Goal: Task Accomplishment & Management: Use online tool/utility

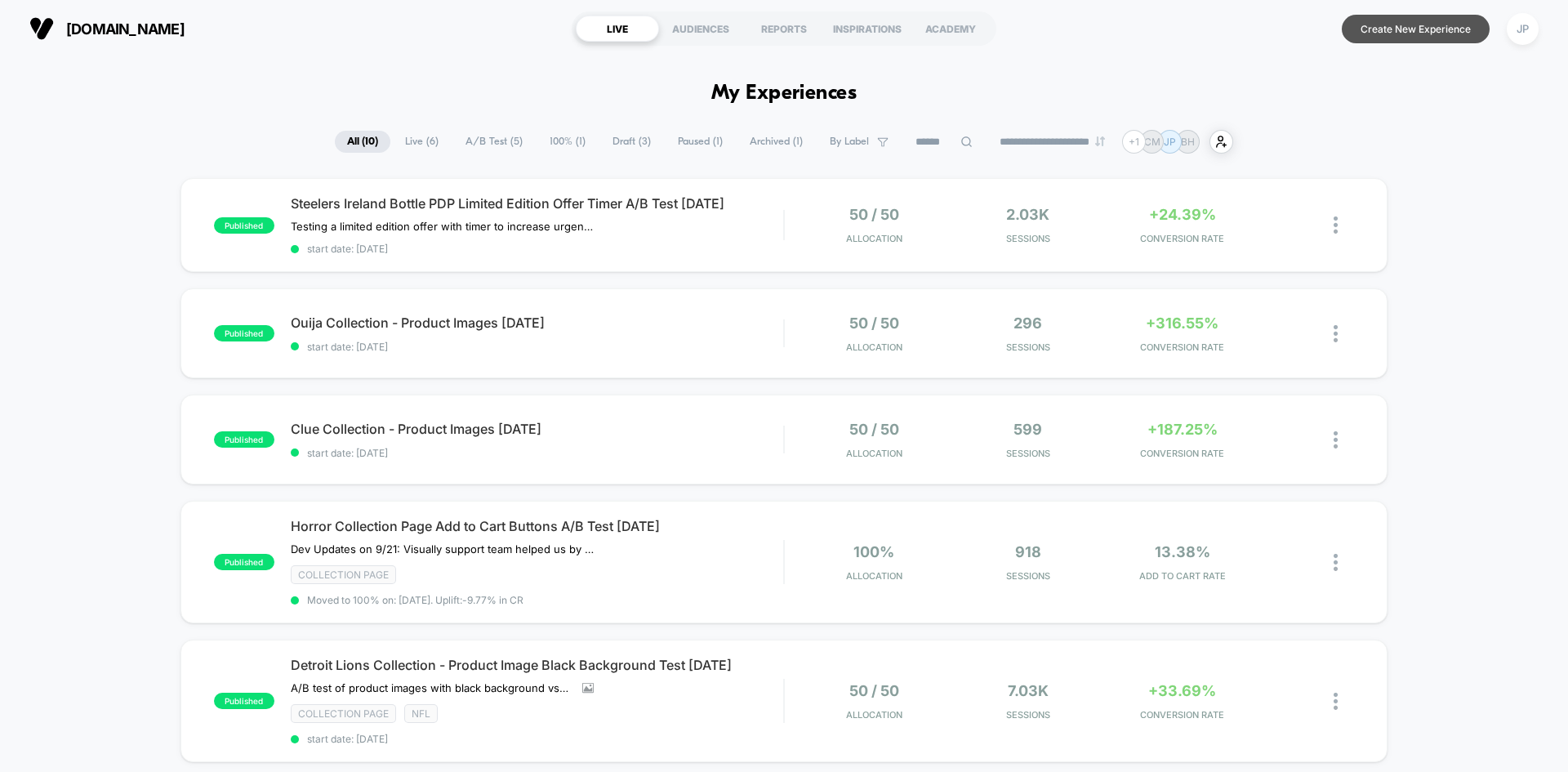
click at [1402, 22] on button "Create New Experience" at bounding box center [1415, 29] width 148 height 29
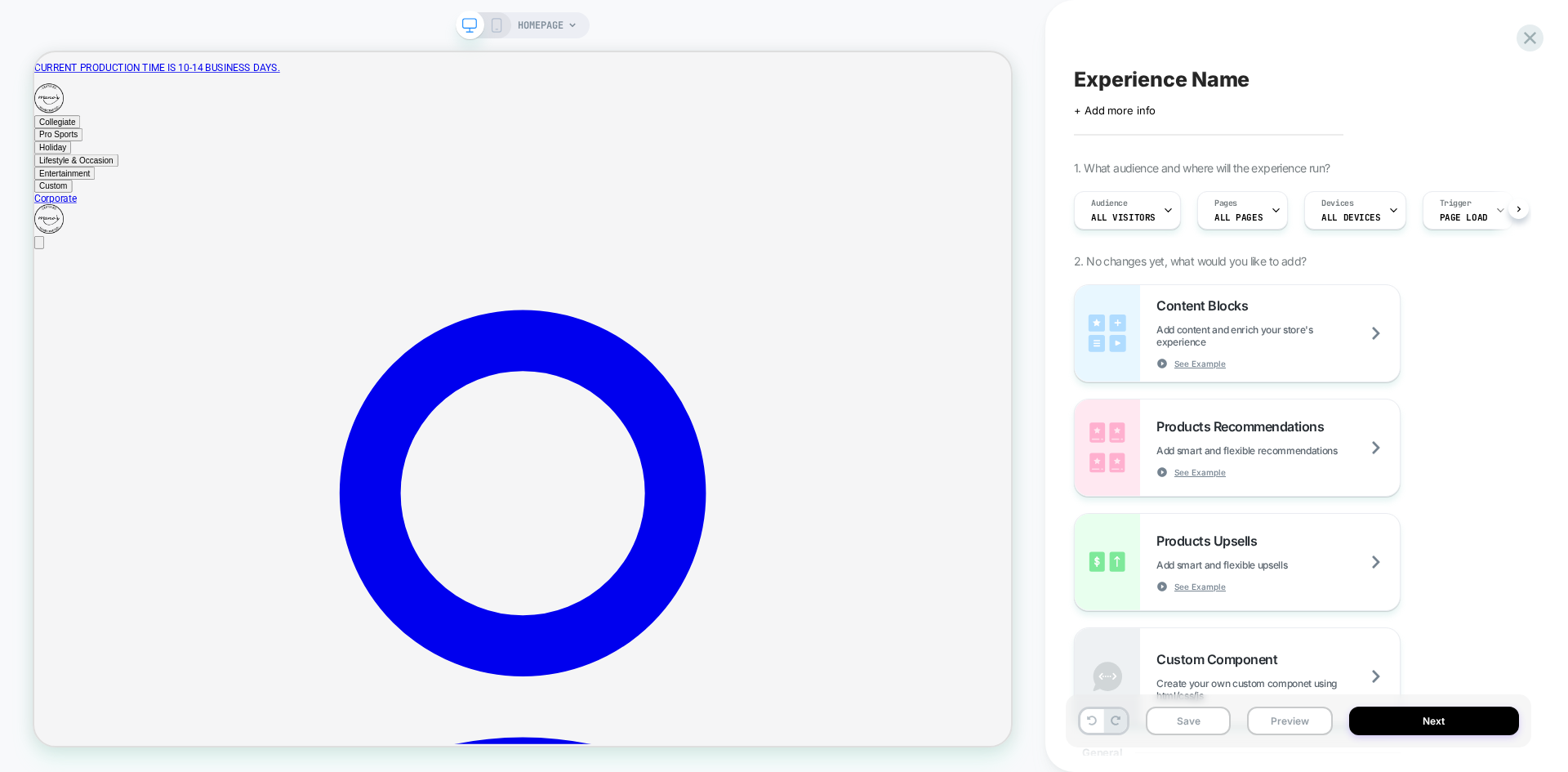
scroll to position [0, 1]
click at [1224, 215] on span "ALL PAGES" at bounding box center [1238, 217] width 48 height 12
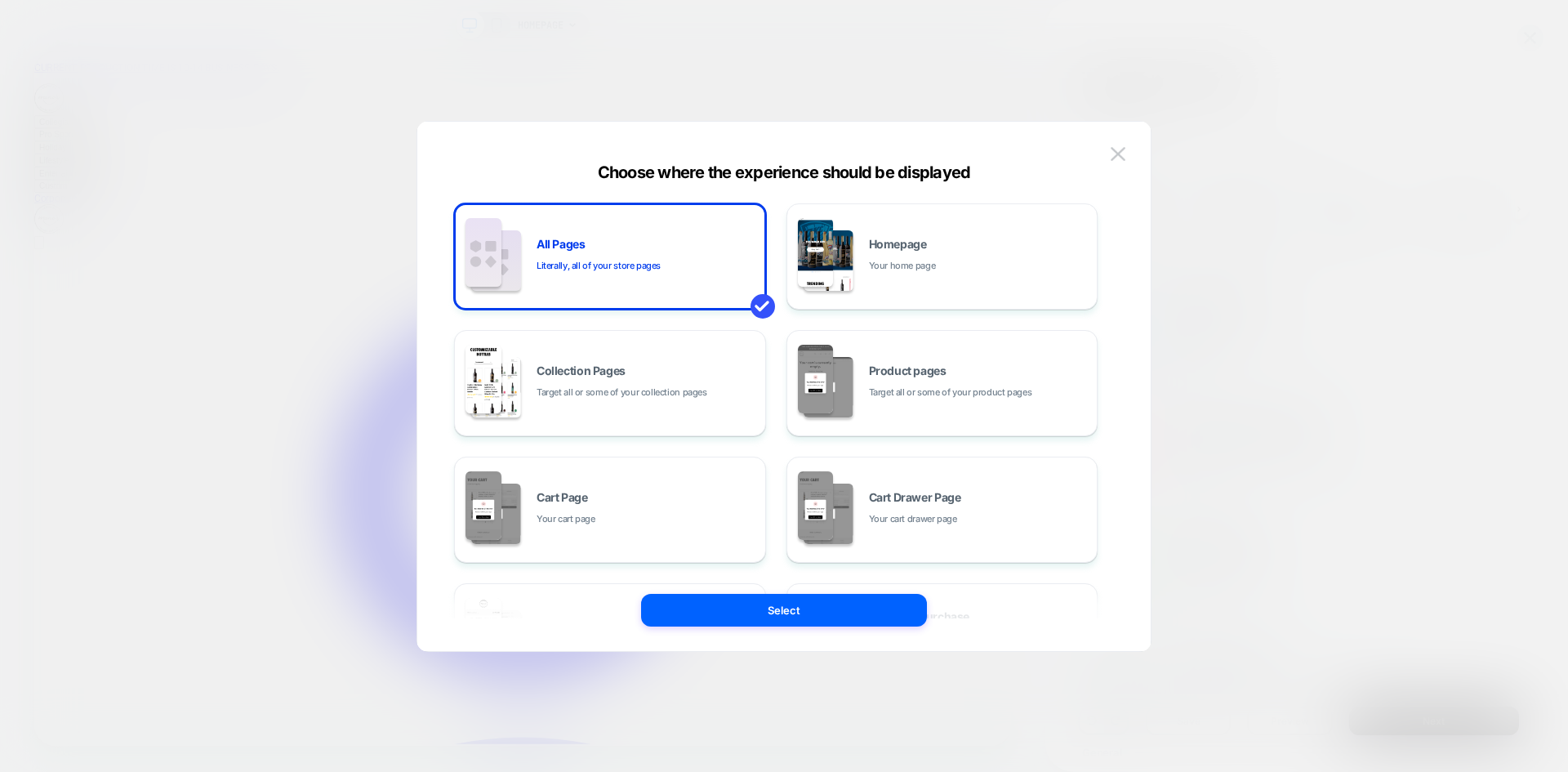
click at [1290, 137] on div at bounding box center [784, 386] width 1568 height 772
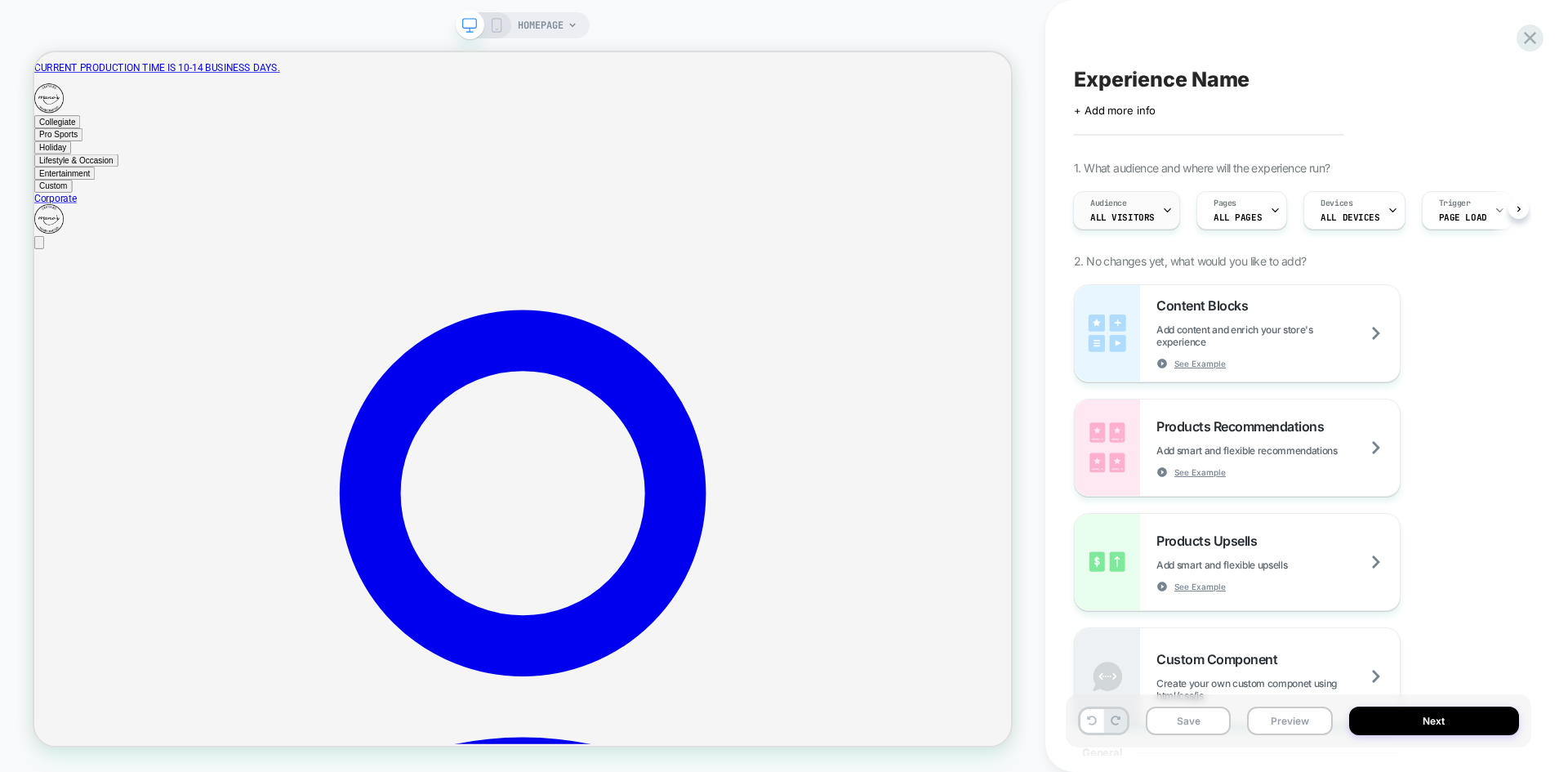
click at [1143, 216] on span "All Visitors" at bounding box center [1122, 217] width 65 height 12
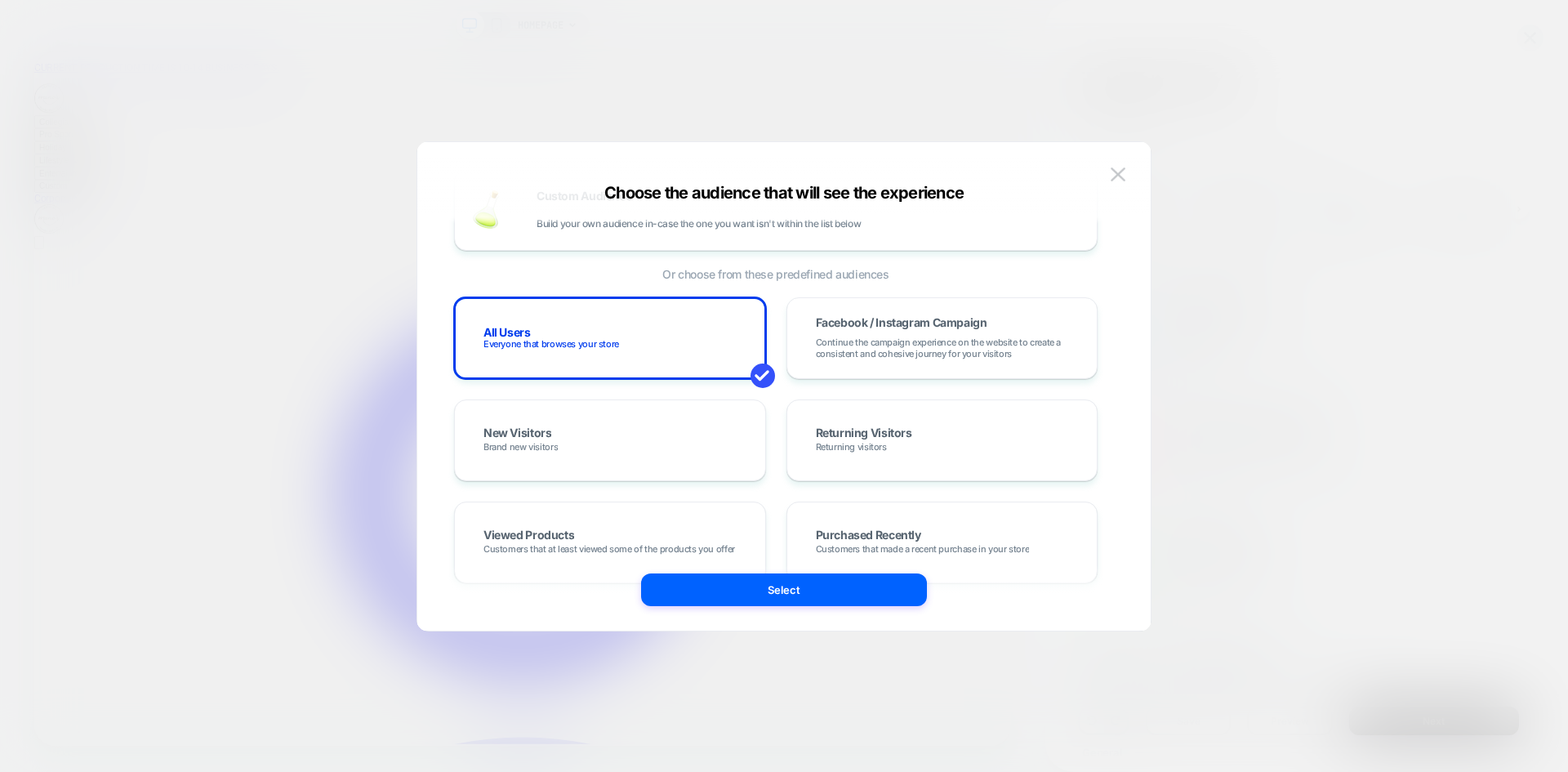
scroll to position [82, 0]
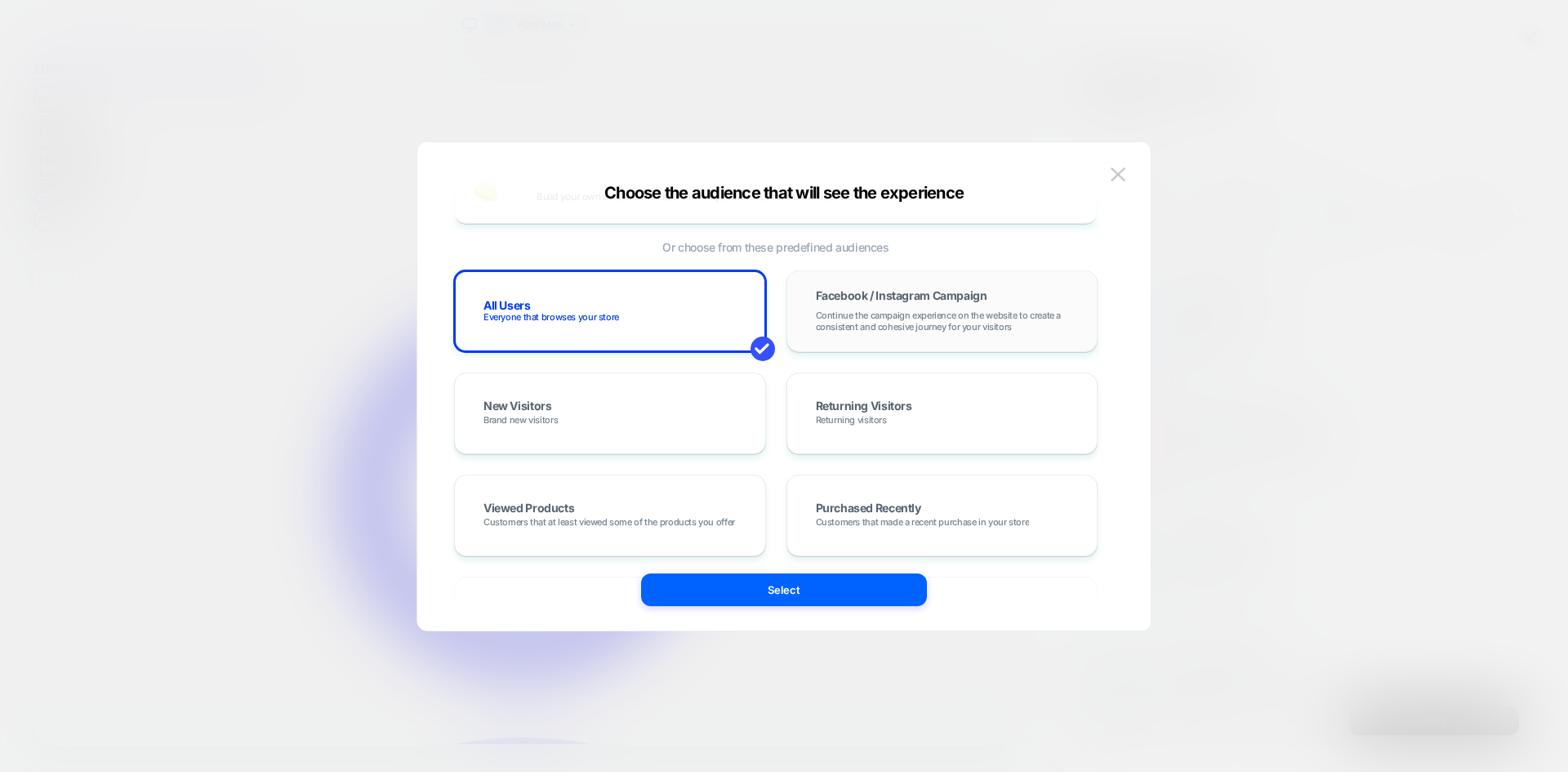
click at [1051, 297] on div "Facebook / Instagram Campaign Continue the campaign experience on the website t…" at bounding box center [943, 311] width 278 height 47
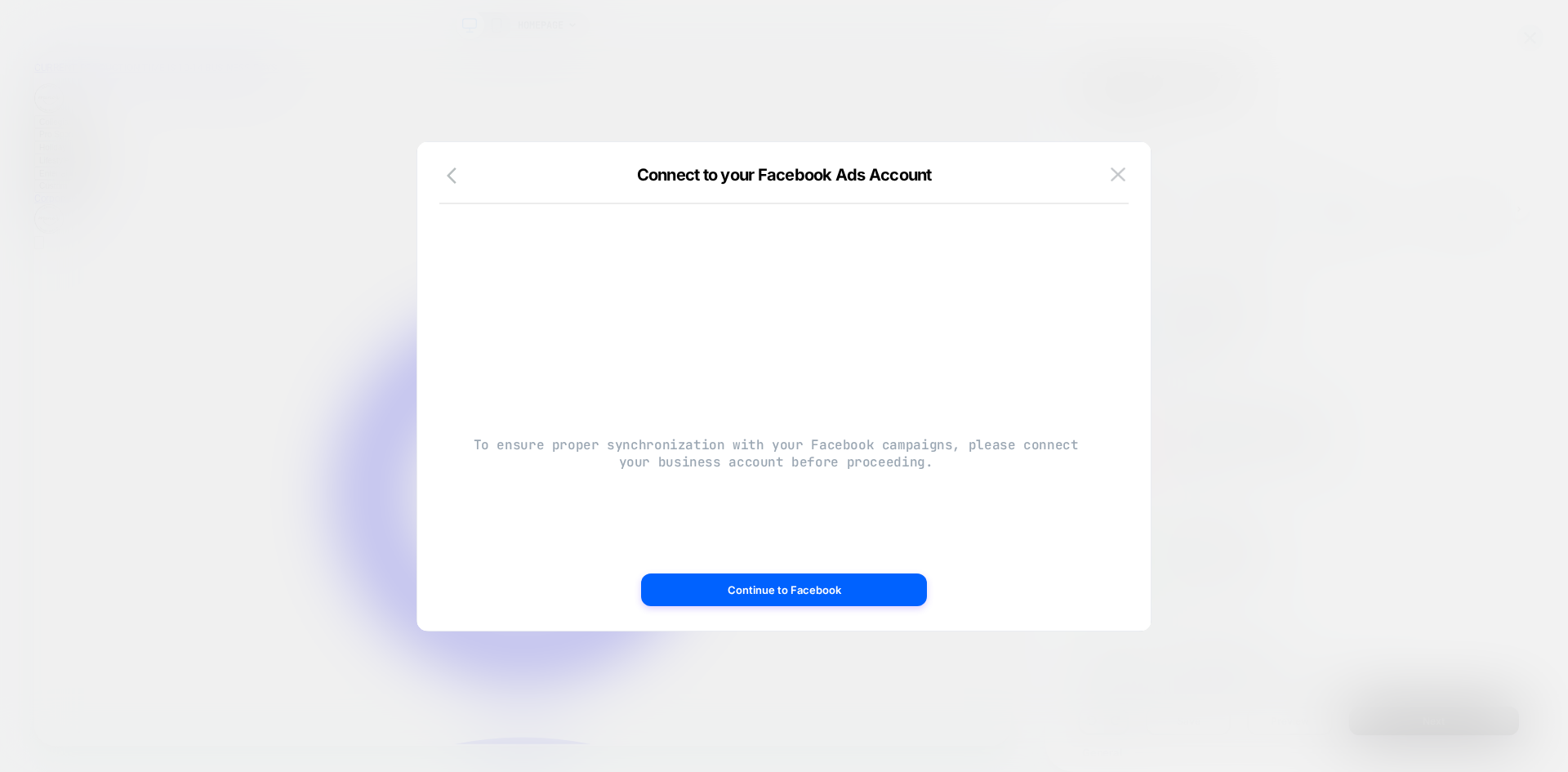
scroll to position [0, 0]
click at [449, 173] on icon "button" at bounding box center [456, 176] width 19 height 19
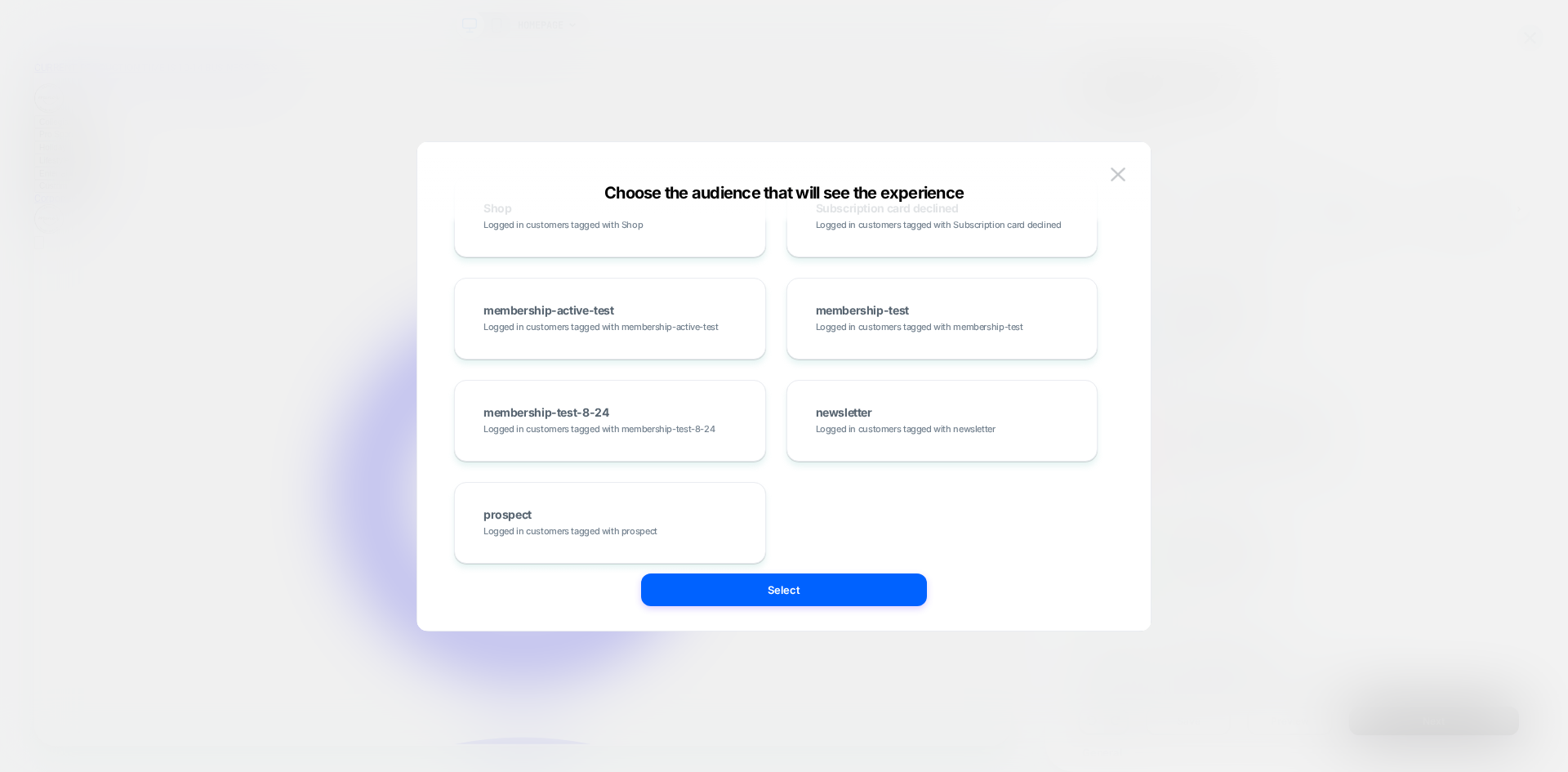
scroll to position [1443, 0]
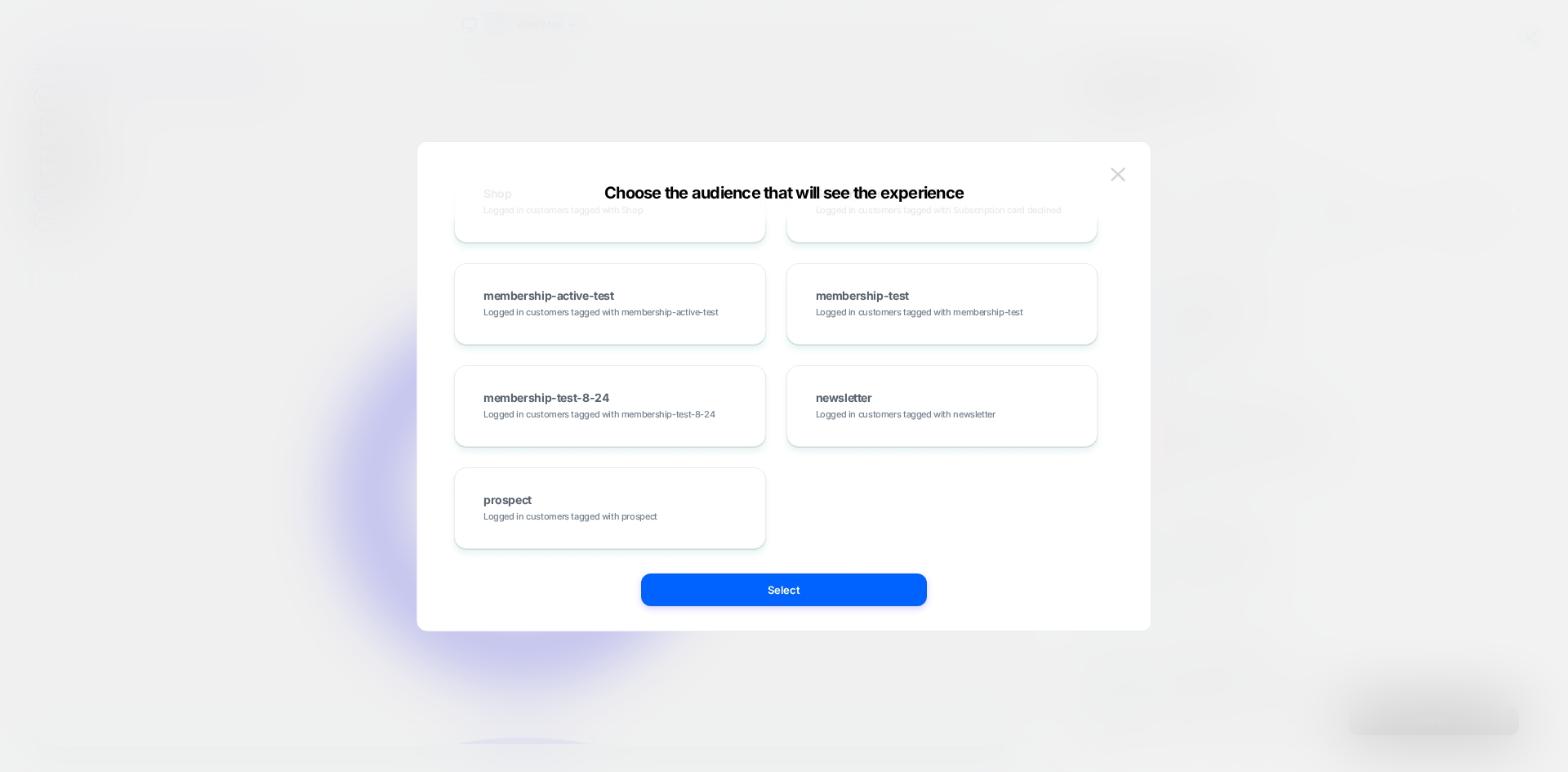
click at [1109, 175] on button at bounding box center [1117, 174] width 24 height 24
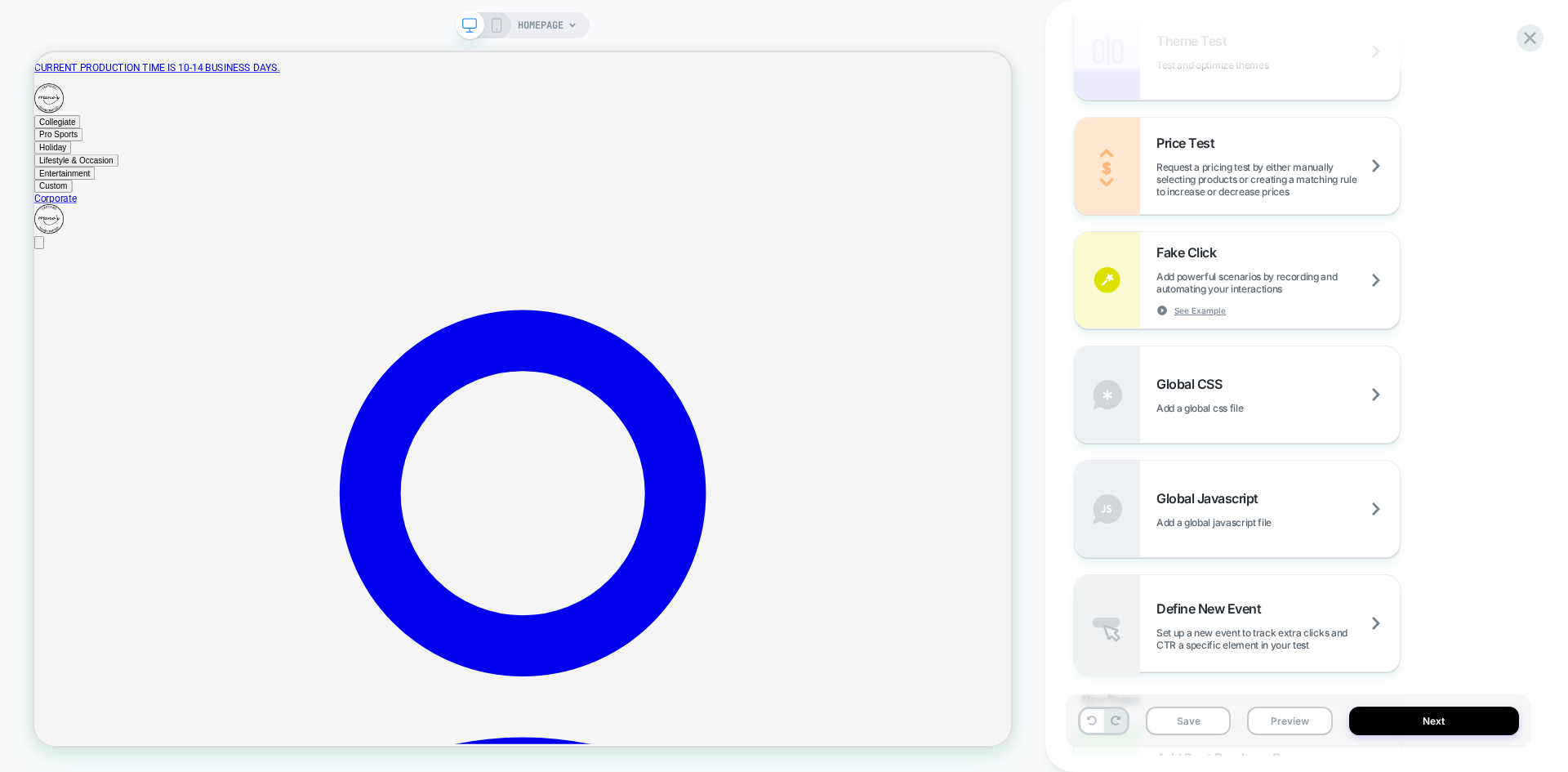
scroll to position [898, 0]
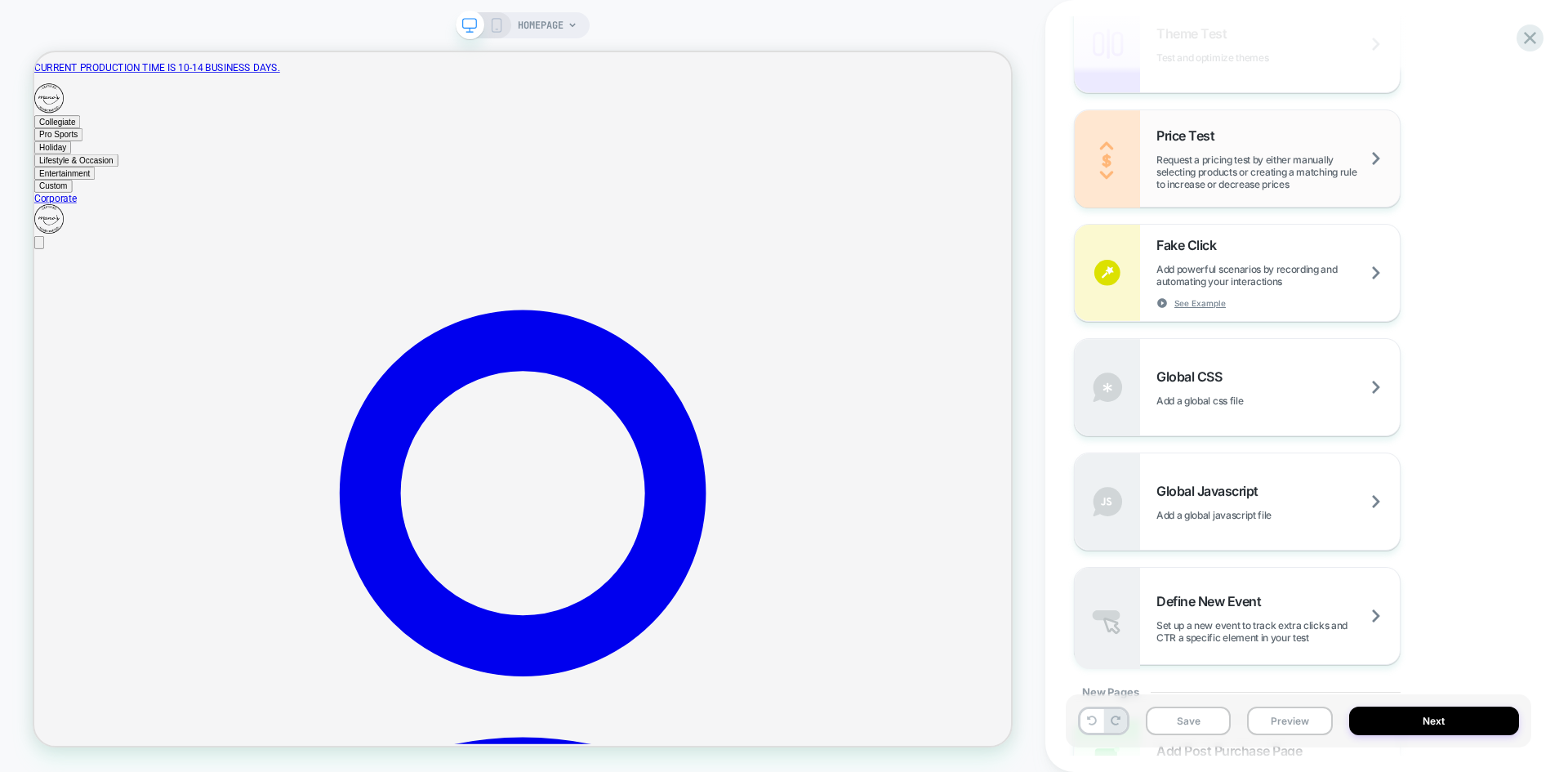
click at [1319, 183] on span "Request a pricing test by either manually selecting products or creating a matc…" at bounding box center [1278, 172] width 243 height 37
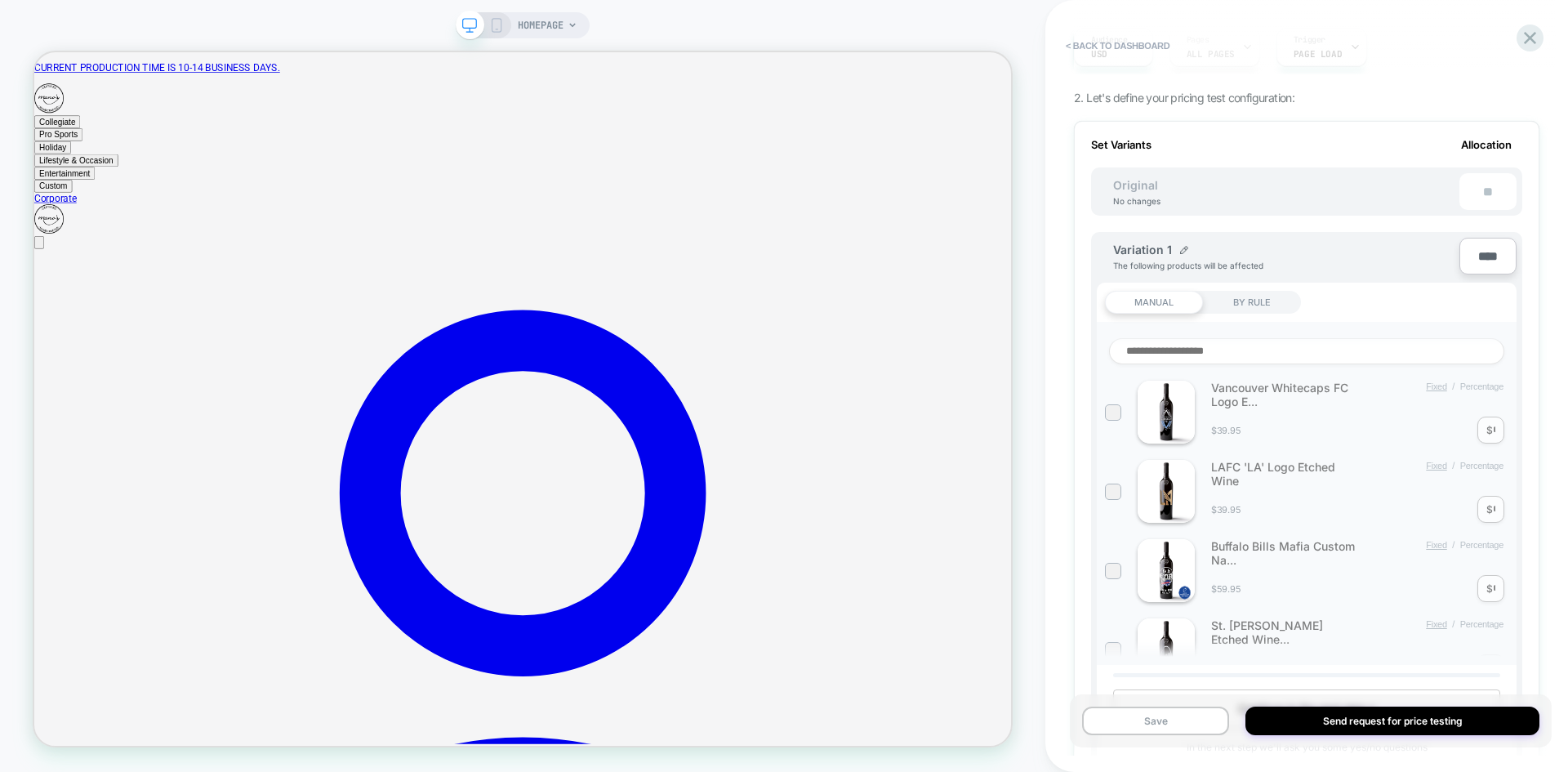
scroll to position [0, 0]
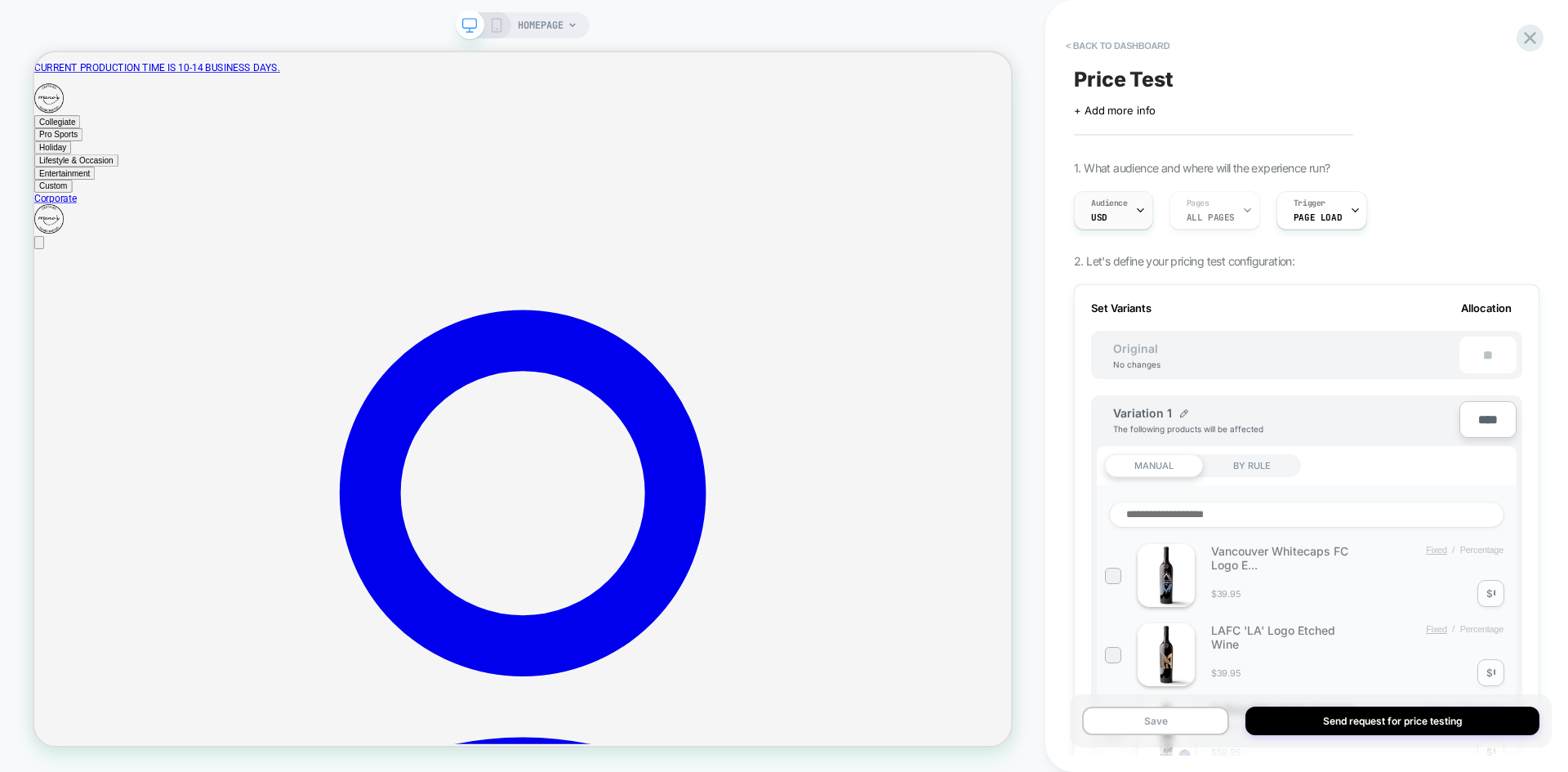
click at [1146, 203] on div "Audience USD" at bounding box center [1114, 210] width 79 height 39
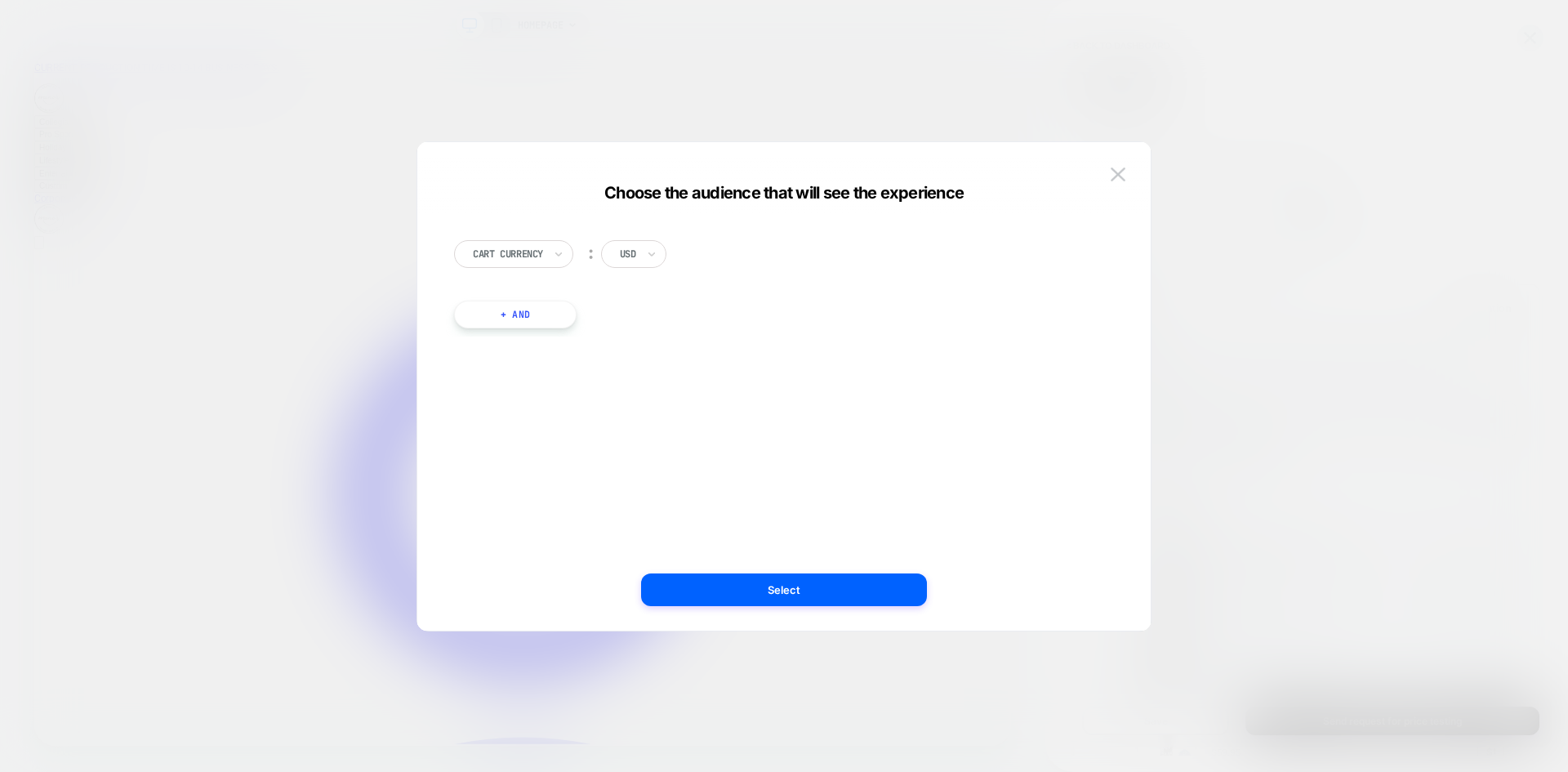
click at [561, 245] on div at bounding box center [559, 254] width 12 height 26
click at [854, 352] on div "option UTM Content focused, 4 of 9. 9 results available. Use Up and Down to cho…" at bounding box center [775, 386] width 684 height 423
click at [1120, 178] on img at bounding box center [1117, 174] width 14 height 14
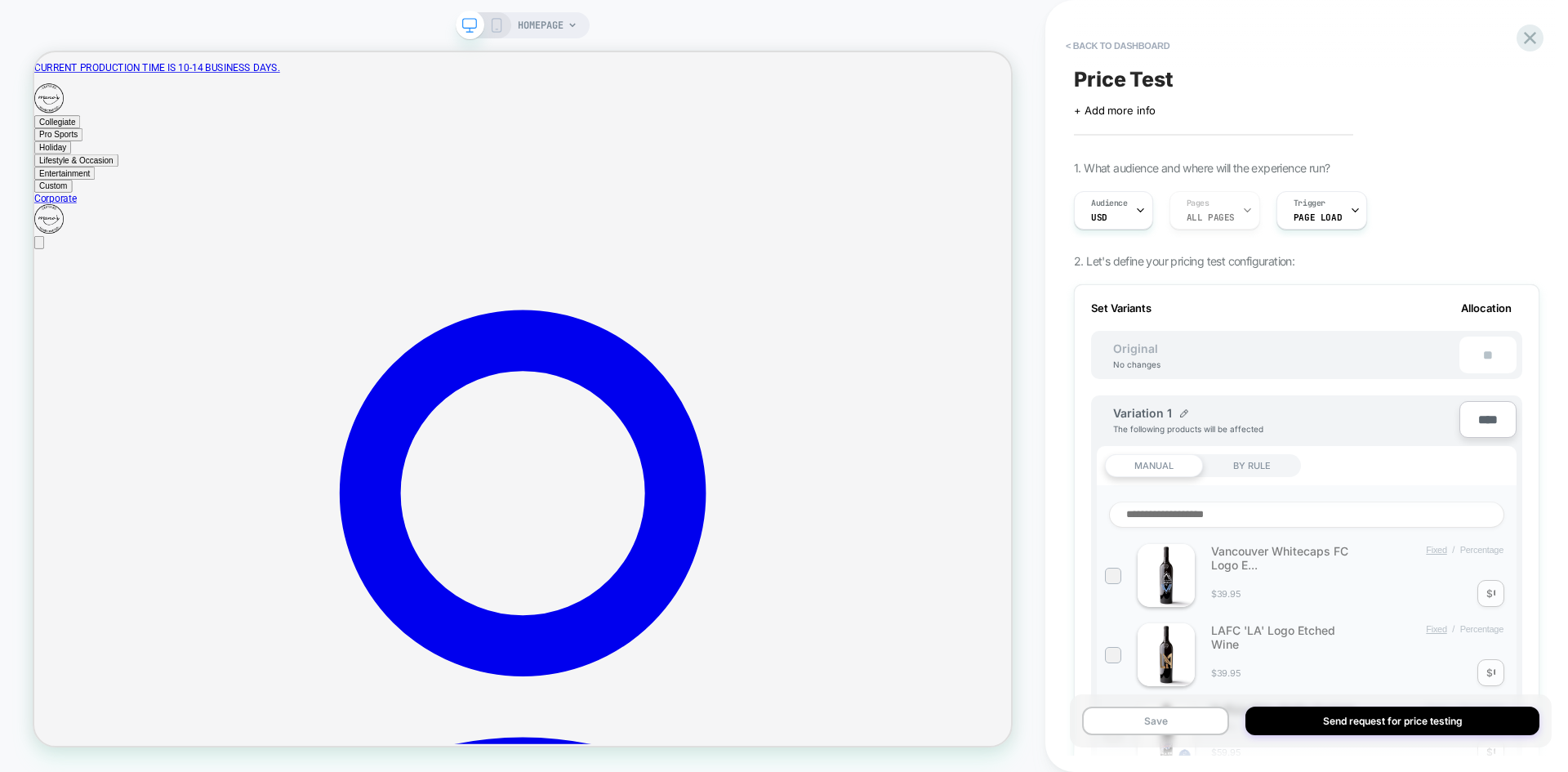
click at [1259, 206] on div "Audience USD Pages ALL PAGES Trigger Page Load" at bounding box center [1298, 210] width 465 height 55
click at [1198, 207] on div "Audience USD Pages ALL PAGES Trigger Page Load" at bounding box center [1298, 210] width 465 height 55
click at [1364, 207] on div "Audience USD Pages ALL PAGES Trigger Page Load" at bounding box center [1298, 210] width 465 height 55
click at [1401, 212] on div "Audience USD Pages ALL PAGES Trigger Page Load" at bounding box center [1298, 210] width 465 height 55
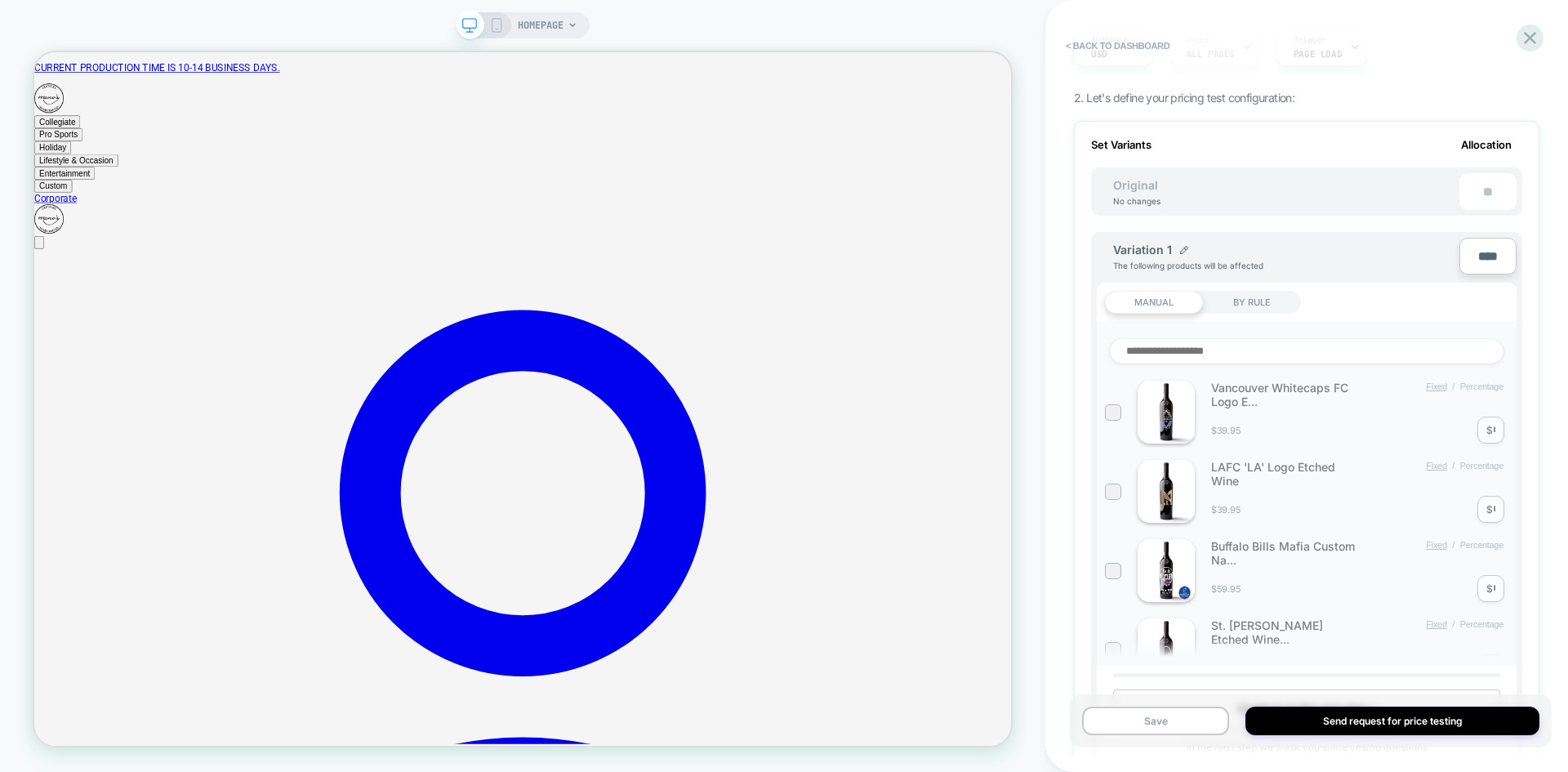
scroll to position [245, 0]
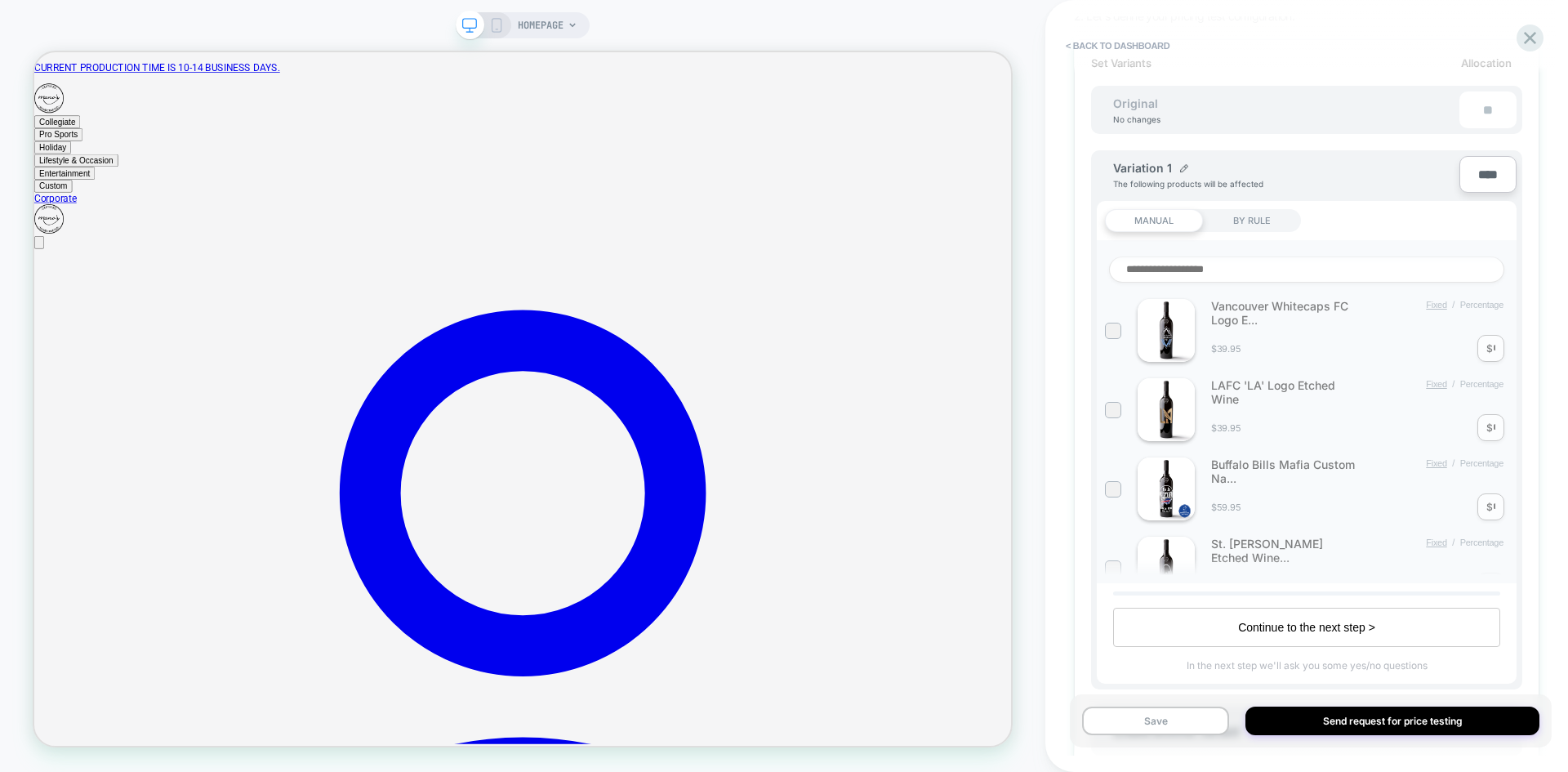
click at [1315, 317] on div "Vancouver Whitecaps FC Logo E... Fixed / Percentage $39.95 $ *" at bounding box center [1307, 330] width 403 height 63
click at [1098, 330] on div "Vancouver Whitecaps FC Logo E... Fixed / Percentage $39.95 $ * LAFC 'LA' Logo E…" at bounding box center [1307, 411] width 420 height 343
click at [1117, 329] on div at bounding box center [1113, 330] width 13 height 13
click at [1493, 345] on input "*" at bounding box center [1494, 348] width 3 height 13
click at [1537, 308] on div "Set Variants Allocation Original No changes ** Variation 1 The following produc…" at bounding box center [1307, 499] width 465 height 920
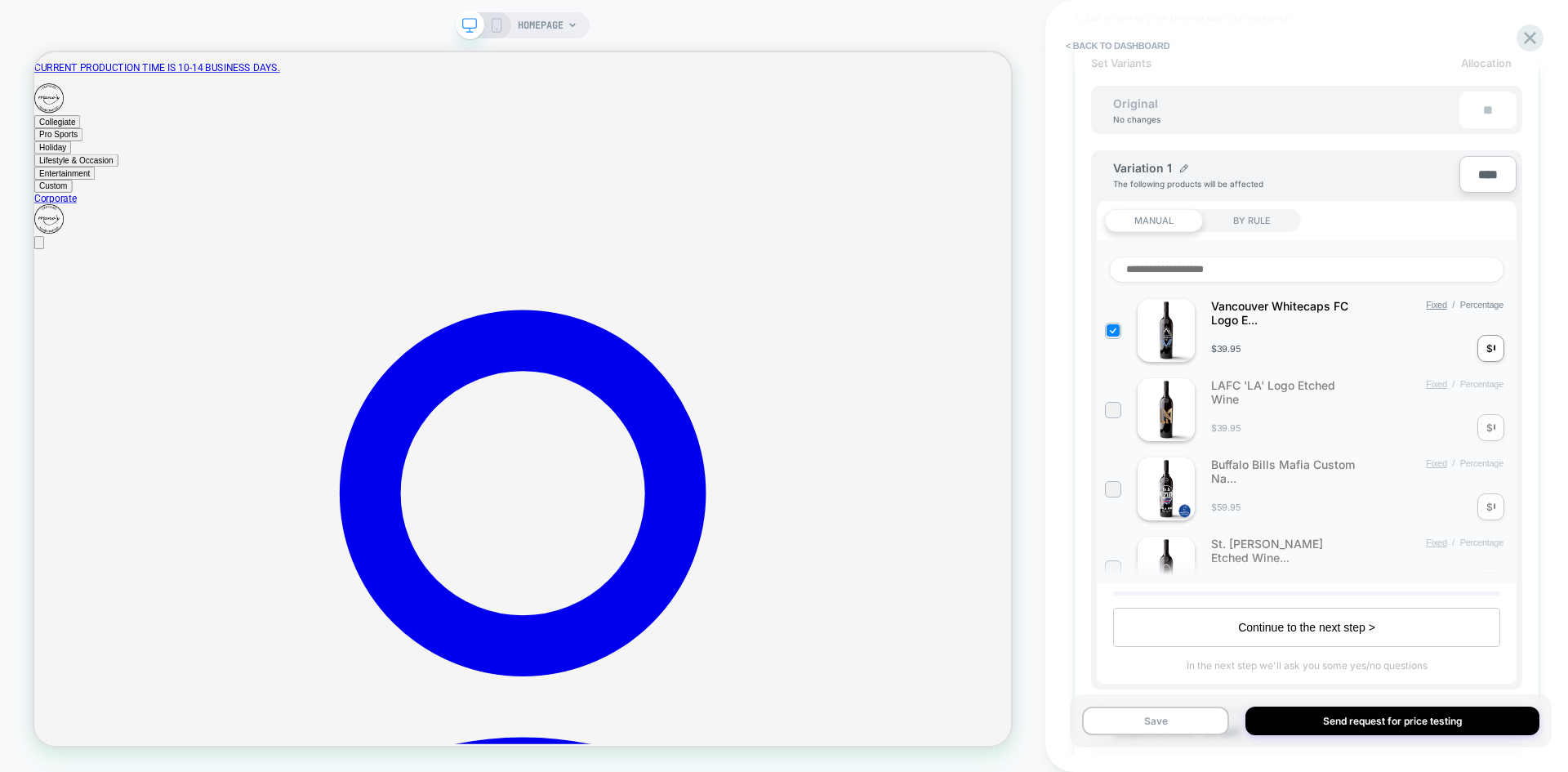
scroll to position [163, 0]
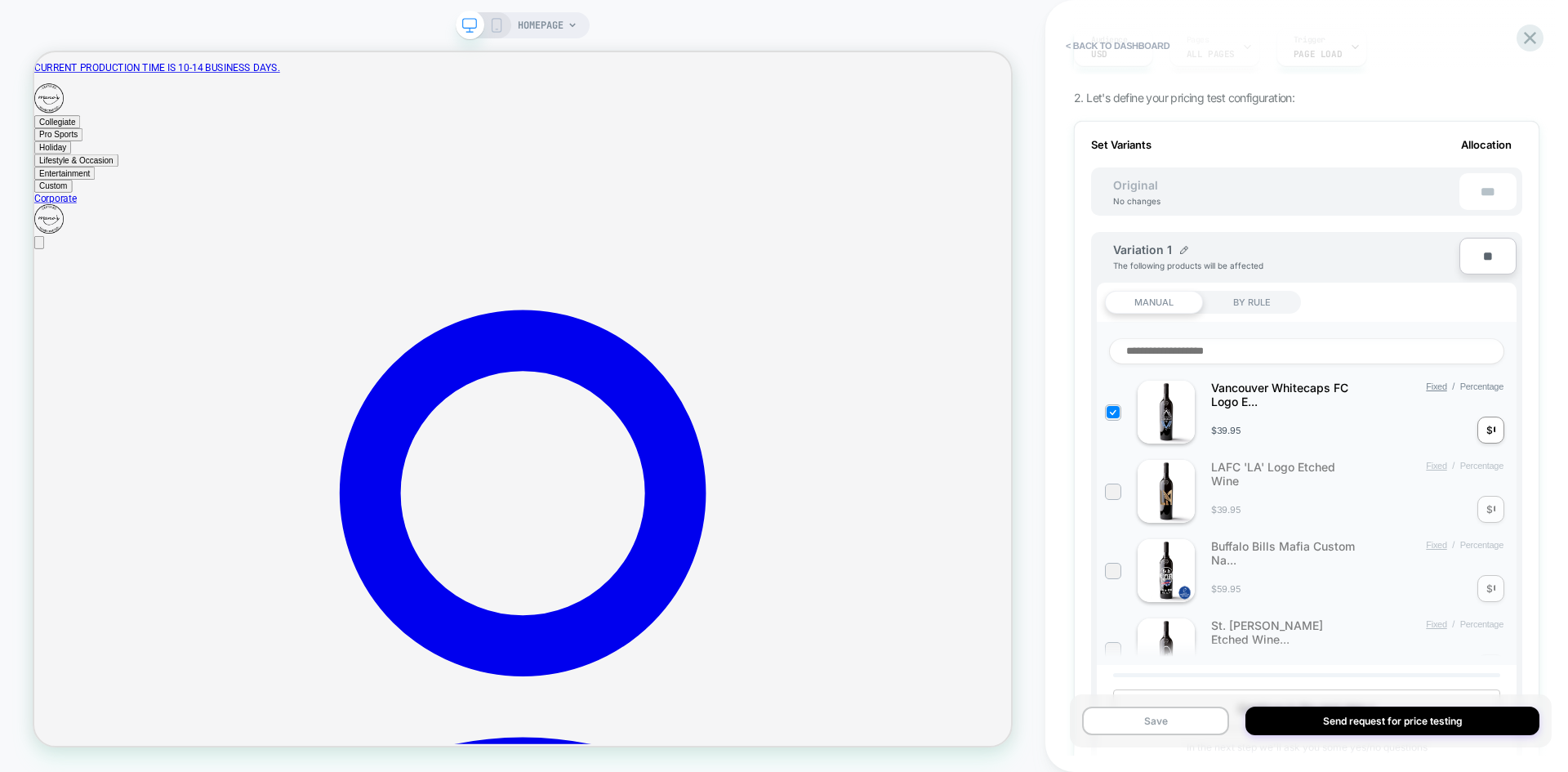
type input "***"
click at [1418, 242] on div "Variation 1 The following products will be affected" at bounding box center [1285, 256] width 346 height 28
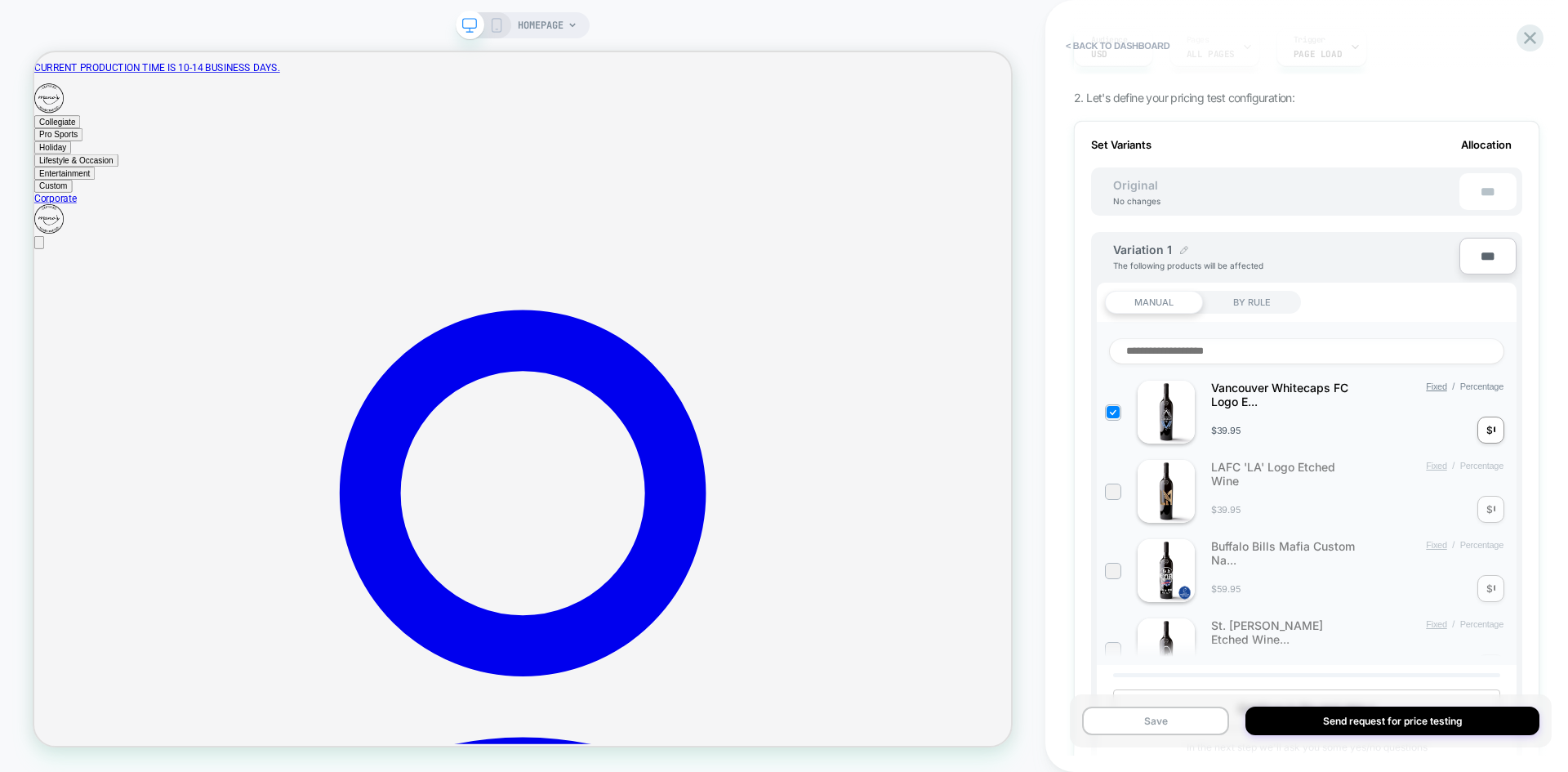
click at [1185, 246] on img at bounding box center [1184, 250] width 8 height 8
click at [1251, 258] on img at bounding box center [1248, 258] width 8 height 8
click at [1360, 263] on div "Variation 1 The following products will be affected" at bounding box center [1285, 256] width 346 height 28
click at [1261, 300] on div "BY RULE" at bounding box center [1252, 302] width 98 height 23
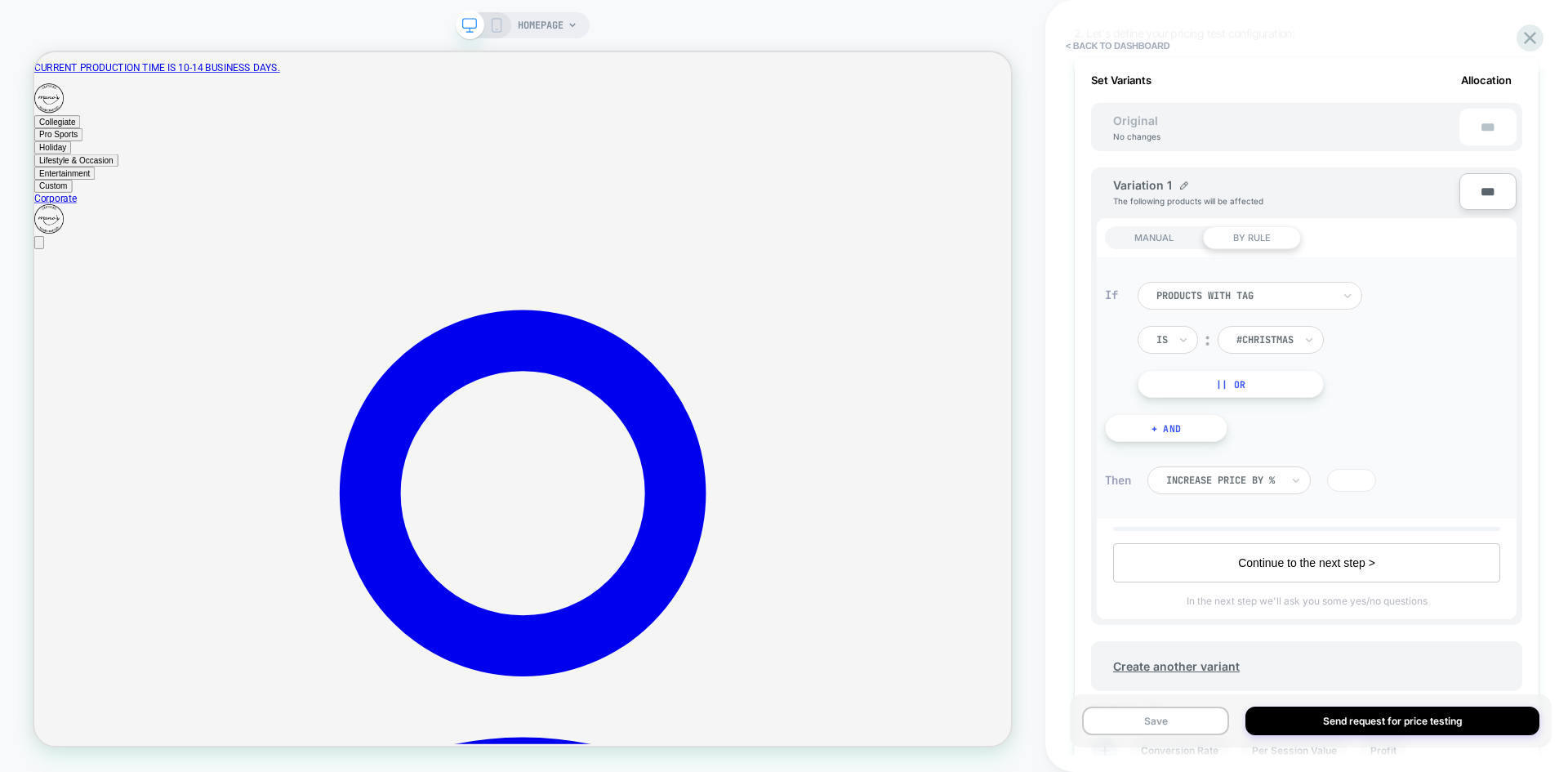
scroll to position [245, 0]
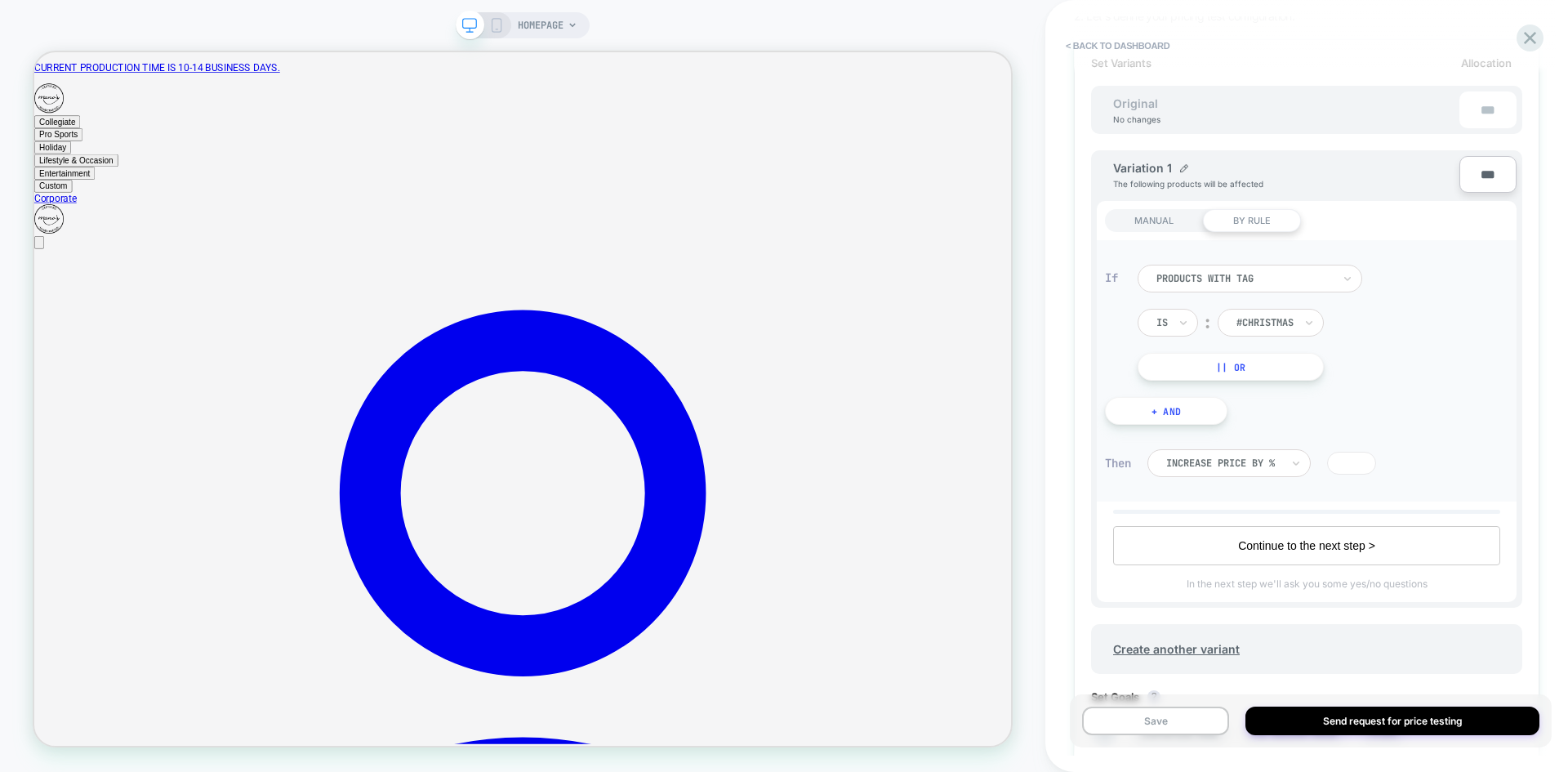
click at [1355, 465] on input "*" at bounding box center [1351, 463] width 49 height 23
click at [1148, 217] on div "MANUAL" at bounding box center [1154, 221] width 98 height 23
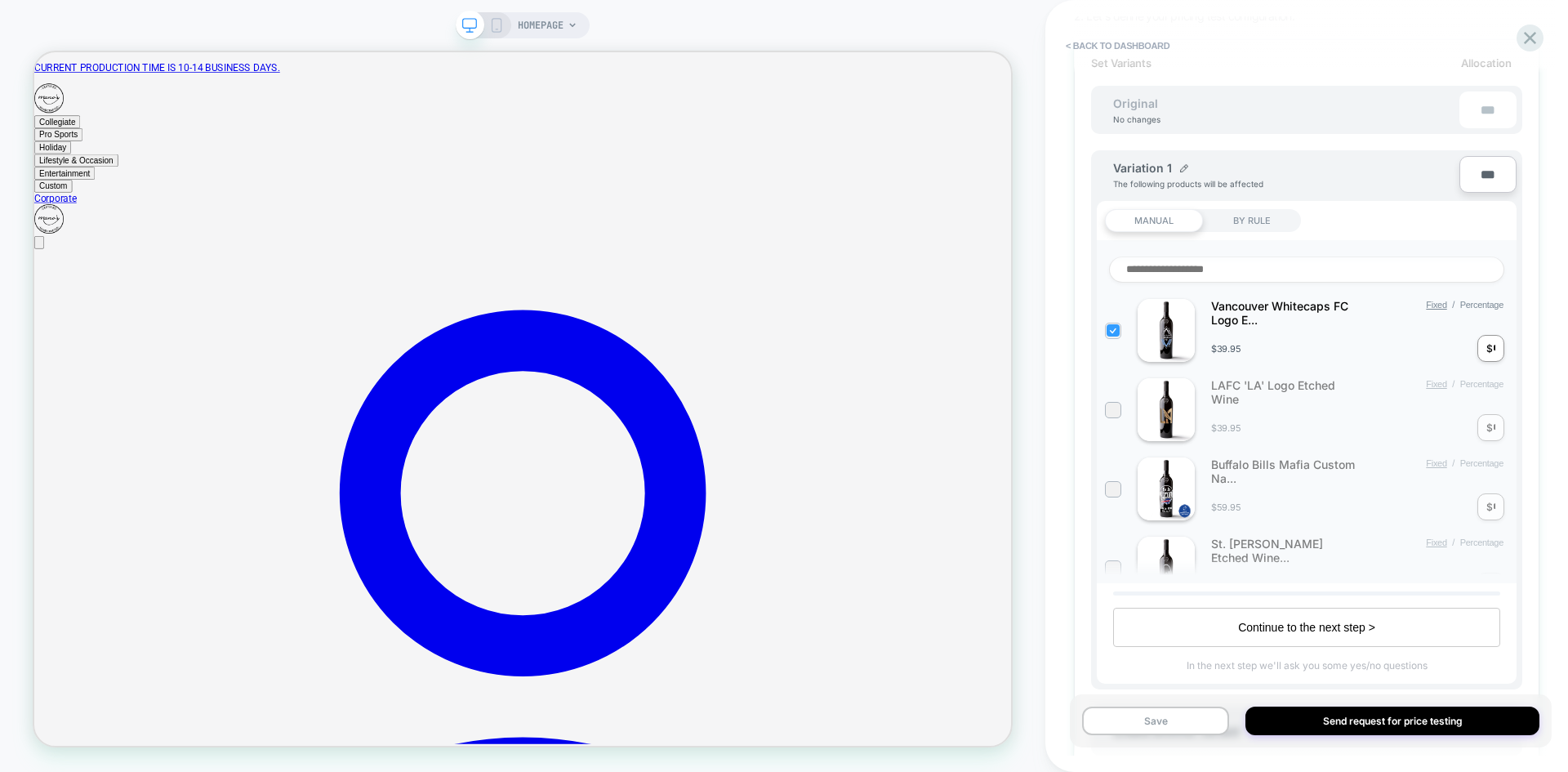
click at [1115, 326] on icon at bounding box center [1113, 330] width 13 height 16
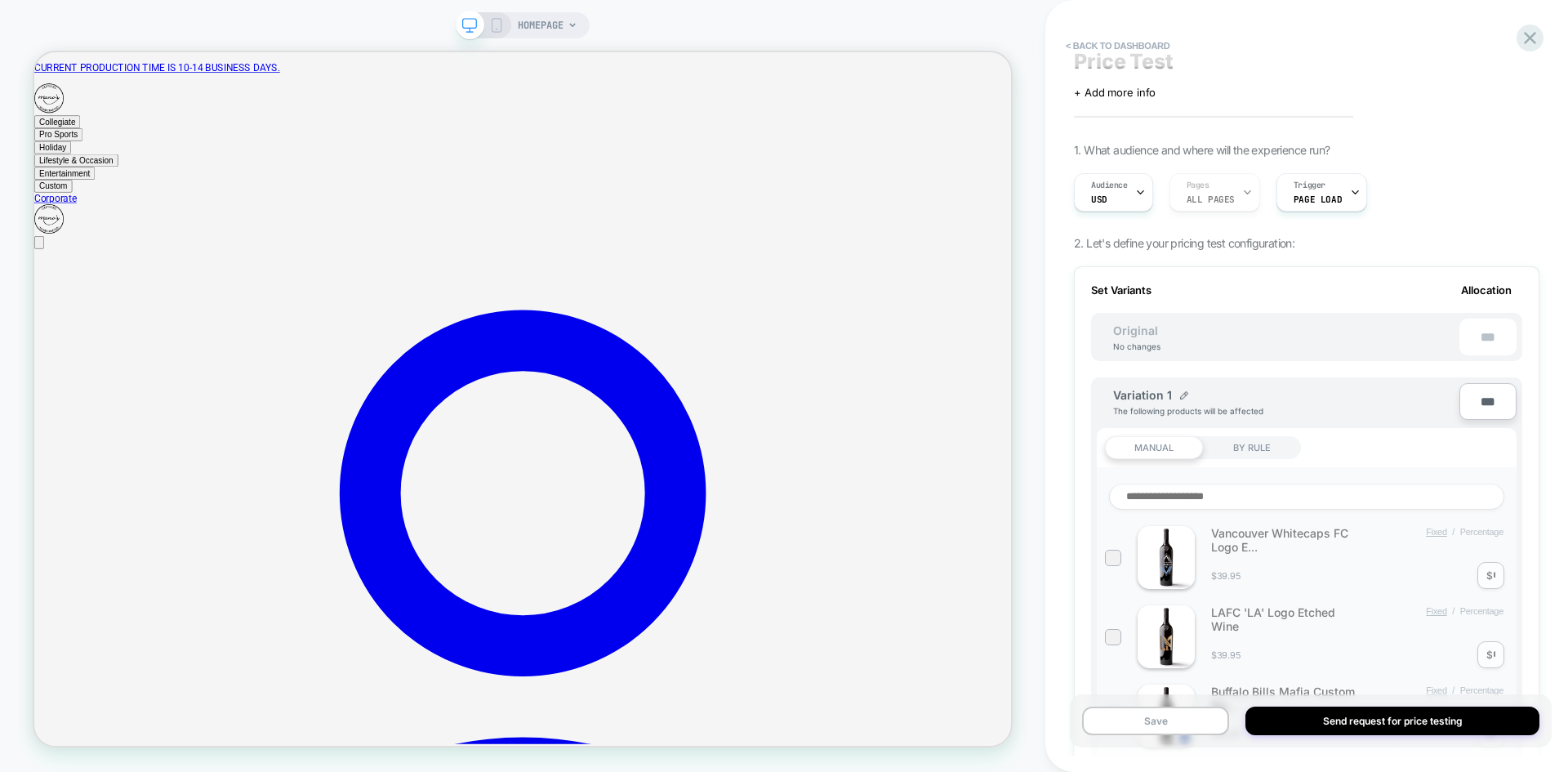
scroll to position [0, 0]
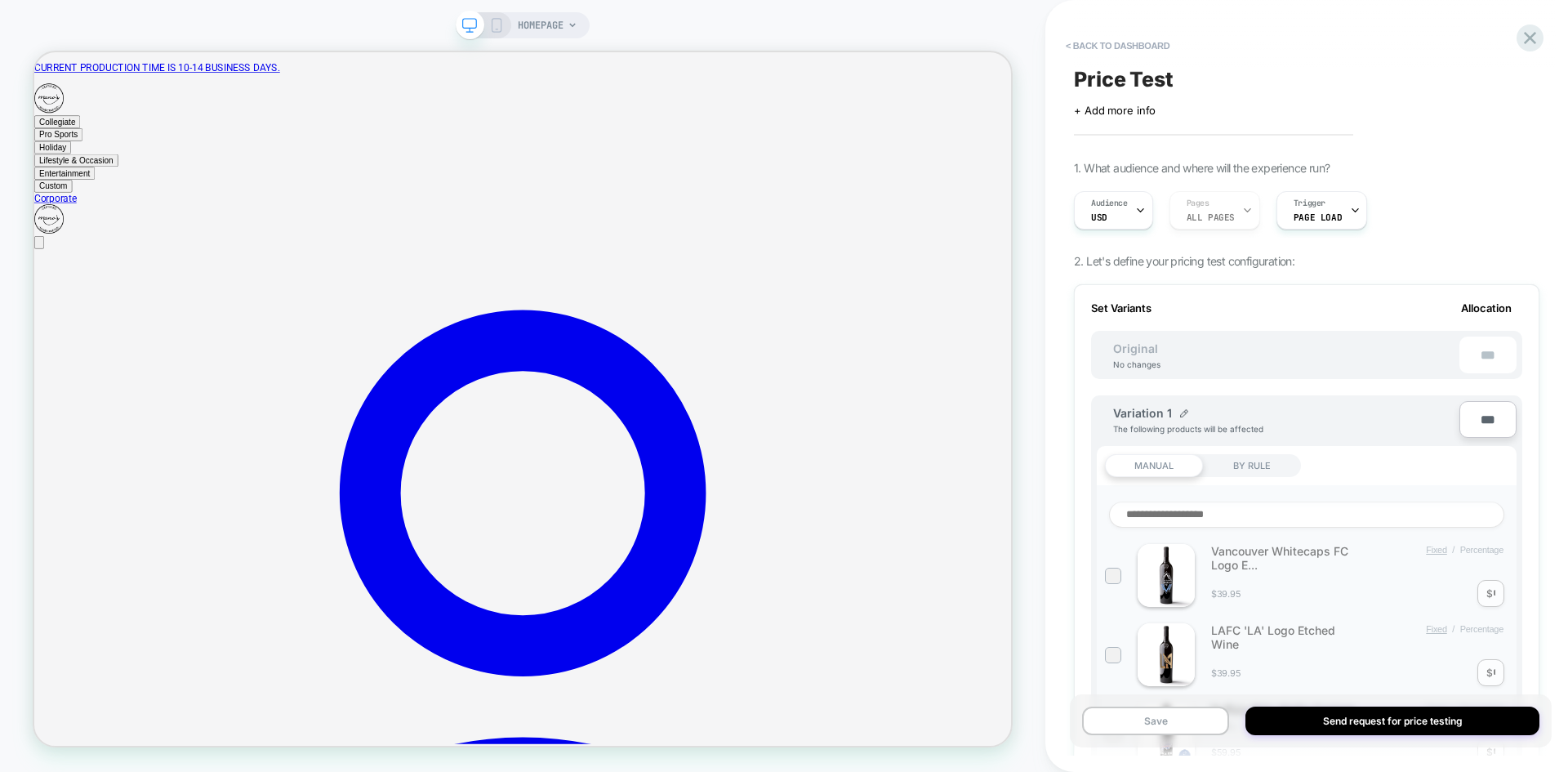
click at [1426, 141] on div "Price Test Click to edit experience details + Add more info 1. What audience an…" at bounding box center [1306, 386] width 481 height 739
click at [1120, 49] on button "< back to dashboard" at bounding box center [1117, 45] width 120 height 26
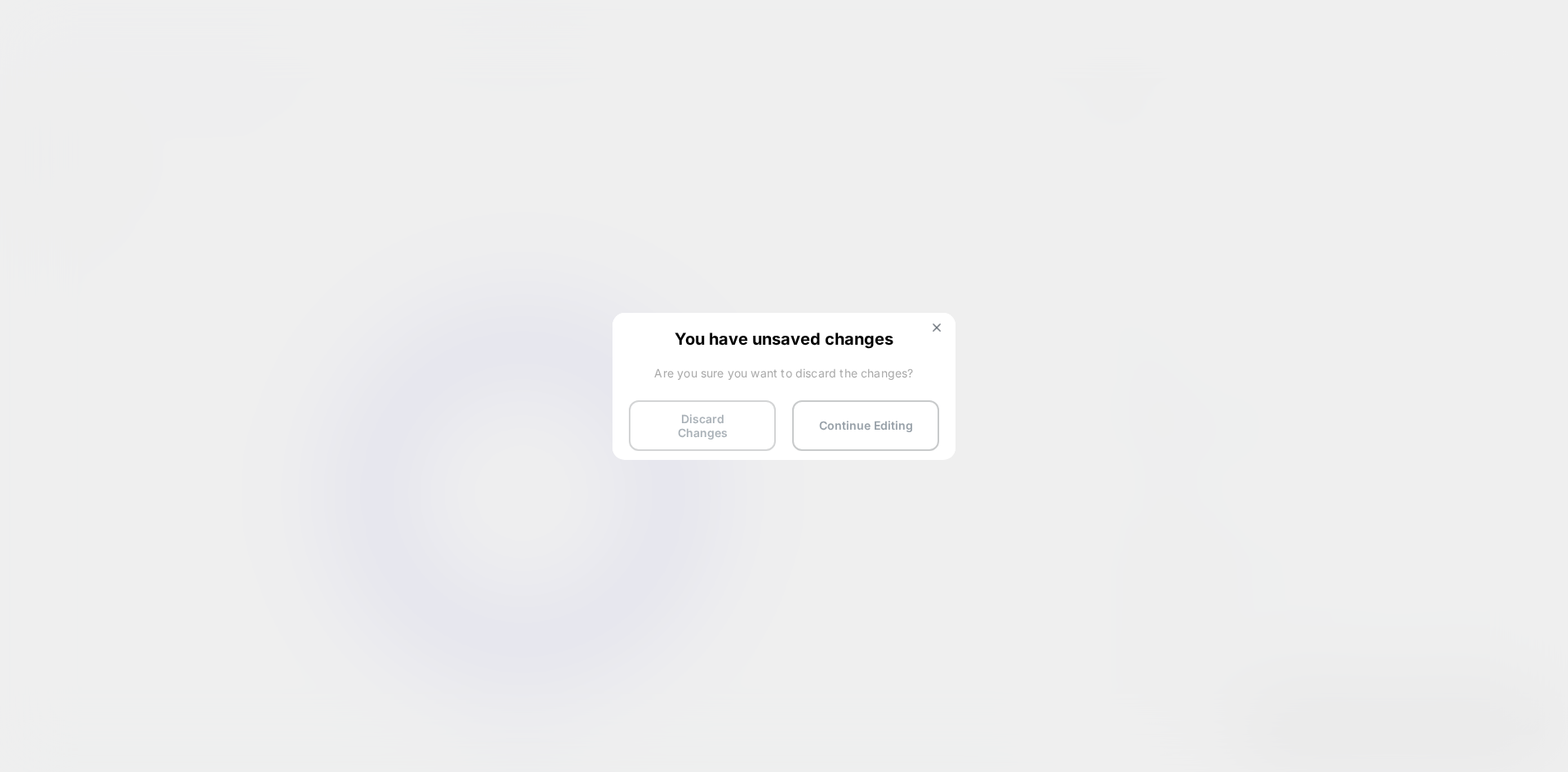
click at [730, 428] on button "Discard Changes" at bounding box center [702, 426] width 147 height 50
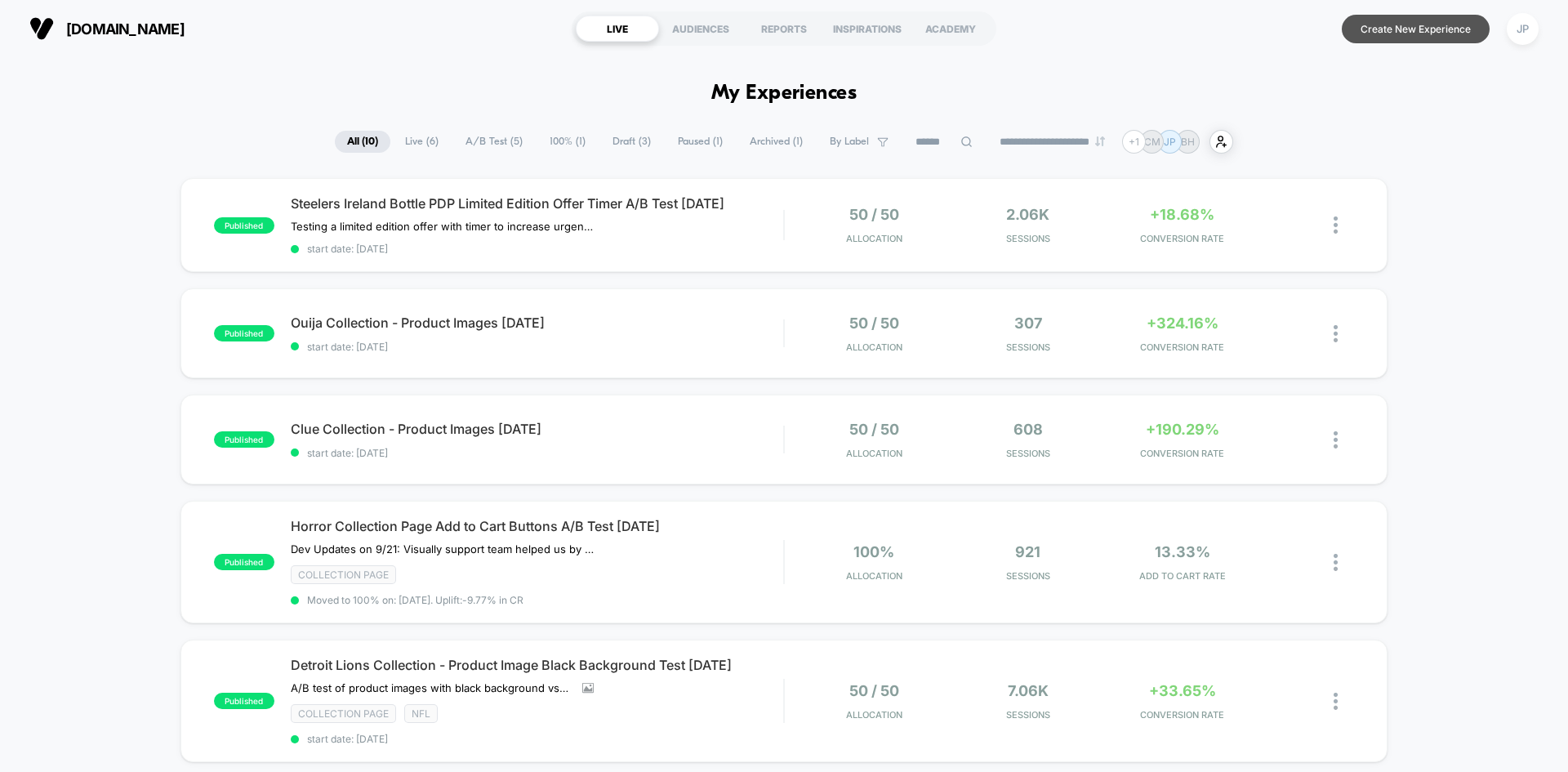
click at [1426, 22] on button "Create New Experience" at bounding box center [1415, 29] width 148 height 29
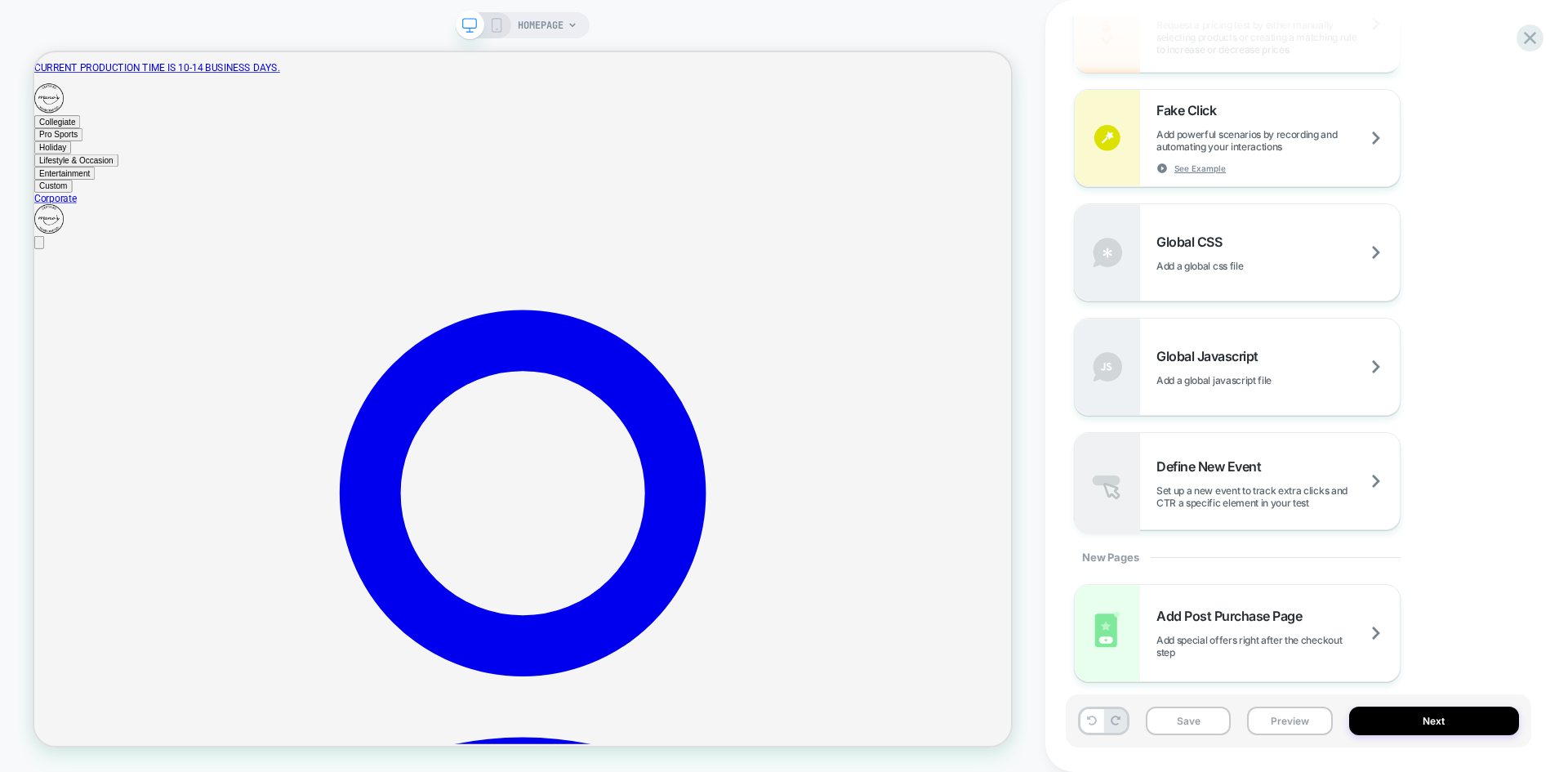
scroll to position [1048, 0]
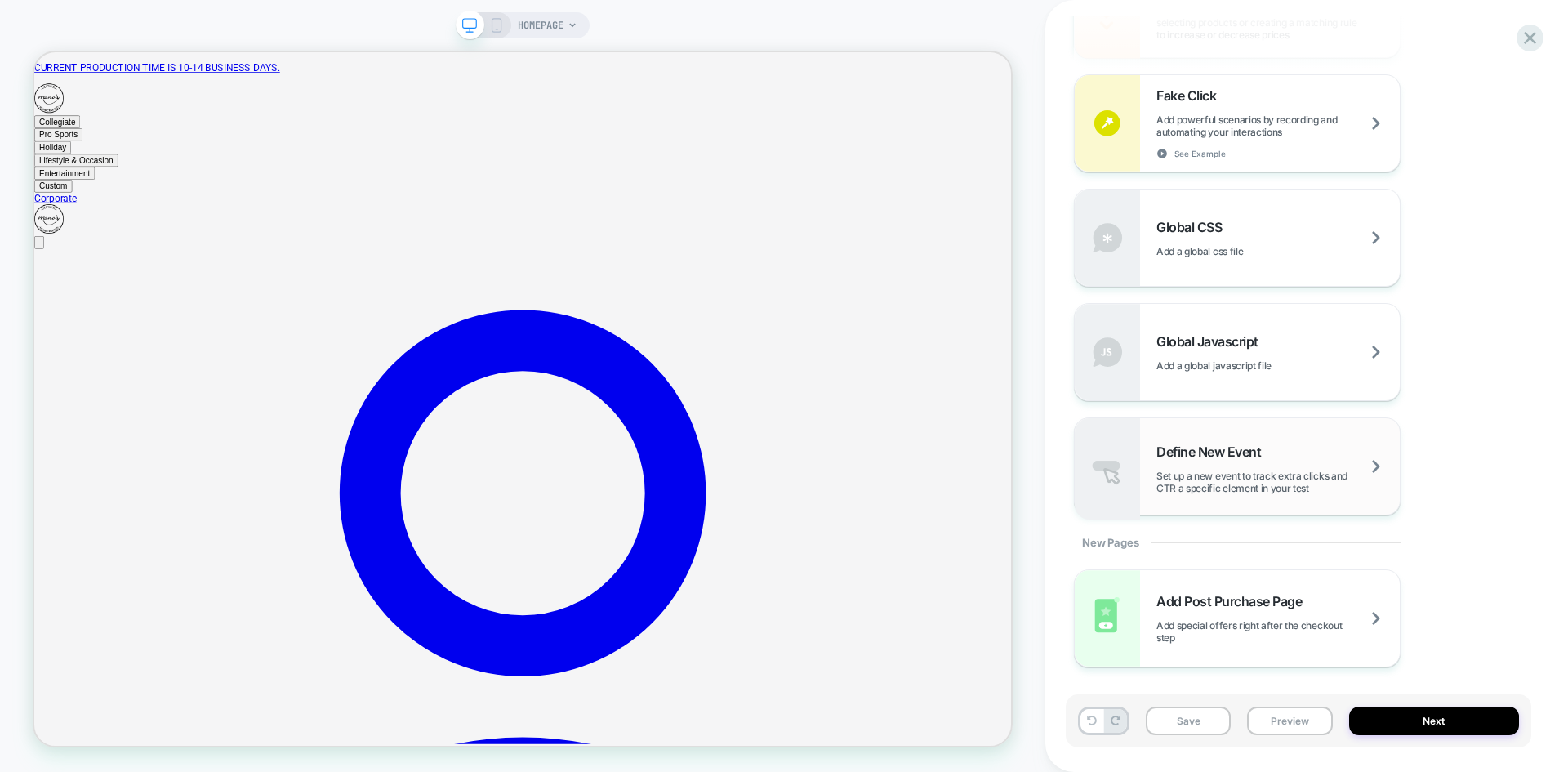
click at [1284, 475] on span "Set up a new event to track extra clicks and CTR a specific element in your test" at bounding box center [1278, 482] width 243 height 24
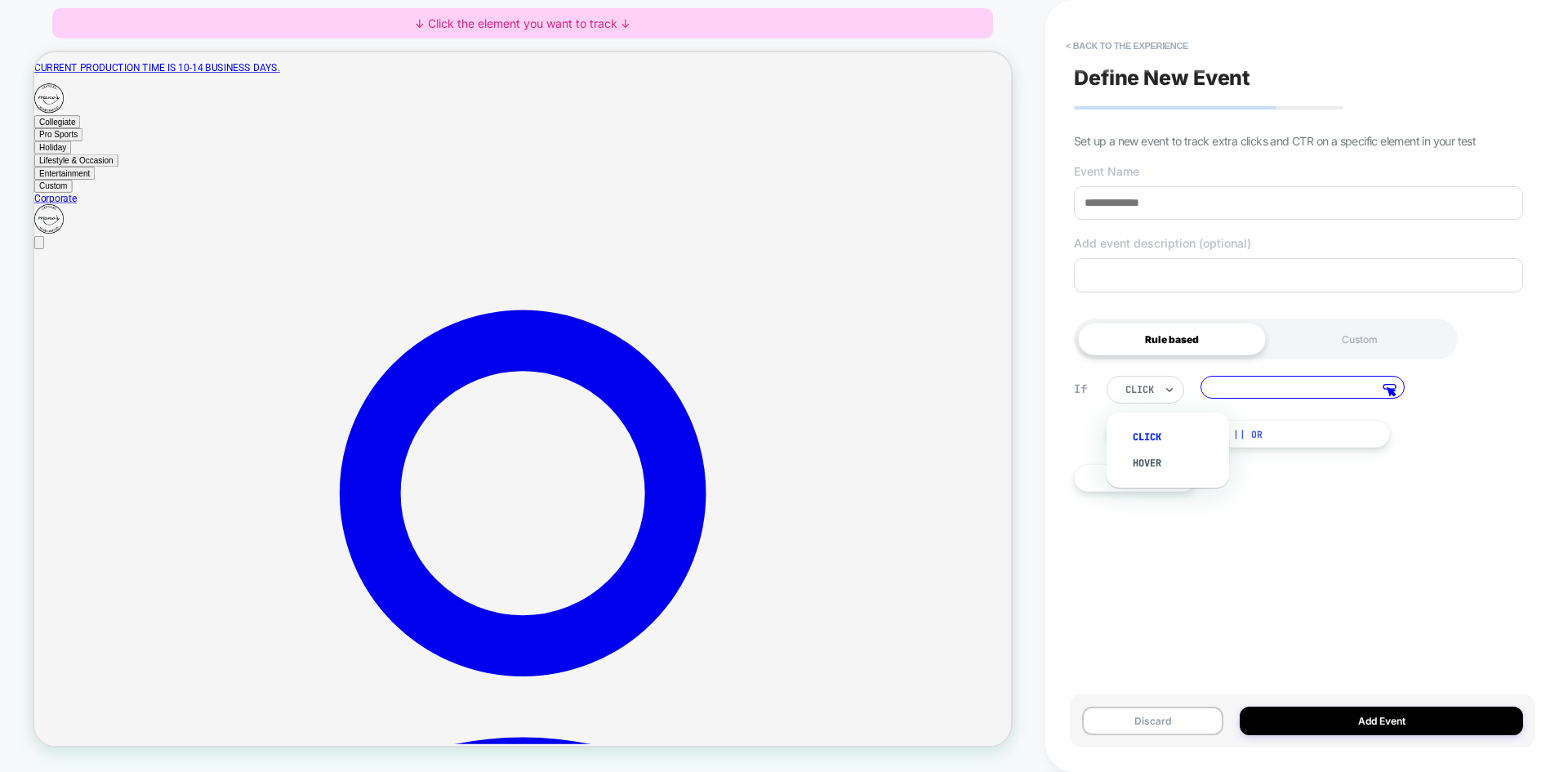
click at [1145, 394] on div at bounding box center [1140, 389] width 29 height 14
click at [1315, 497] on div "If click Click the editor to choose an element || Or And Then" at bounding box center [1298, 433] width 465 height 165
click at [1356, 337] on div "Custom" at bounding box center [1360, 339] width 188 height 33
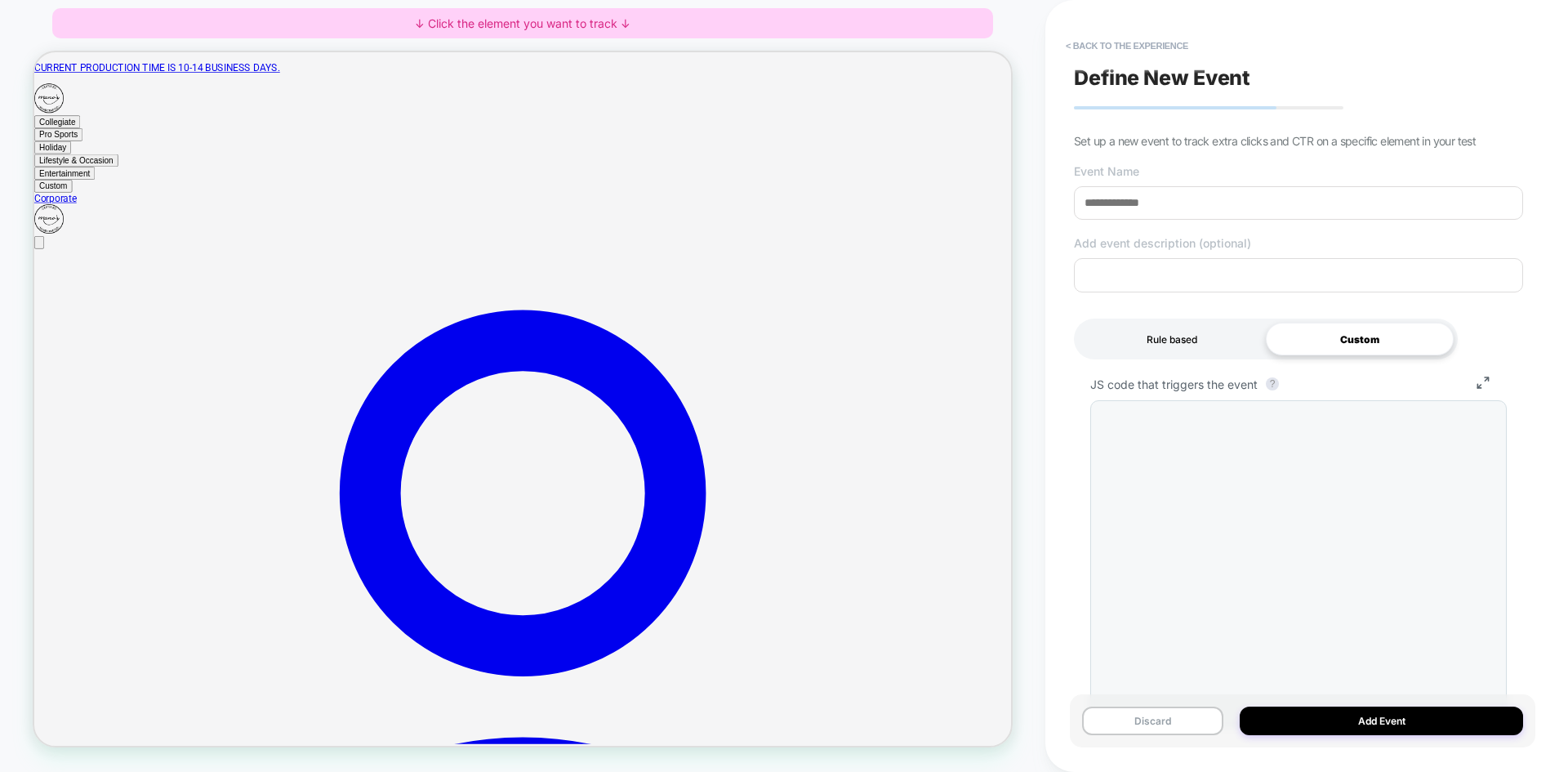
click at [1169, 339] on div "Rule based" at bounding box center [1171, 339] width 188 height 33
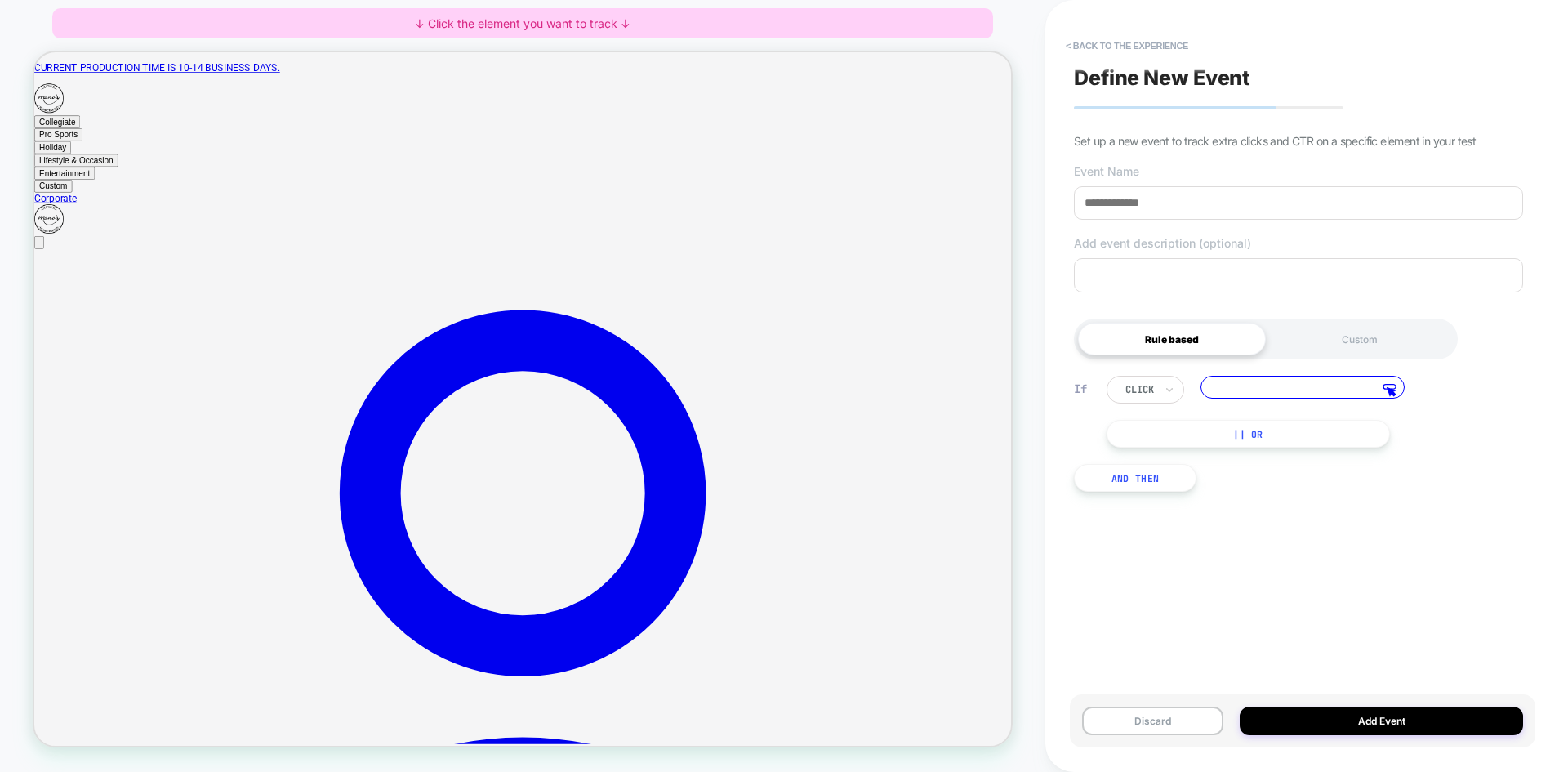
click at [1224, 433] on button "|| Or" at bounding box center [1249, 433] width 284 height 28
click at [1420, 436] on div at bounding box center [1426, 431] width 19 height 19
click at [1143, 480] on button "And Then" at bounding box center [1135, 478] width 123 height 28
click at [1160, 499] on div "click" at bounding box center [1145, 494] width 77 height 28
click at [1362, 618] on div "If click Select, then click the editor to choose an element || Or Then option c…" at bounding box center [1298, 485] width 465 height 269
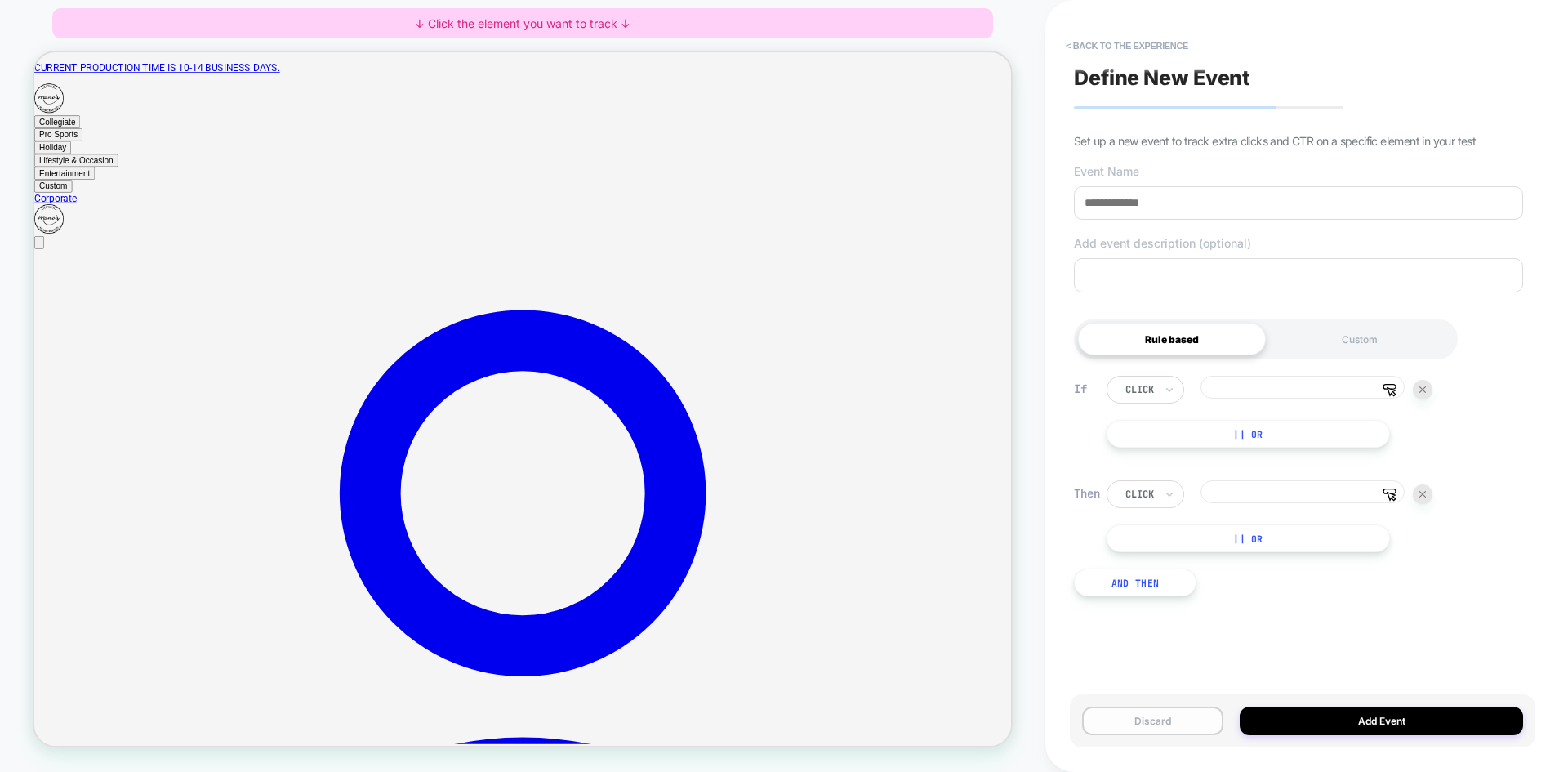
click at [1175, 718] on button "Discard" at bounding box center [1152, 721] width 141 height 29
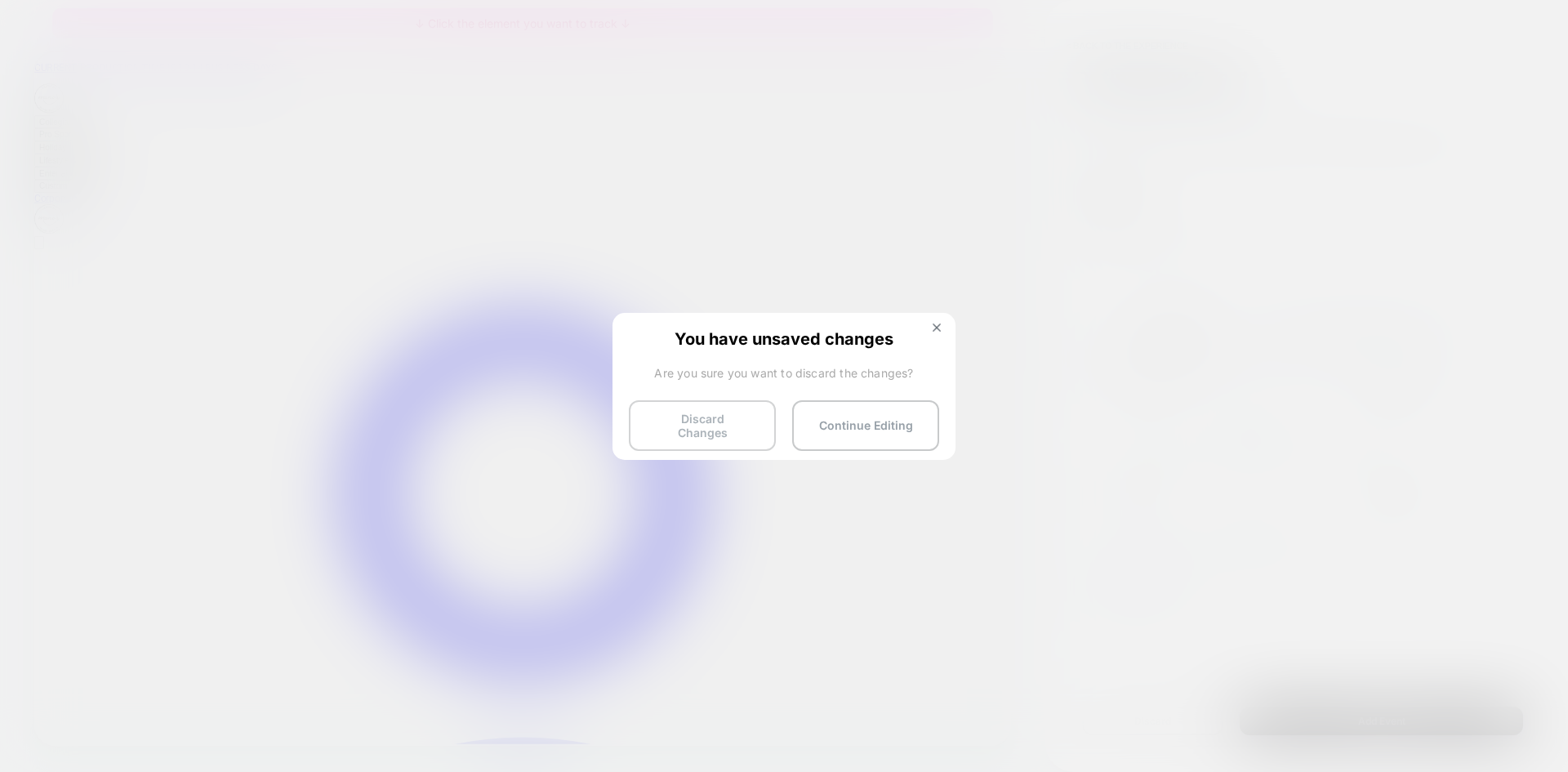
click at [712, 425] on button "Discard Changes" at bounding box center [702, 426] width 147 height 50
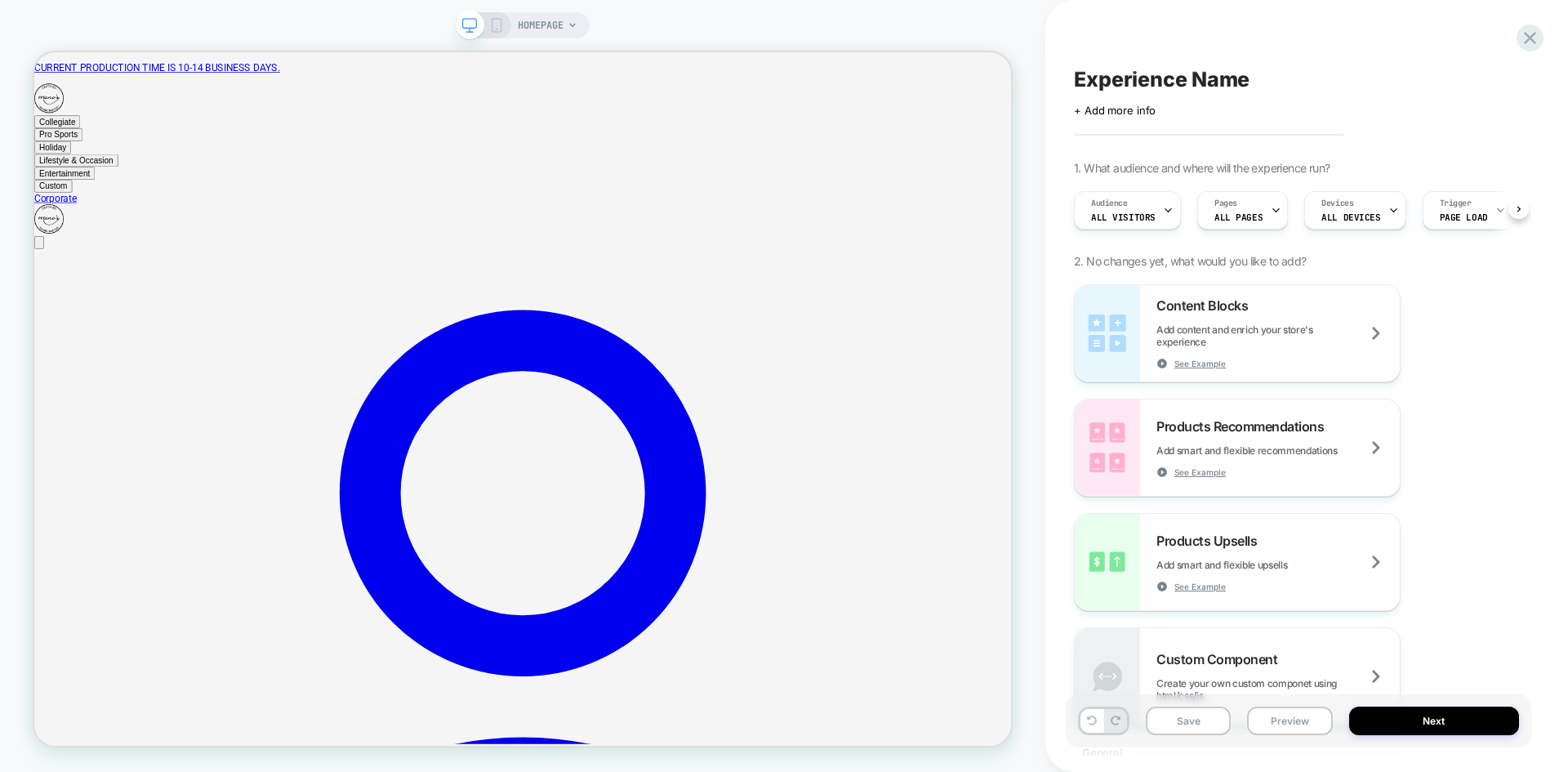
scroll to position [0, 1]
click at [555, 28] on span "HOMEPAGE" at bounding box center [540, 25] width 45 height 26
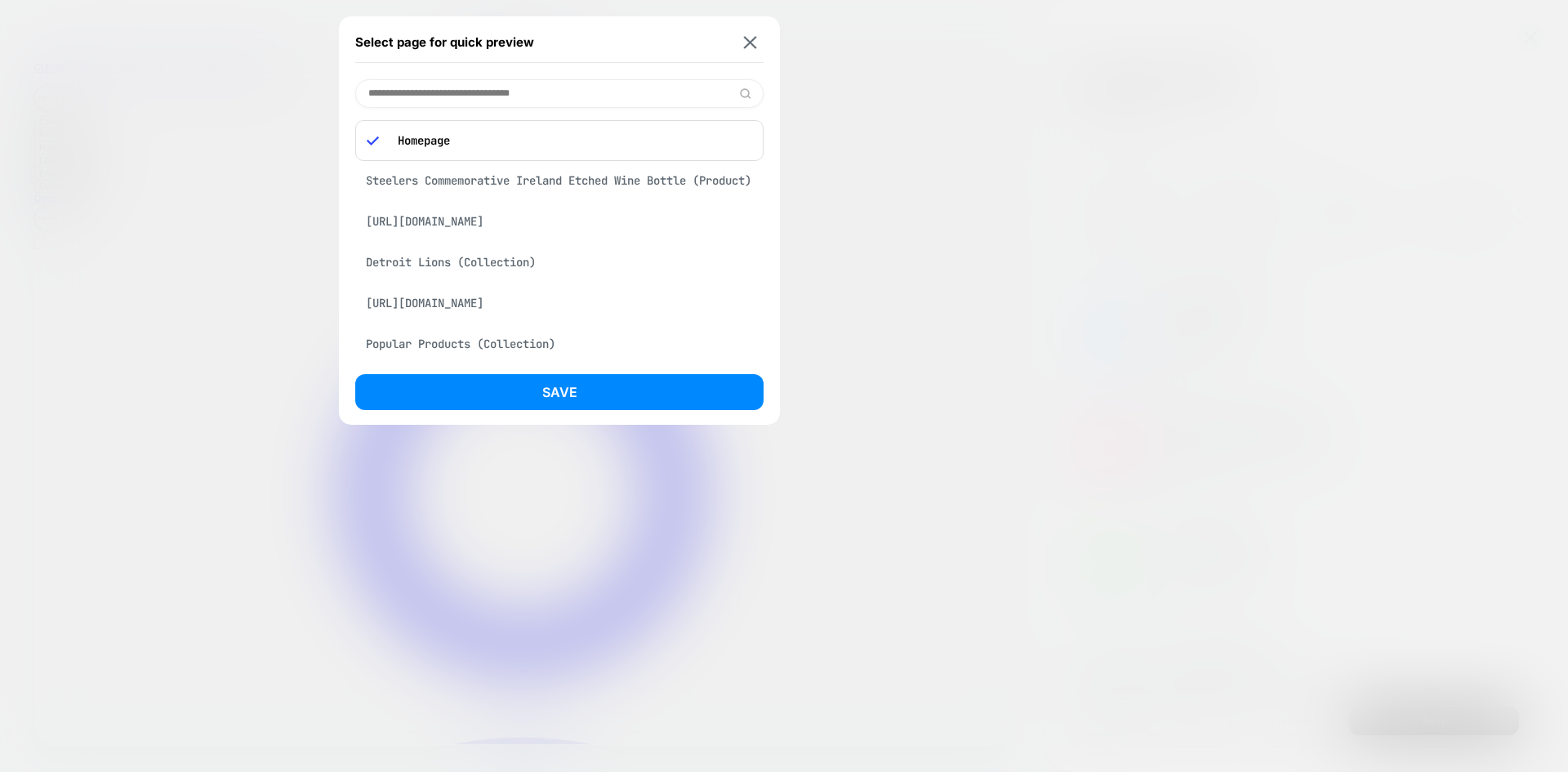
click at [589, 177] on div "Steelers Commemorative Ireland Etched Wine Bottle (Product)" at bounding box center [559, 180] width 408 height 31
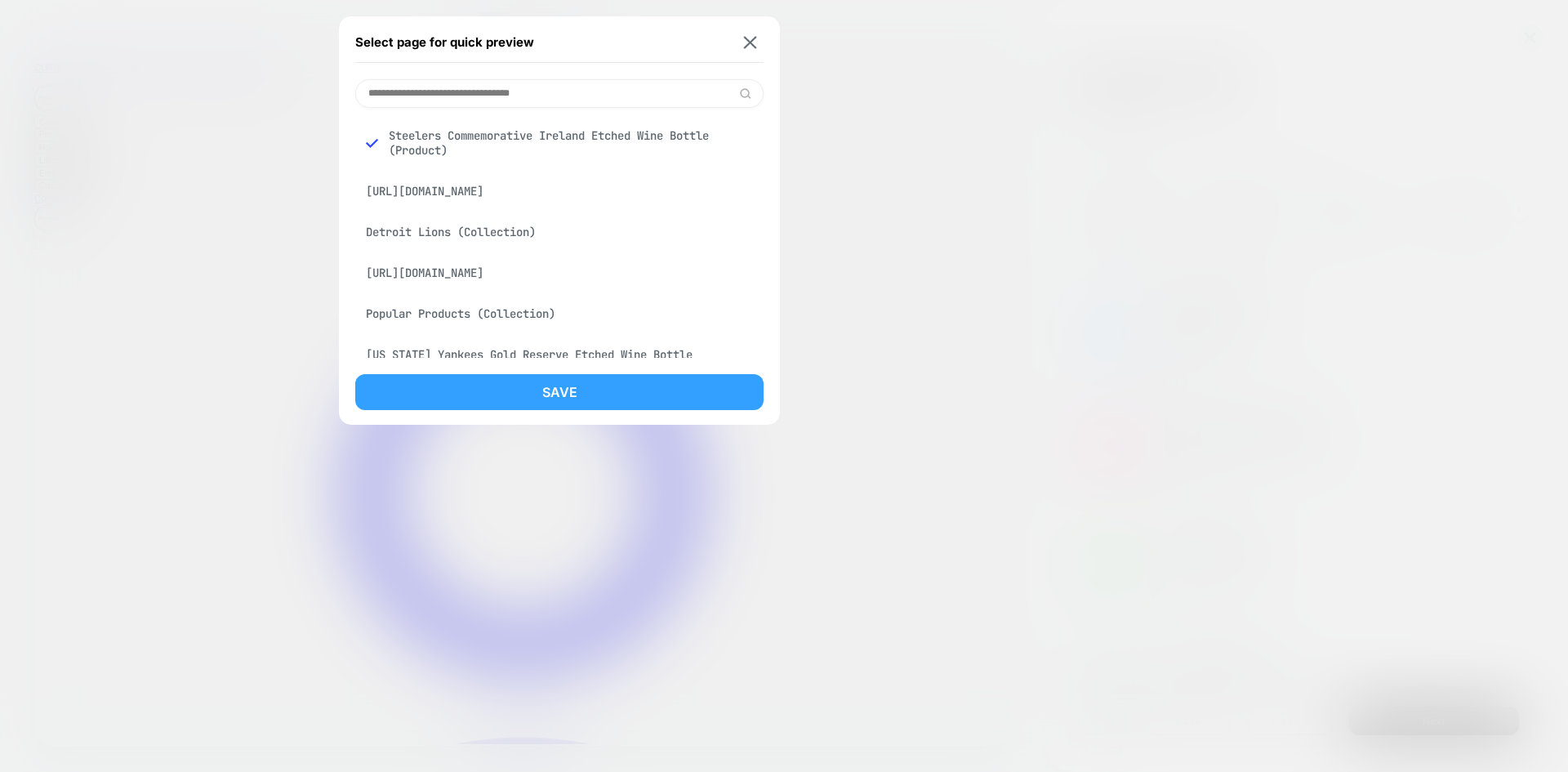
click at [574, 391] on button "Save" at bounding box center [559, 392] width 408 height 36
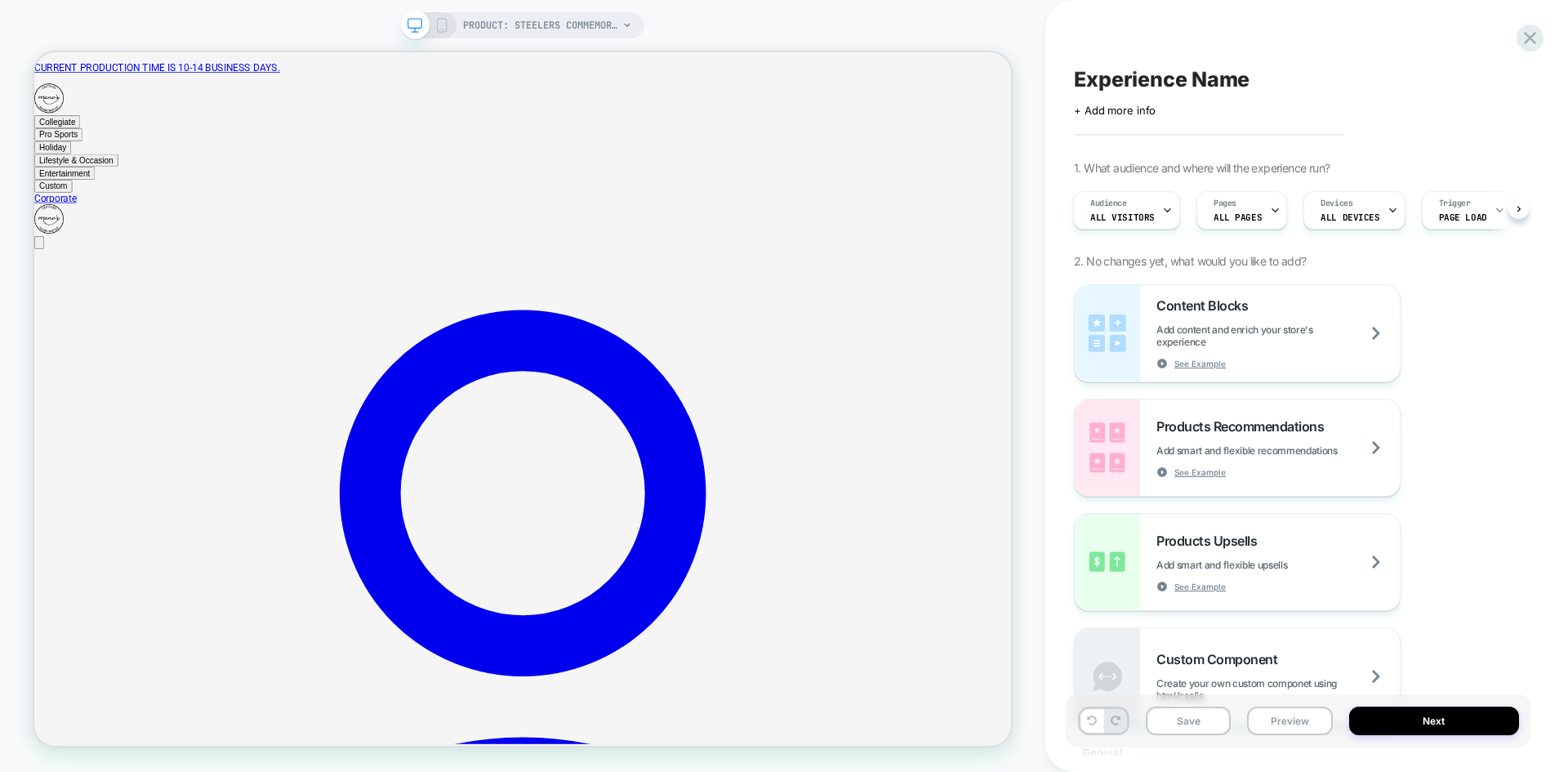
scroll to position [0, 2]
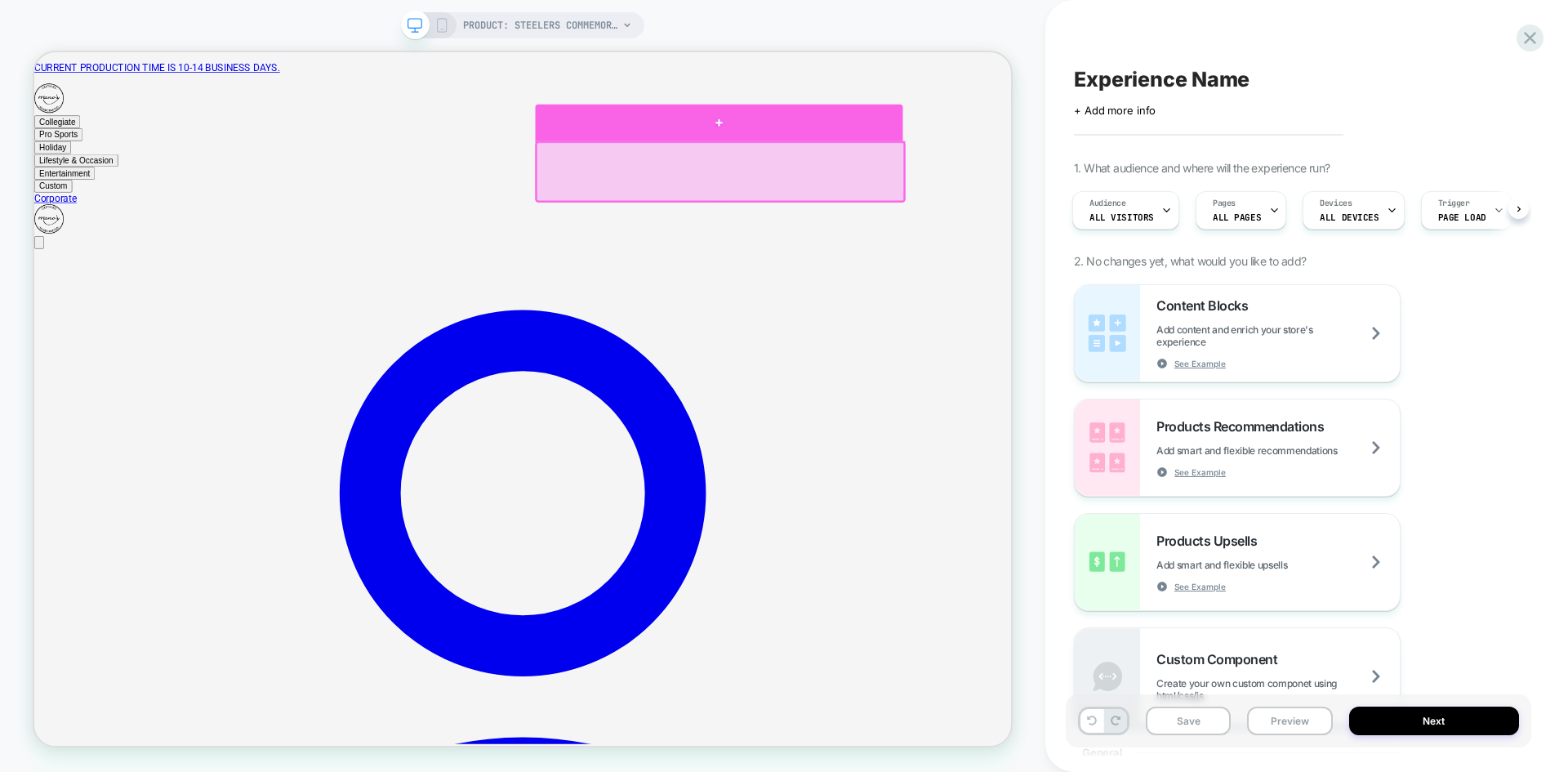
click at [1111, 162] on div at bounding box center [948, 146] width 490 height 49
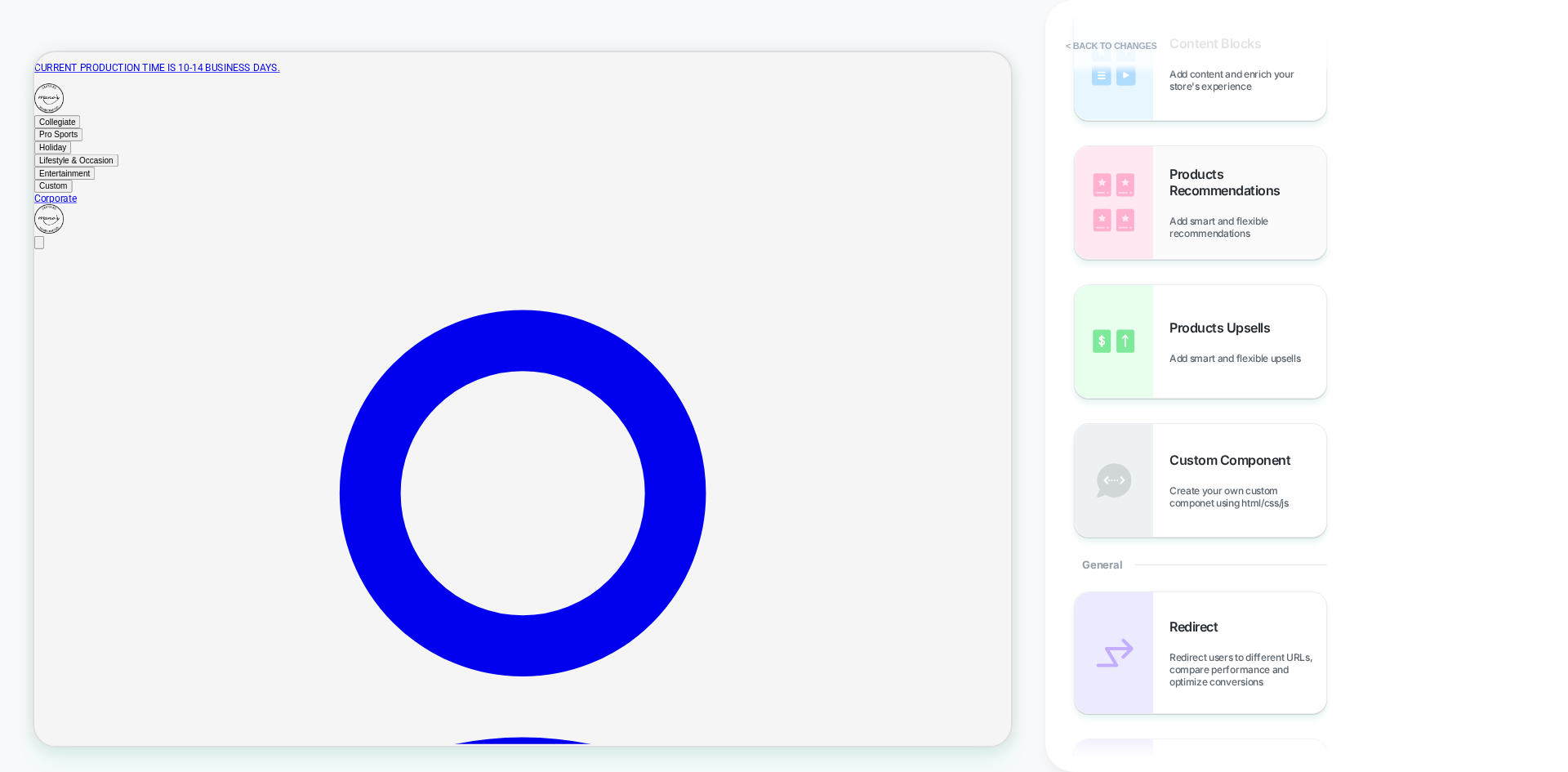
scroll to position [0, 0]
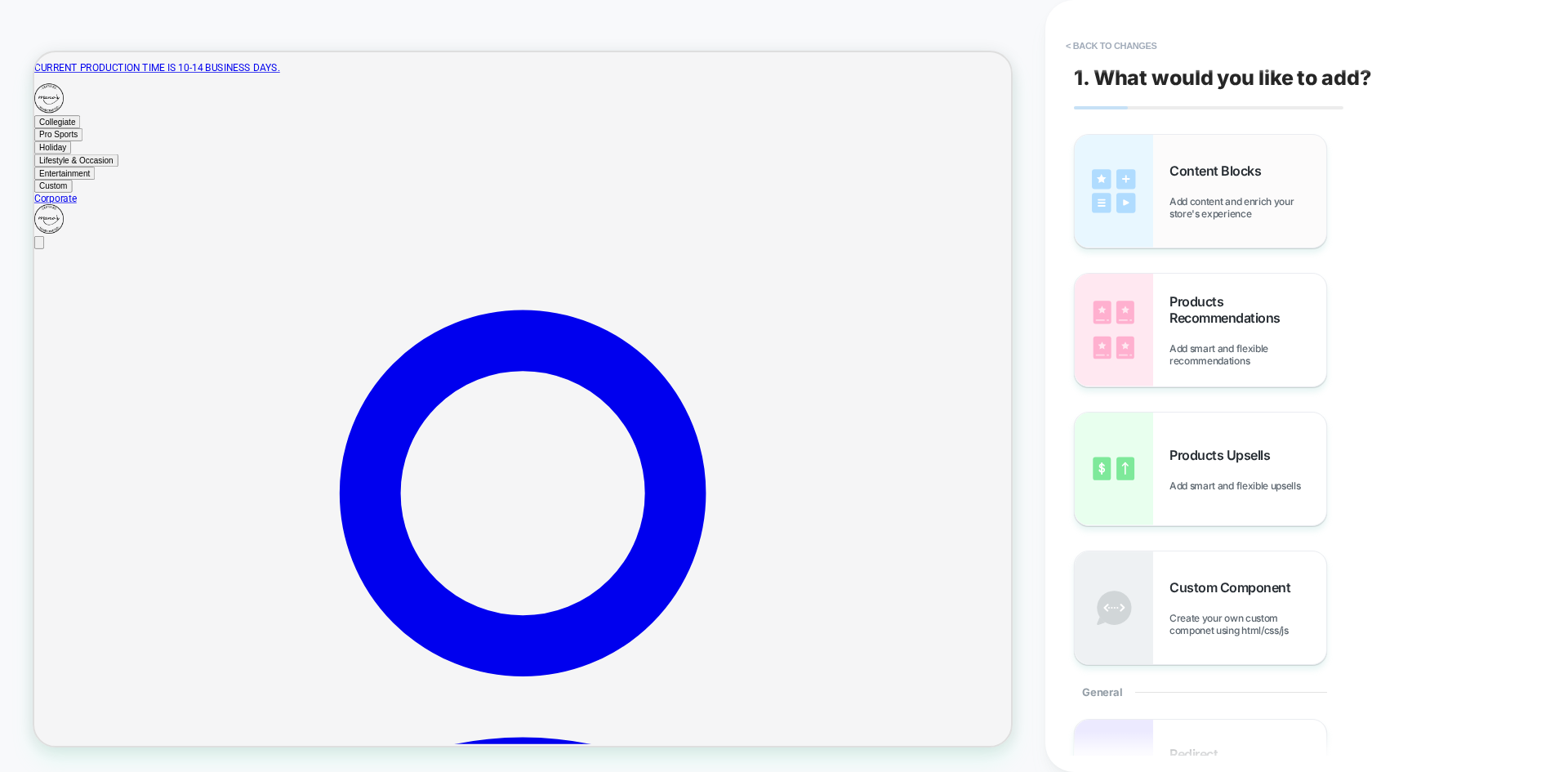
click at [1257, 204] on span "Add content and enrich your store's experience" at bounding box center [1248, 207] width 156 height 24
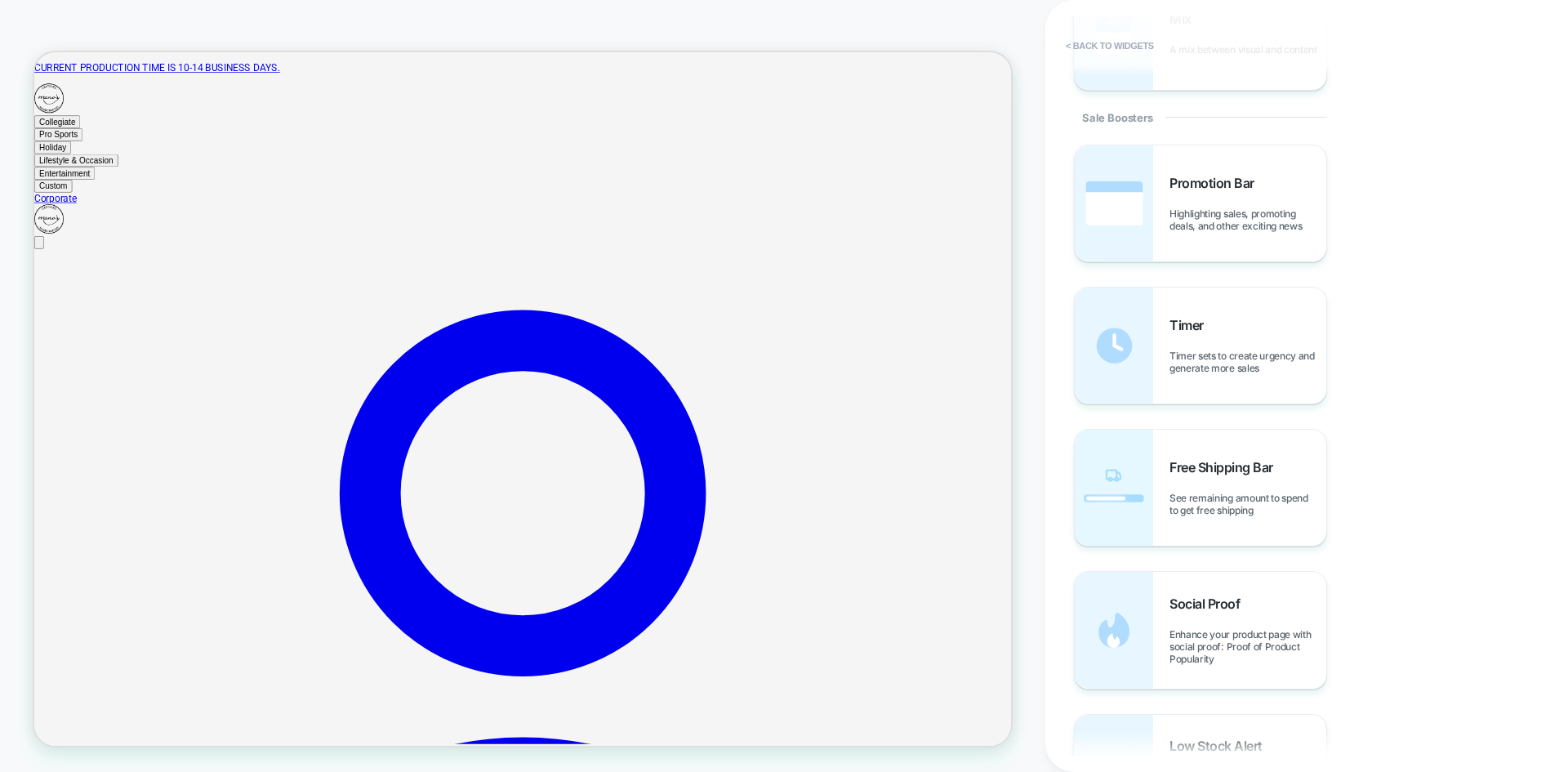
scroll to position [1420, 0]
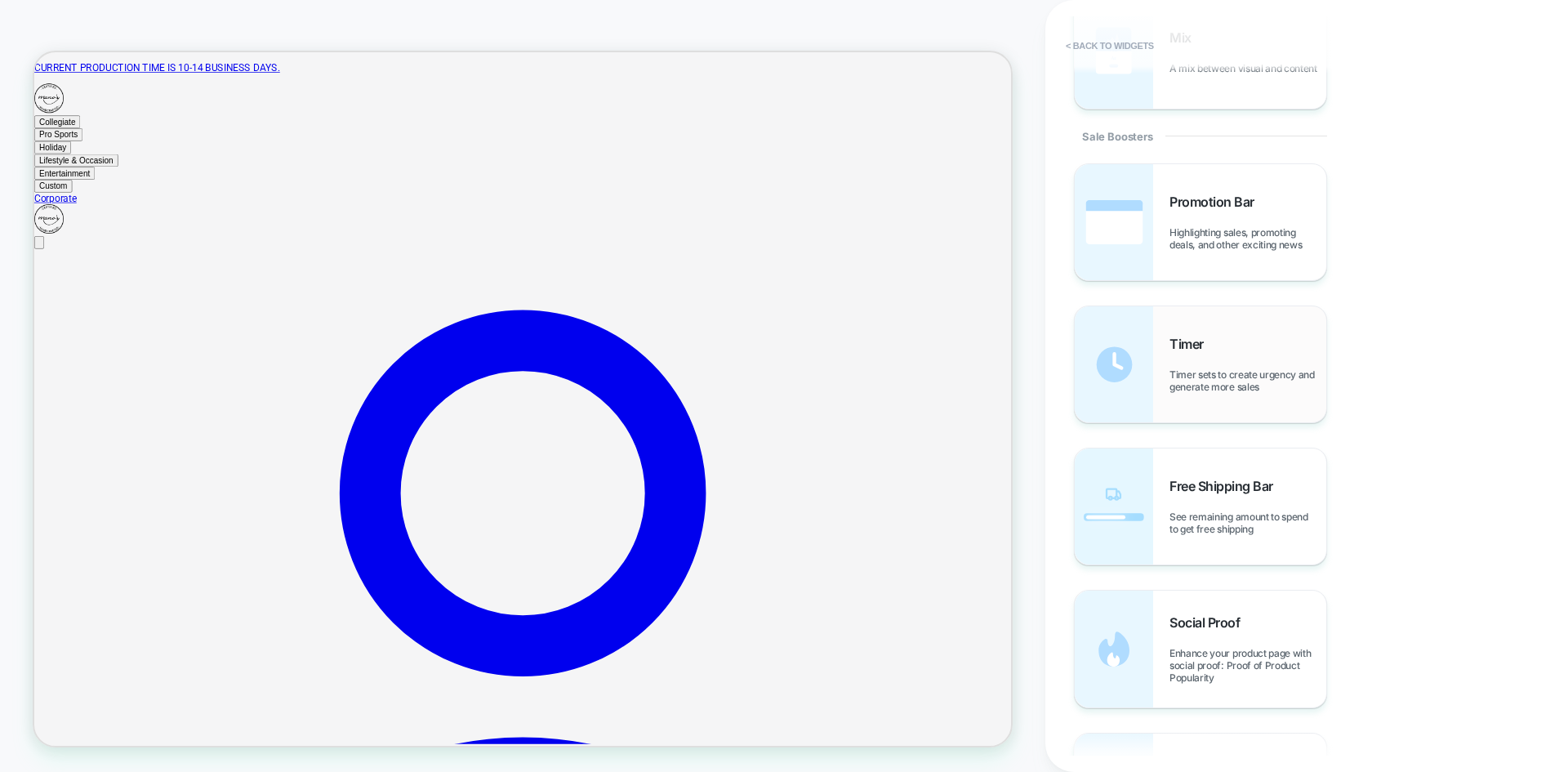
click at [1259, 336] on div "Timer Timer sets to create urgency and generate more sales" at bounding box center [1200, 364] width 252 height 116
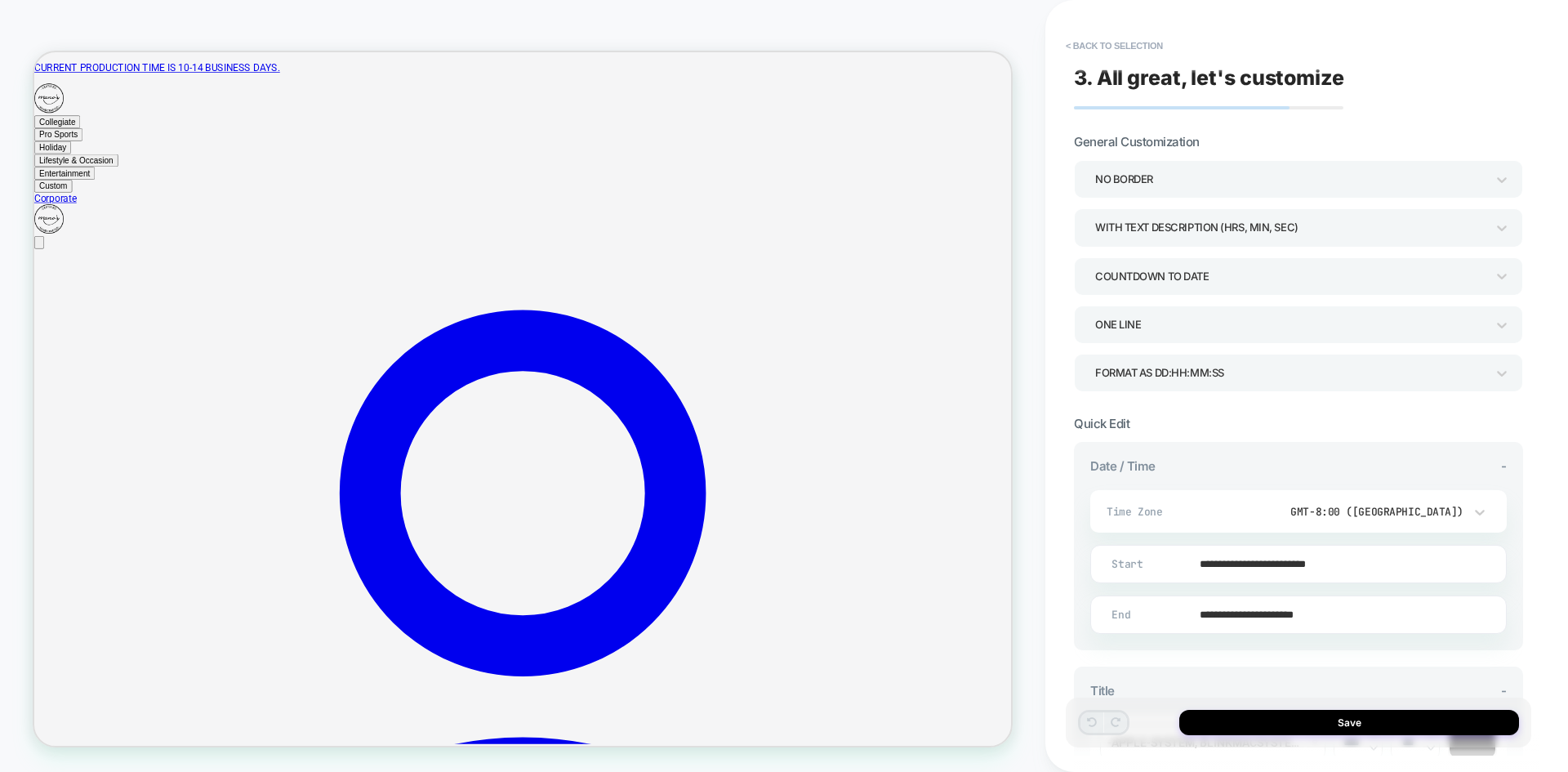
click at [1252, 285] on div "COUNTDOWN TO DATE" at bounding box center [1290, 276] width 391 height 22
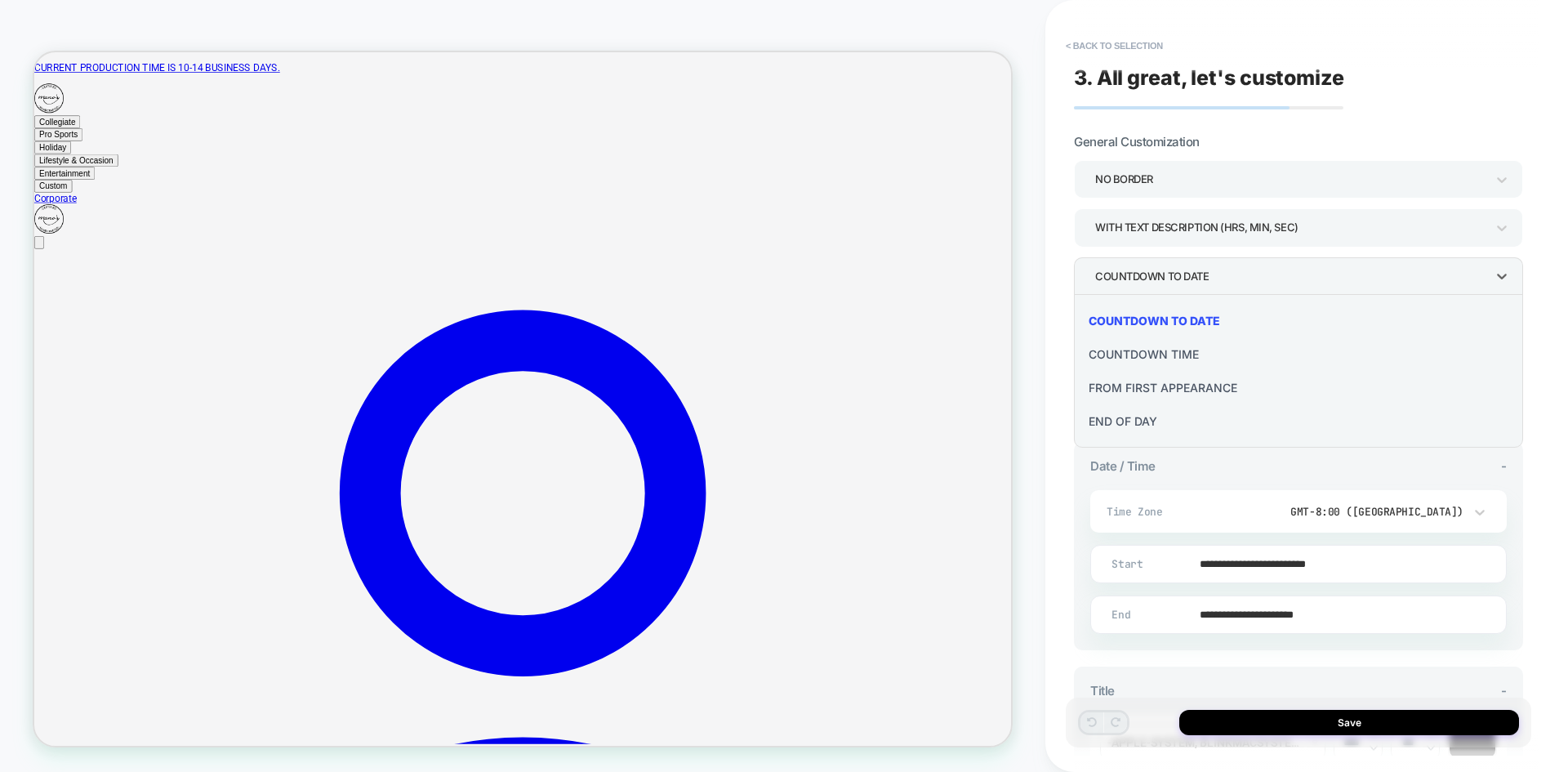
click at [1227, 465] on div at bounding box center [784, 386] width 1568 height 772
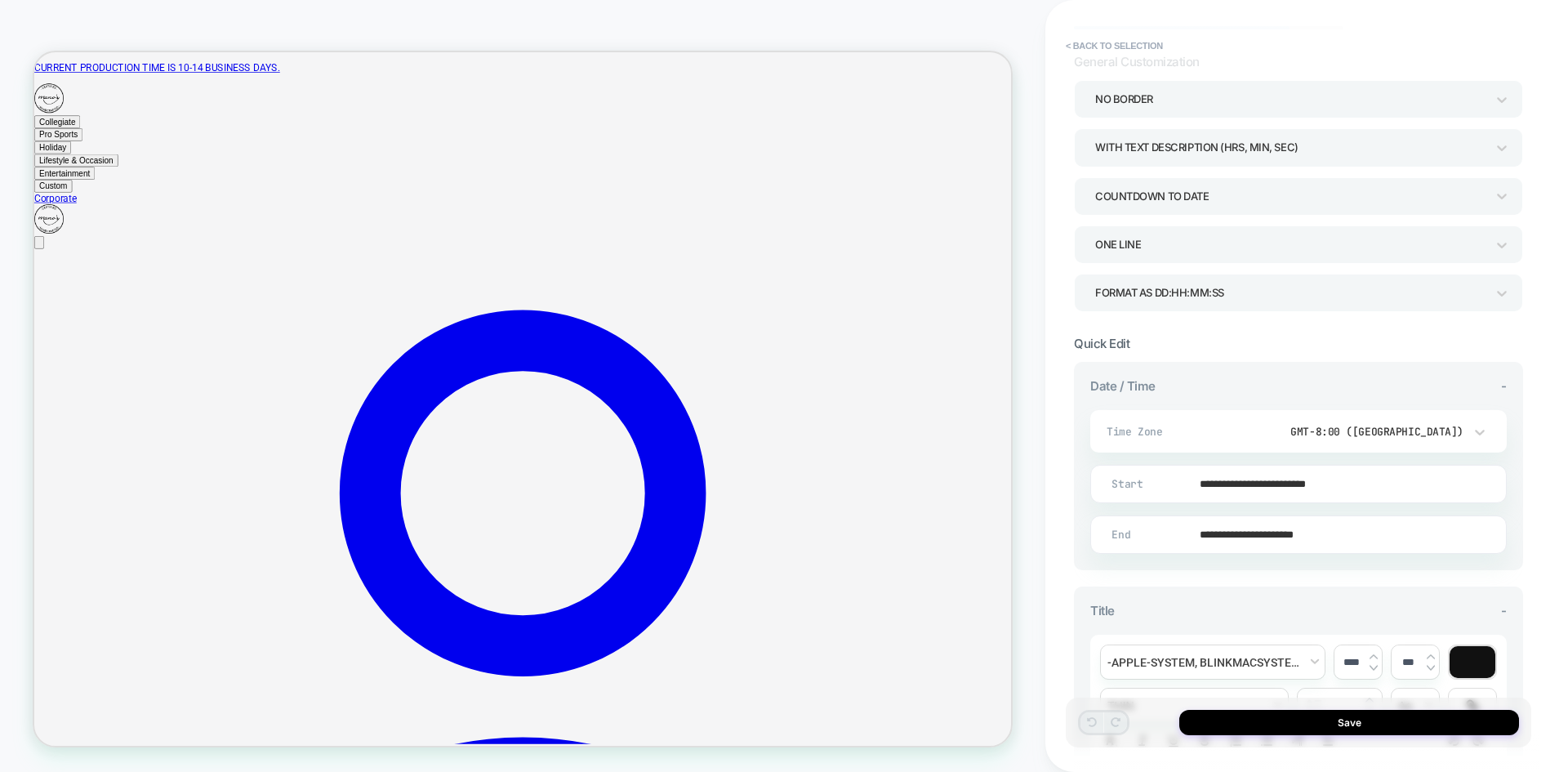
scroll to position [163, 0]
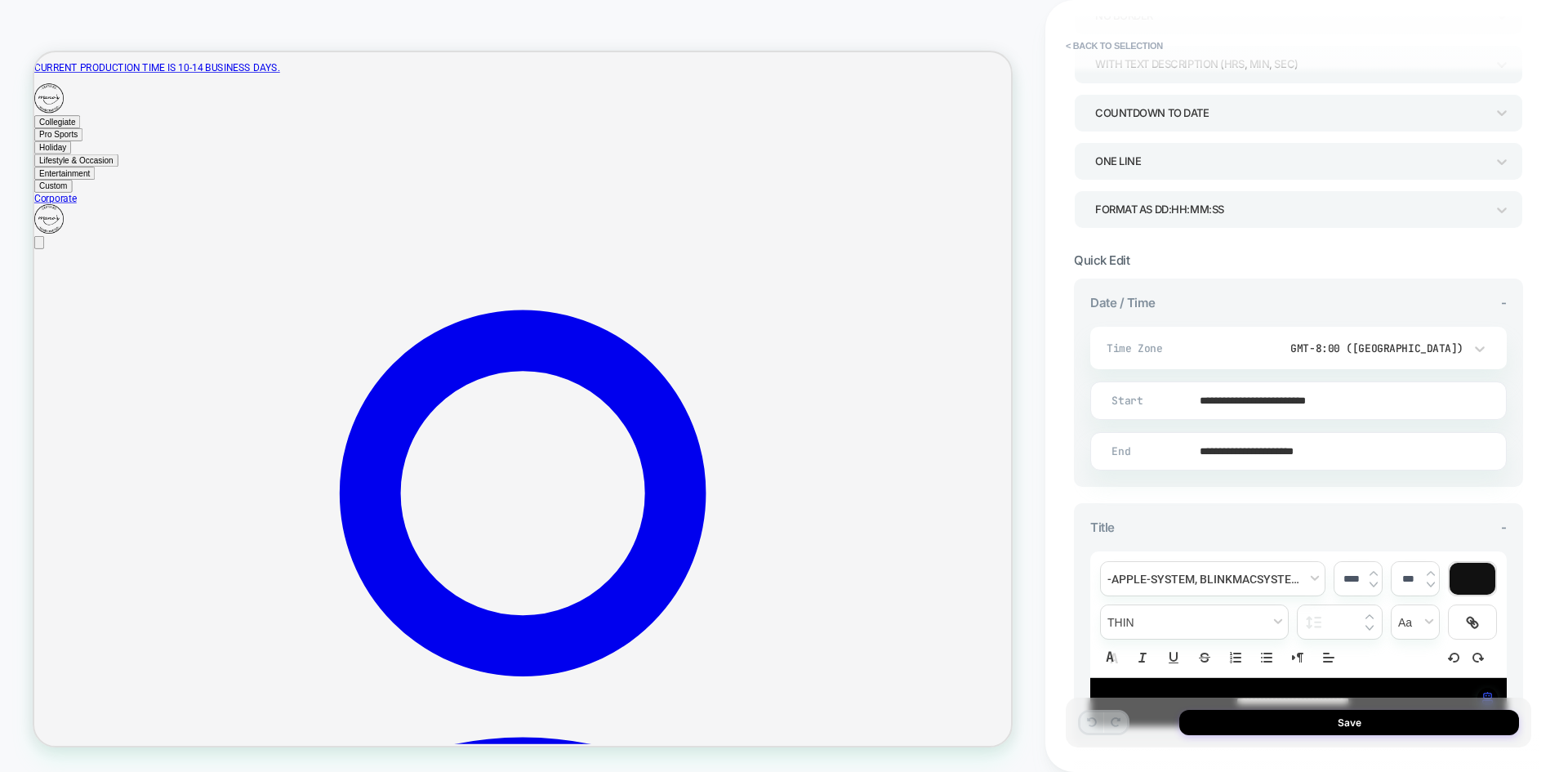
click at [1250, 397] on input "**********" at bounding box center [1295, 400] width 415 height 39
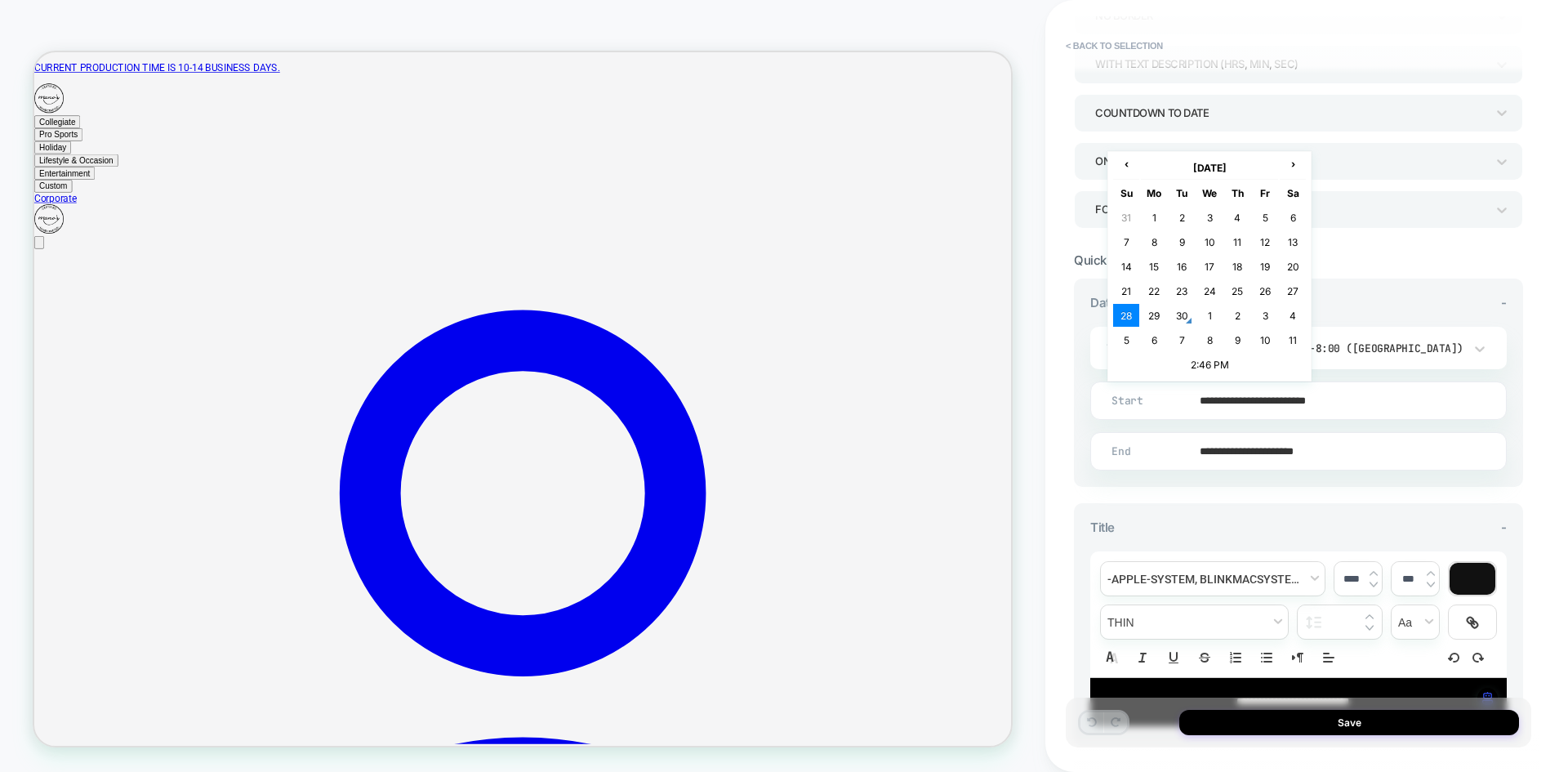
click at [1250, 397] on input "**********" at bounding box center [1295, 400] width 415 height 39
click at [1081, 400] on div "**********" at bounding box center [1298, 383] width 449 height 208
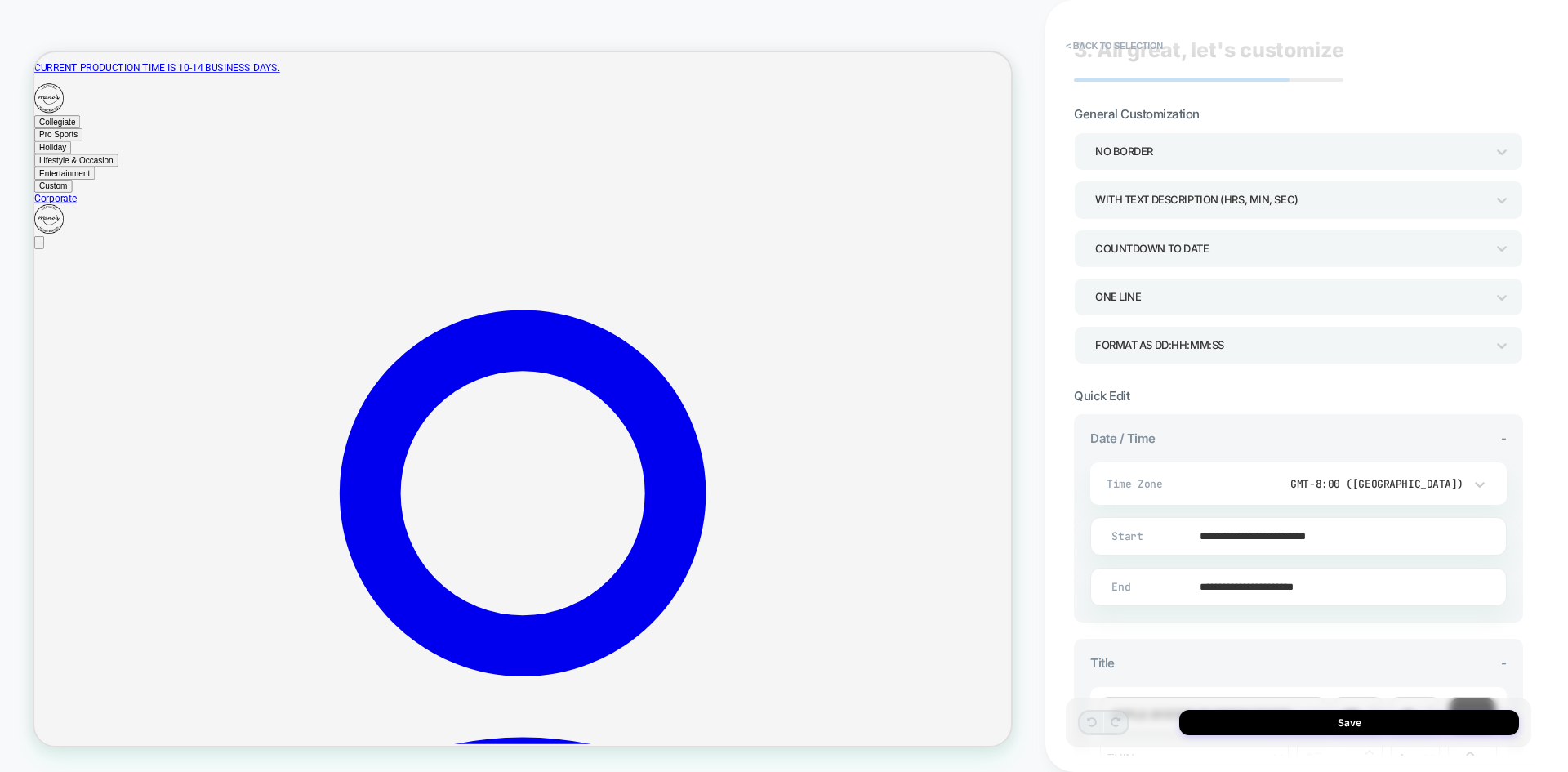
scroll to position [0, 0]
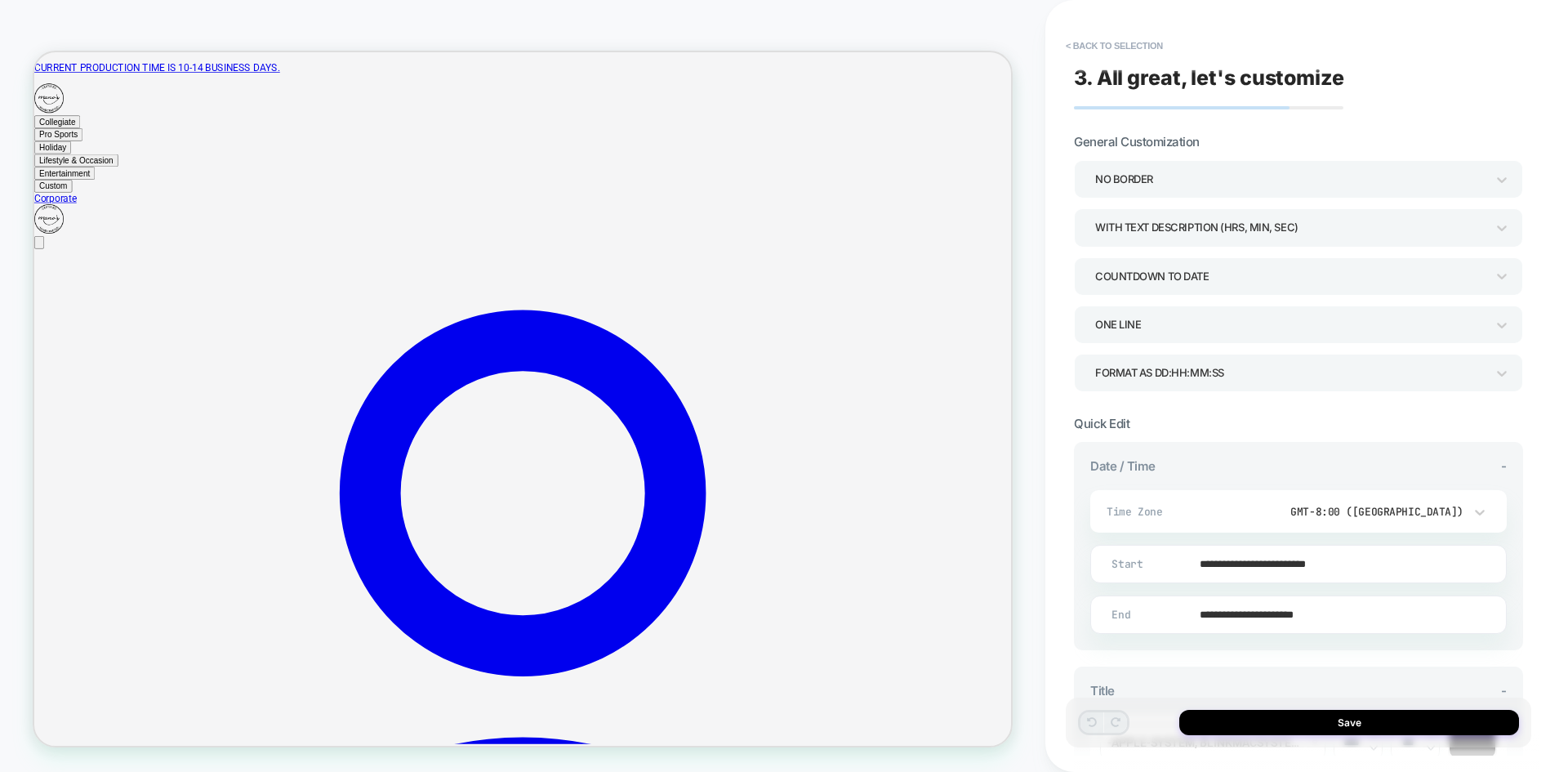
click at [1201, 268] on div "COUNTDOWN TO DATE" at bounding box center [1290, 276] width 391 height 22
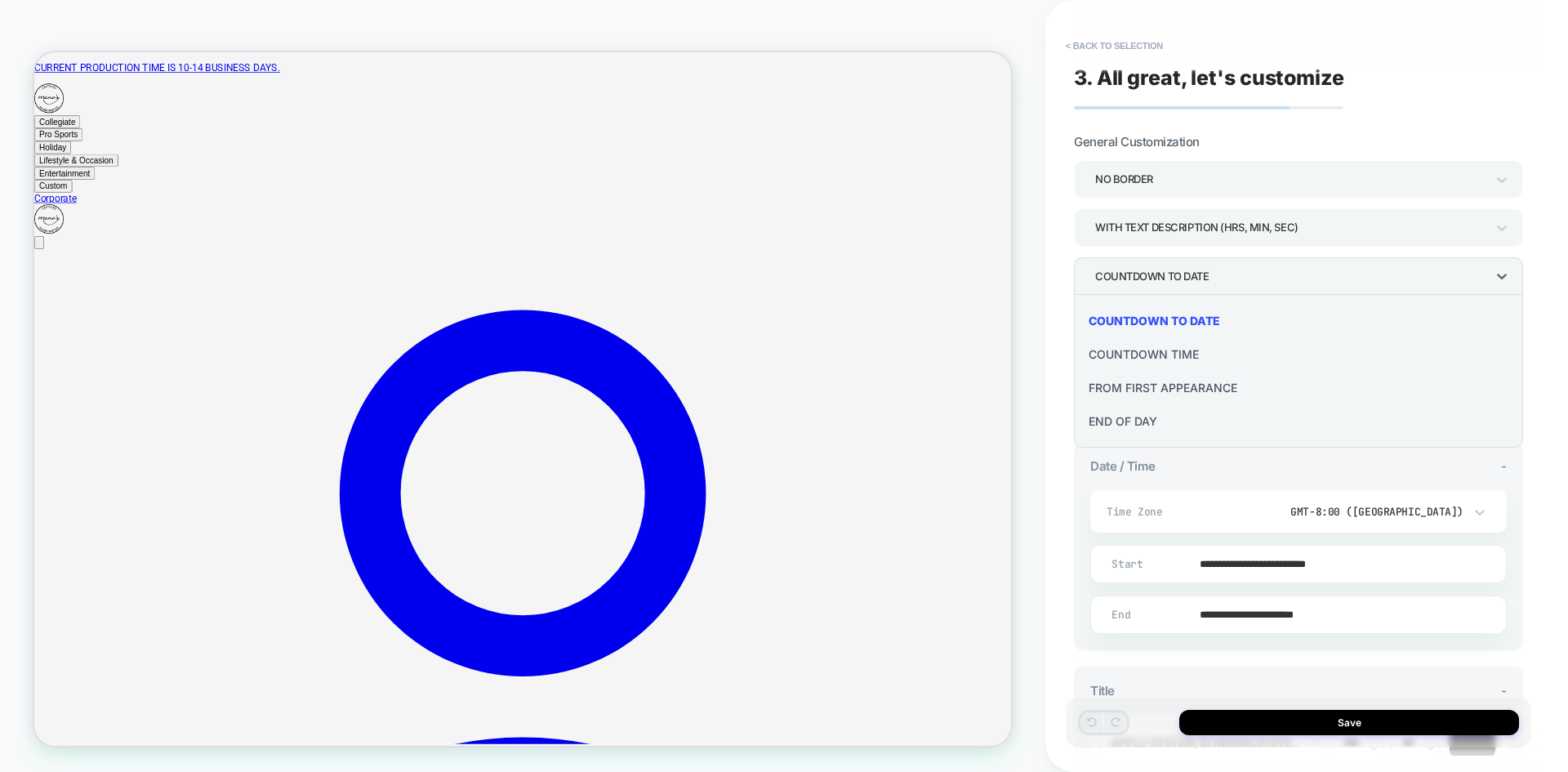
click at [1157, 353] on div "COUNTDOWN TIME" at bounding box center [1299, 354] width 436 height 34
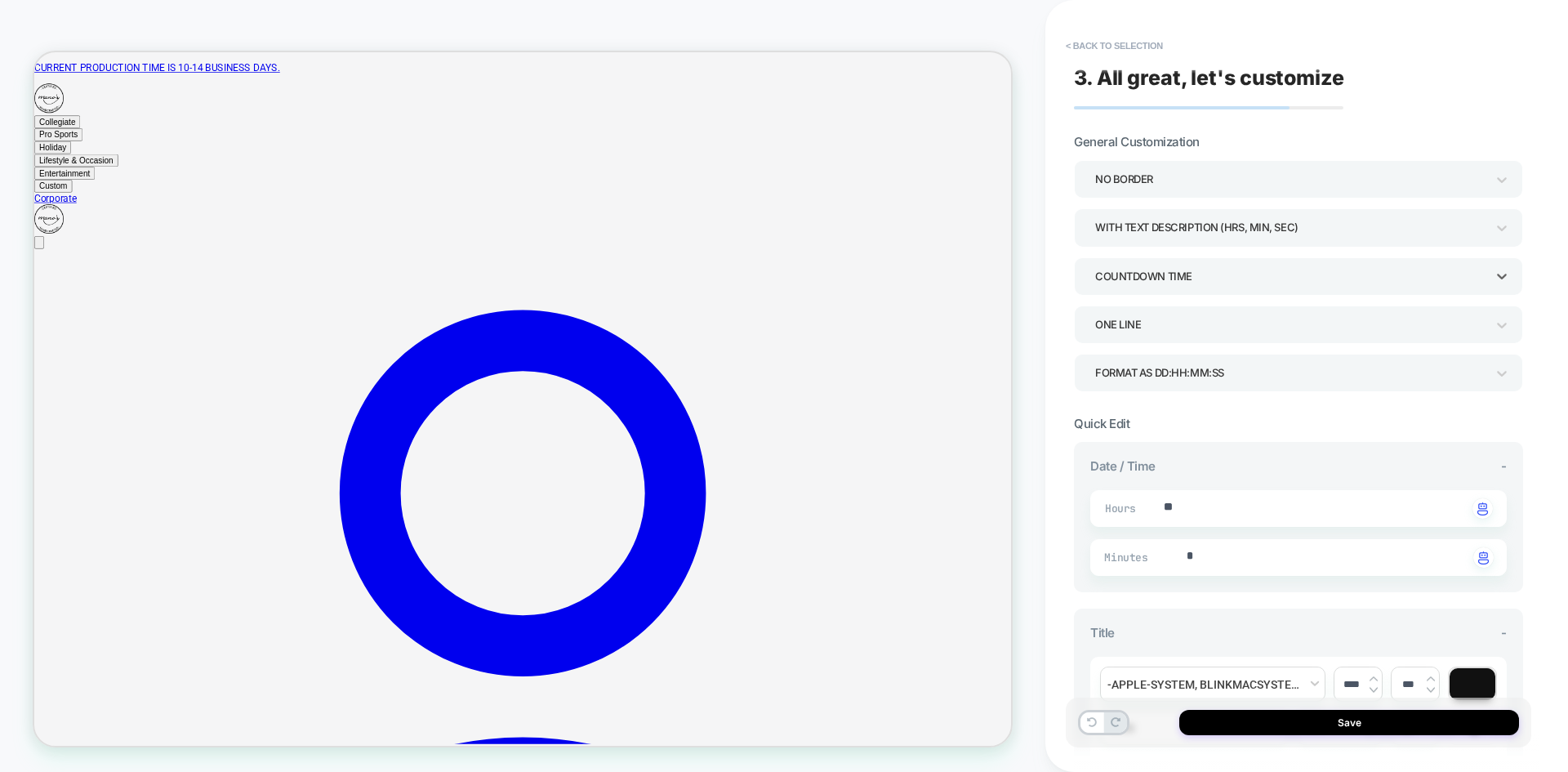
click at [1220, 279] on div "COUNTDOWN TIME" at bounding box center [1290, 276] width 391 height 22
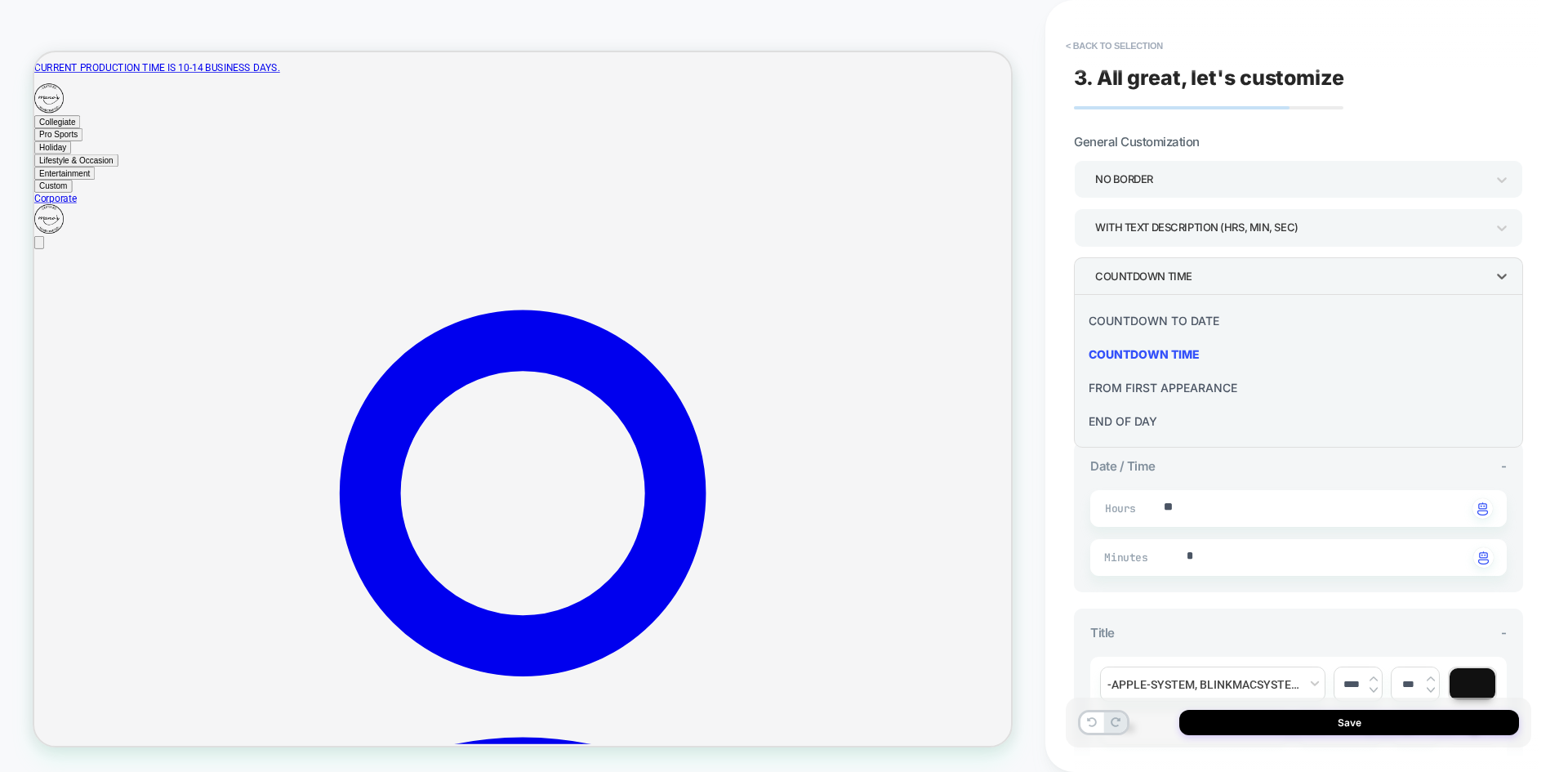
click at [1190, 371] on div "FROM FIRST APPEARANCE" at bounding box center [1299, 387] width 436 height 34
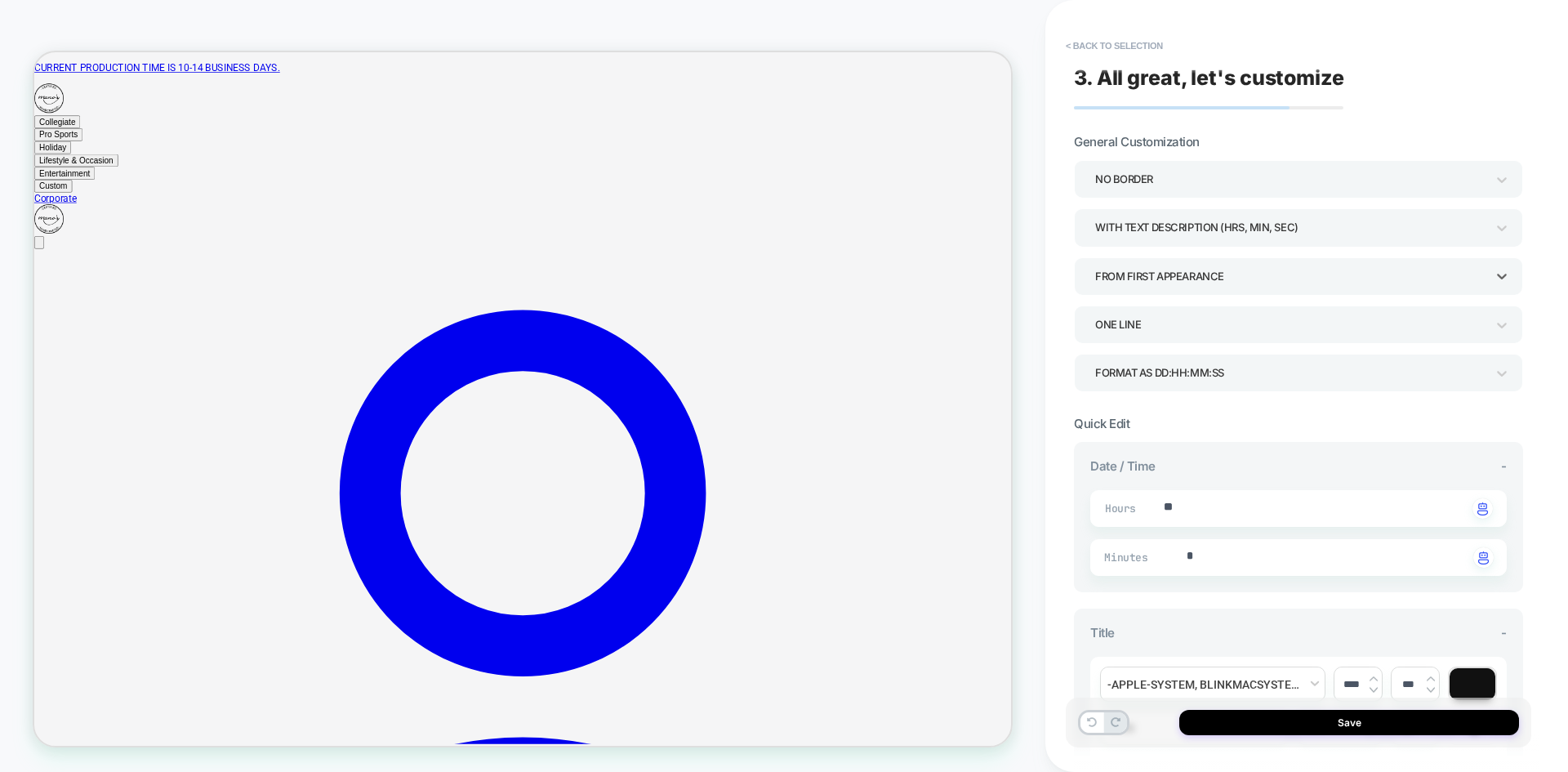
click at [1196, 286] on div "FROM FIRST APPEARANCE" at bounding box center [1290, 276] width 391 height 22
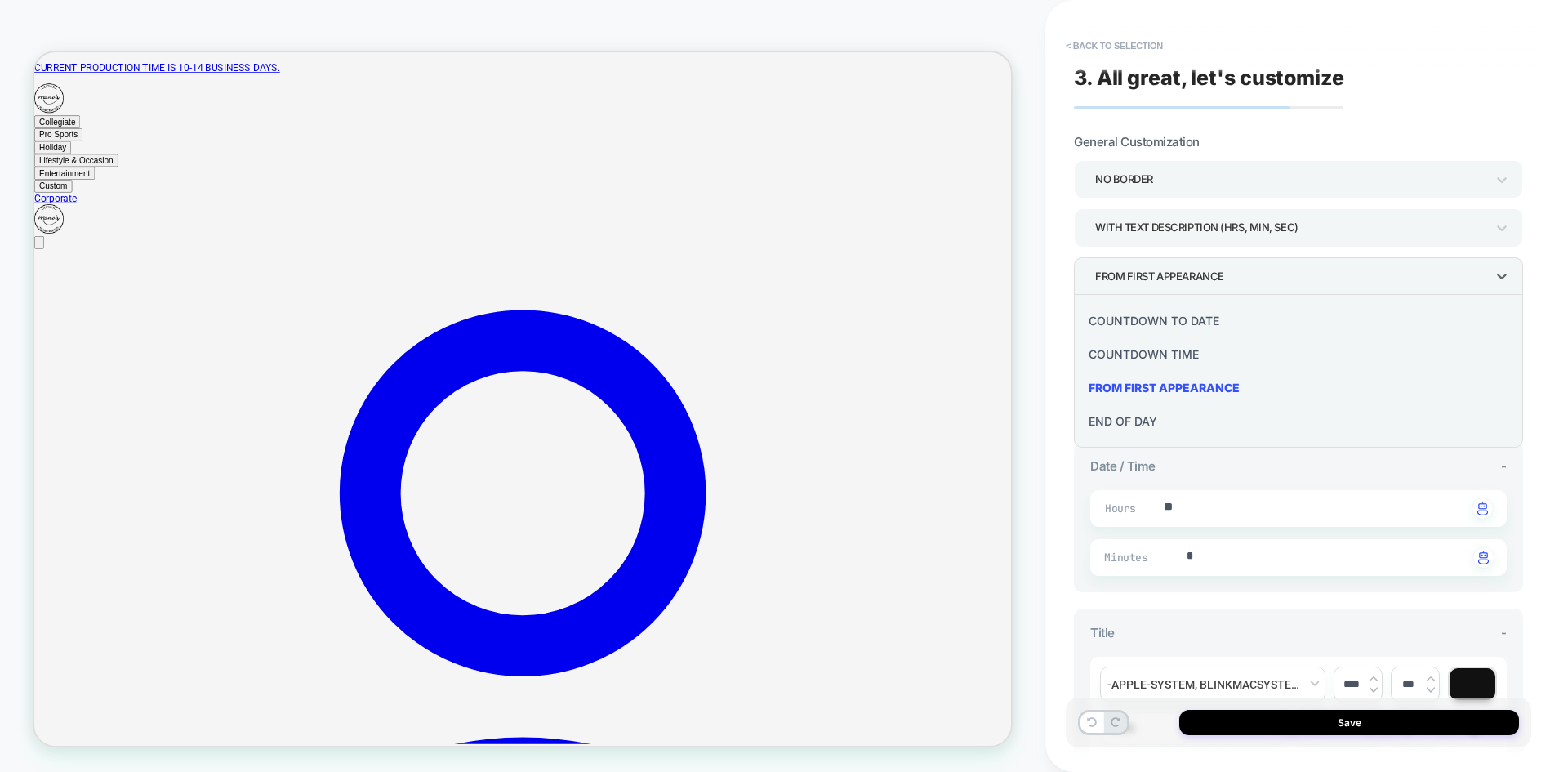
click at [1162, 415] on div "END OF DAY" at bounding box center [1299, 421] width 436 height 34
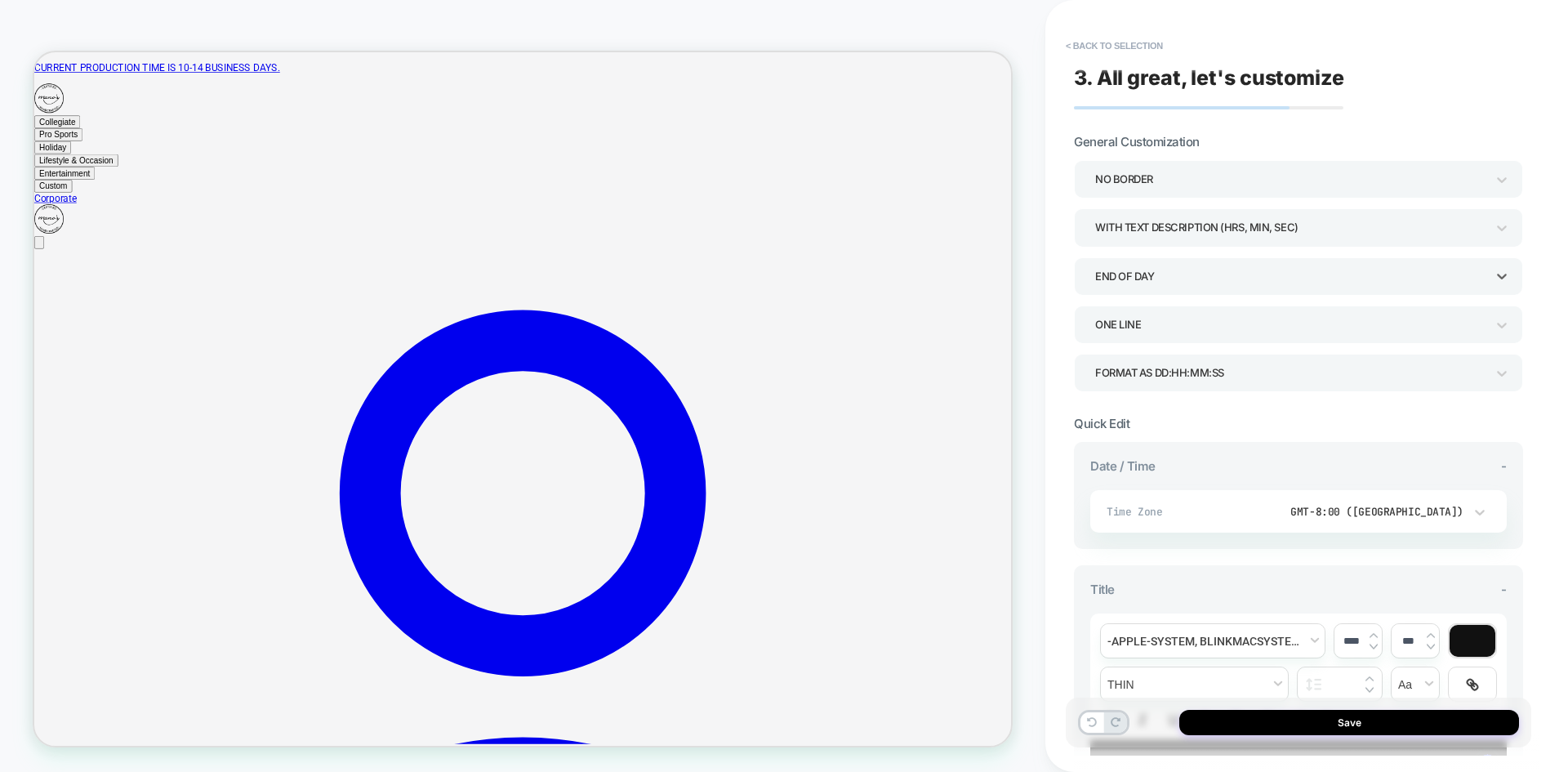
click at [1270, 401] on div "**********" at bounding box center [1298, 599] width 449 height 930
click at [1149, 45] on button "< Back to selection" at bounding box center [1114, 45] width 114 height 26
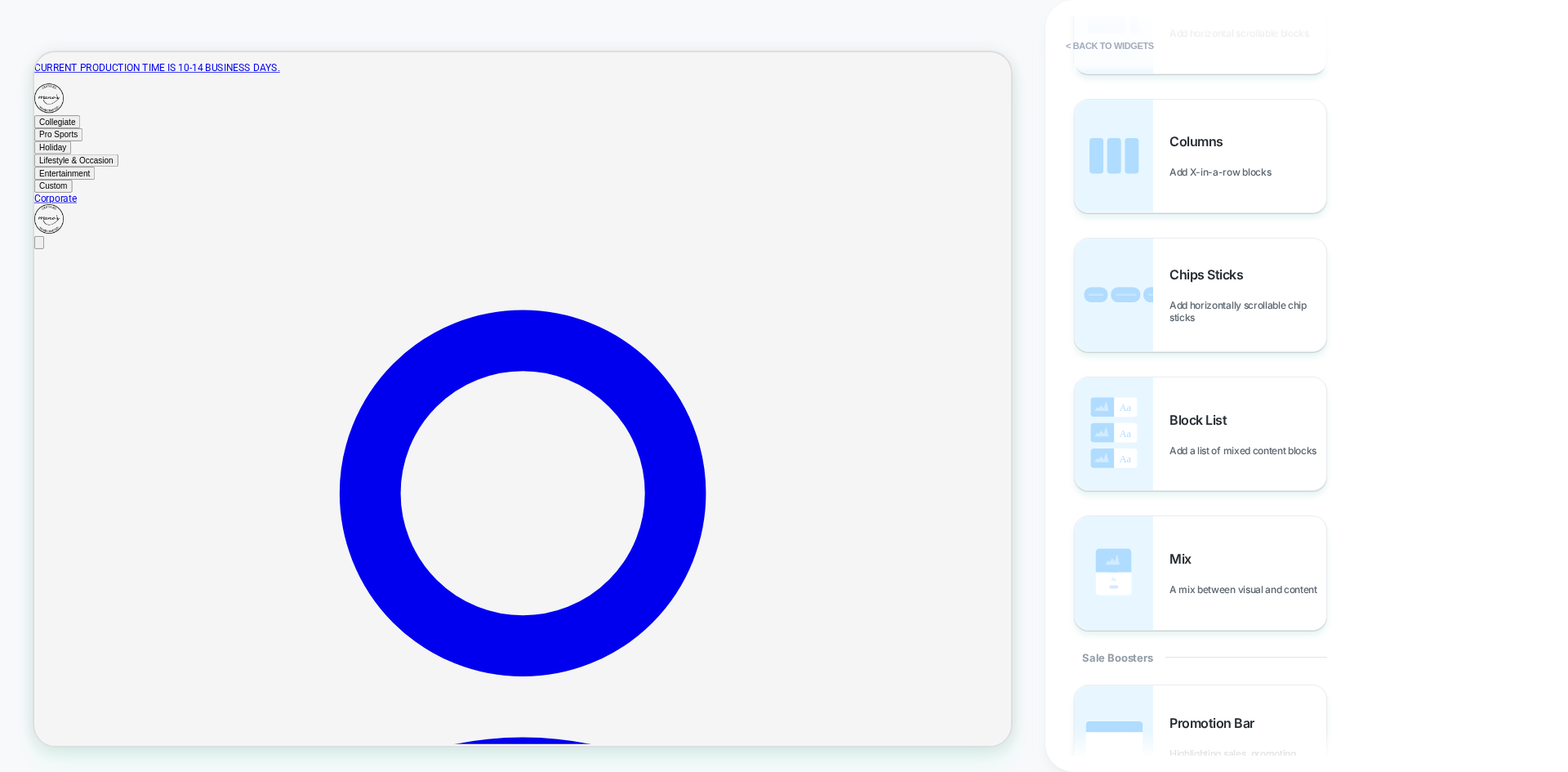
scroll to position [1144, 0]
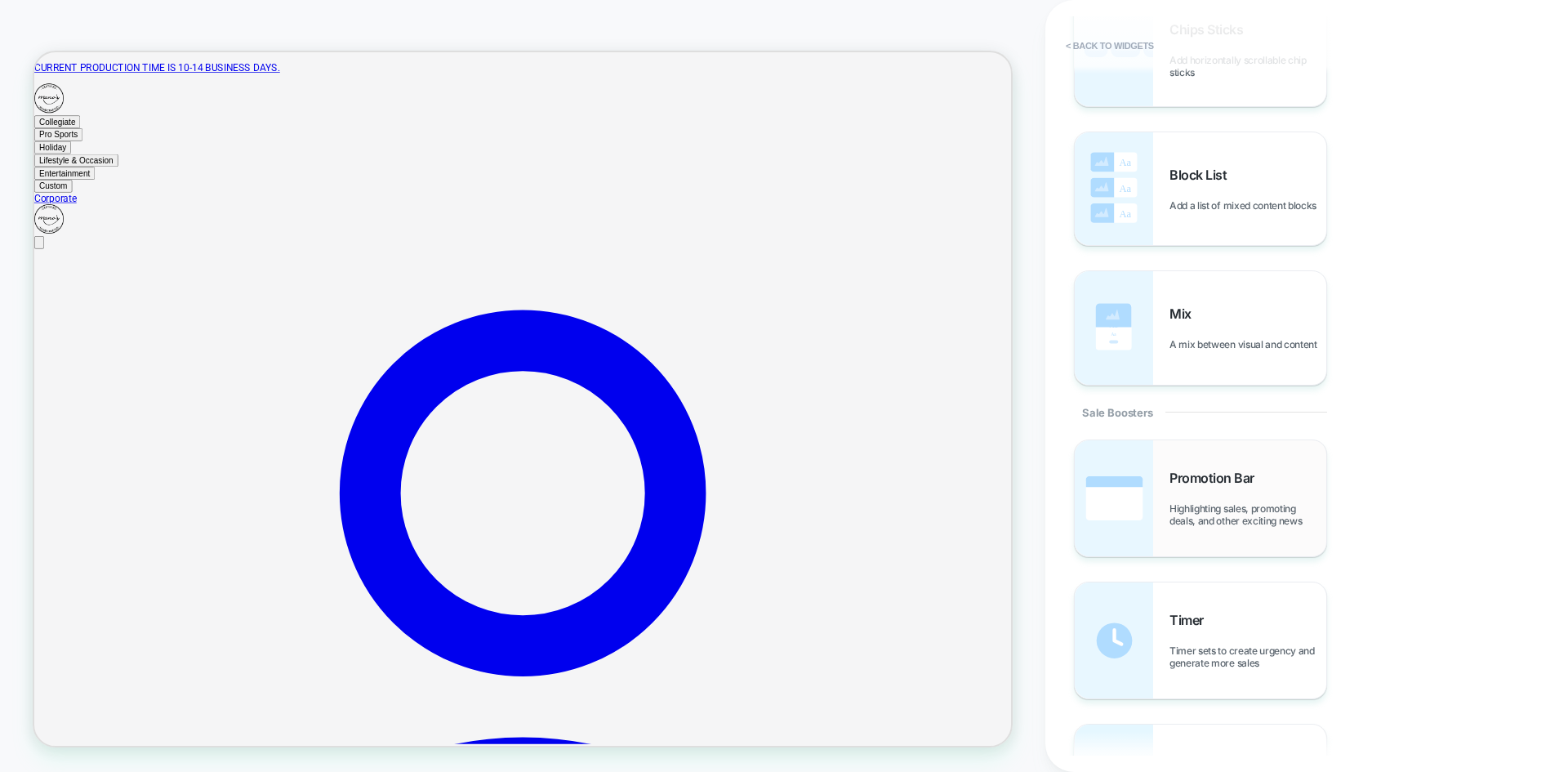
click at [1241, 513] on span "Highlighting sales, promoting deals, and other exciting news" at bounding box center [1248, 513] width 156 height 24
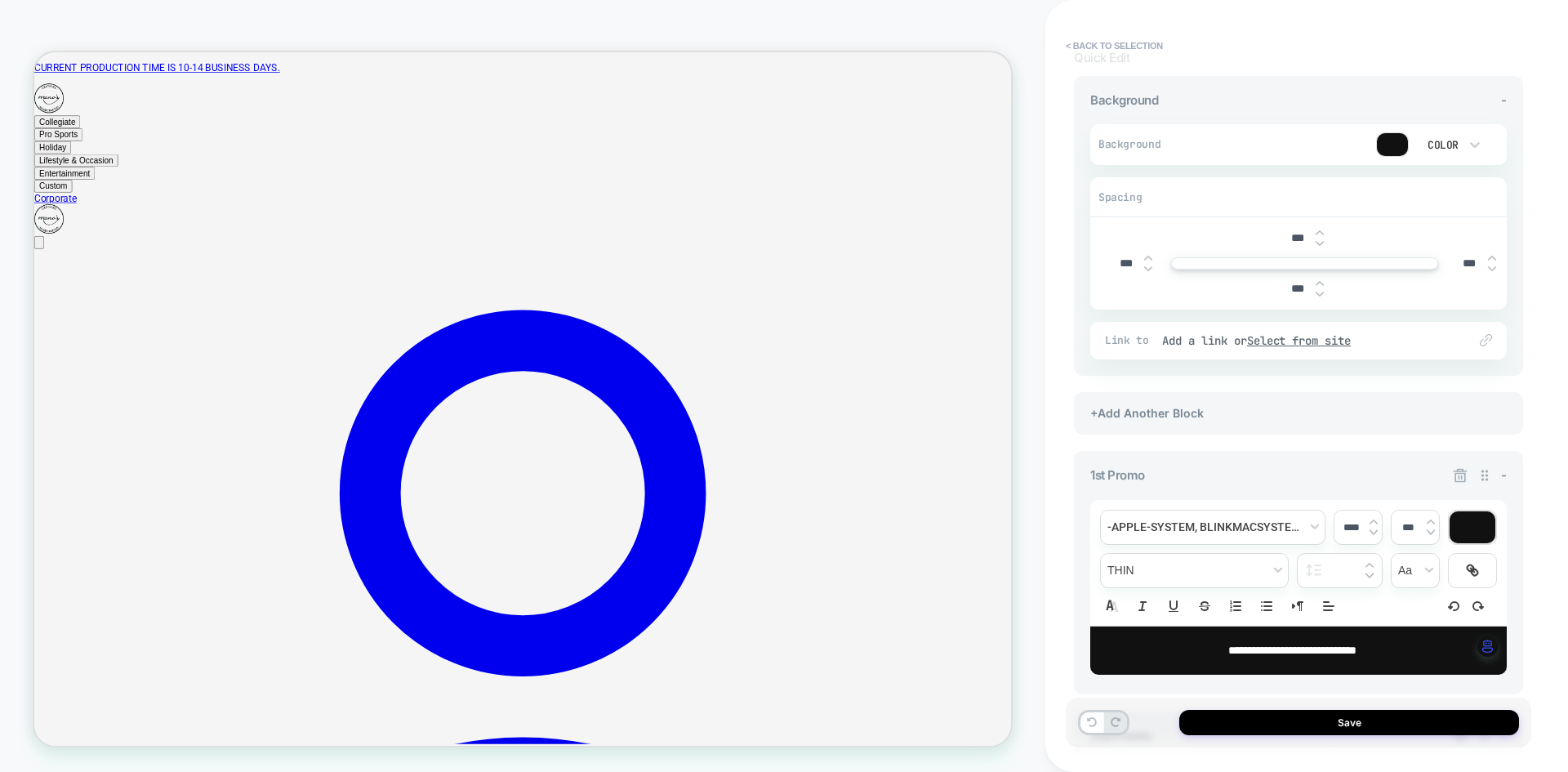
scroll to position [0, 0]
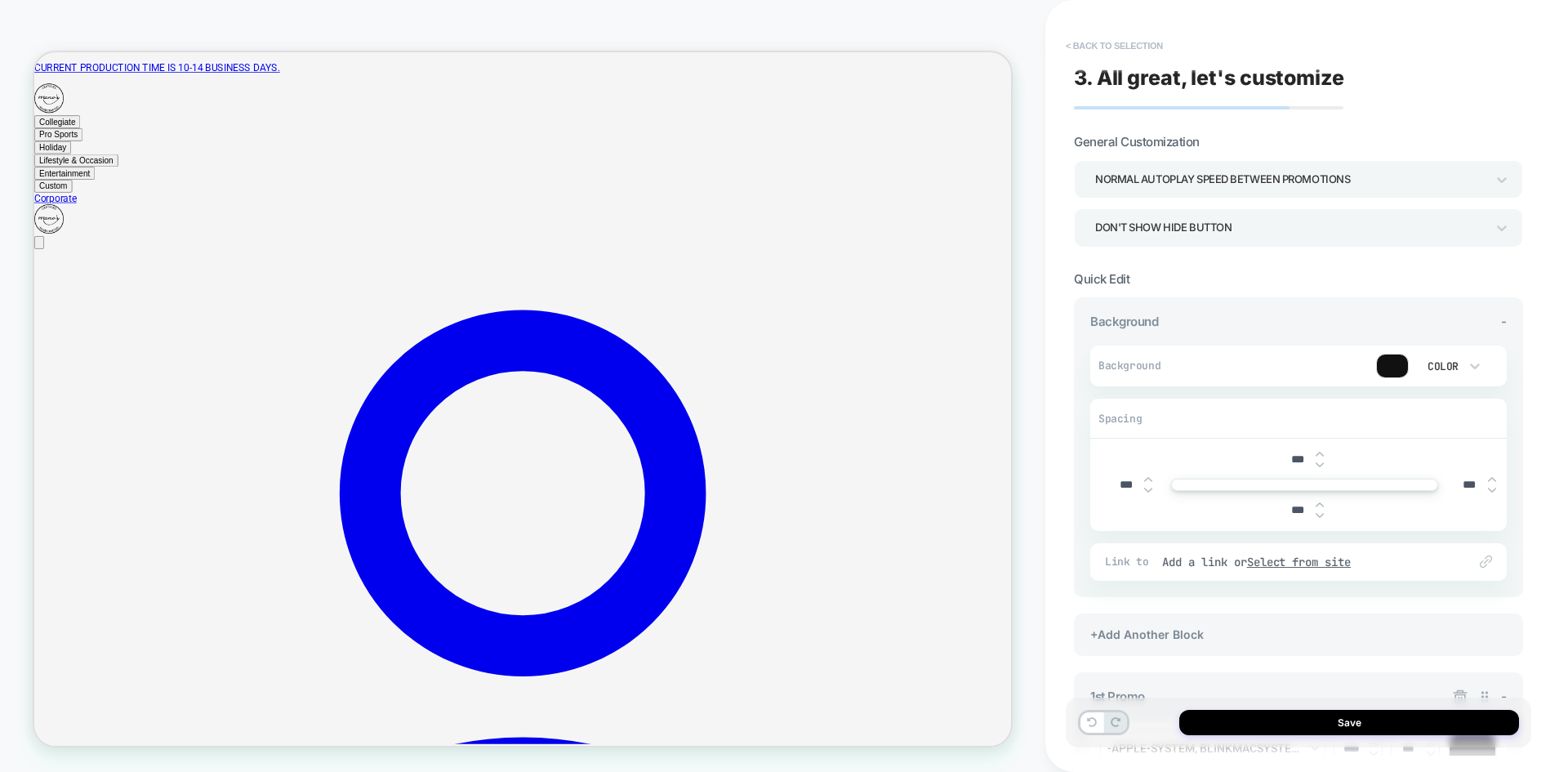
click at [1078, 48] on button "< Back to selection" at bounding box center [1114, 45] width 114 height 26
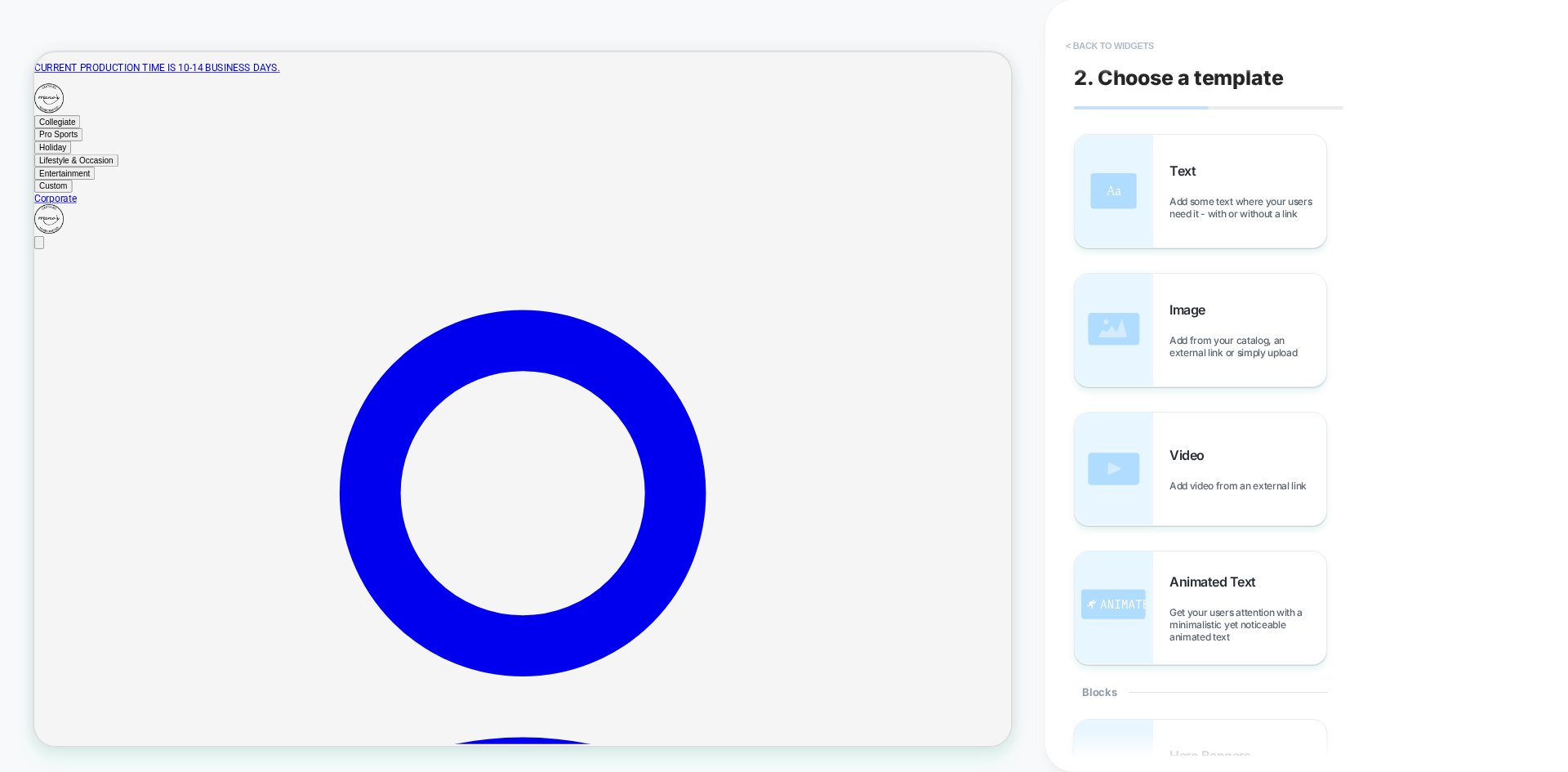
click at [1116, 45] on button "< Back to widgets" at bounding box center [1110, 45] width 104 height 26
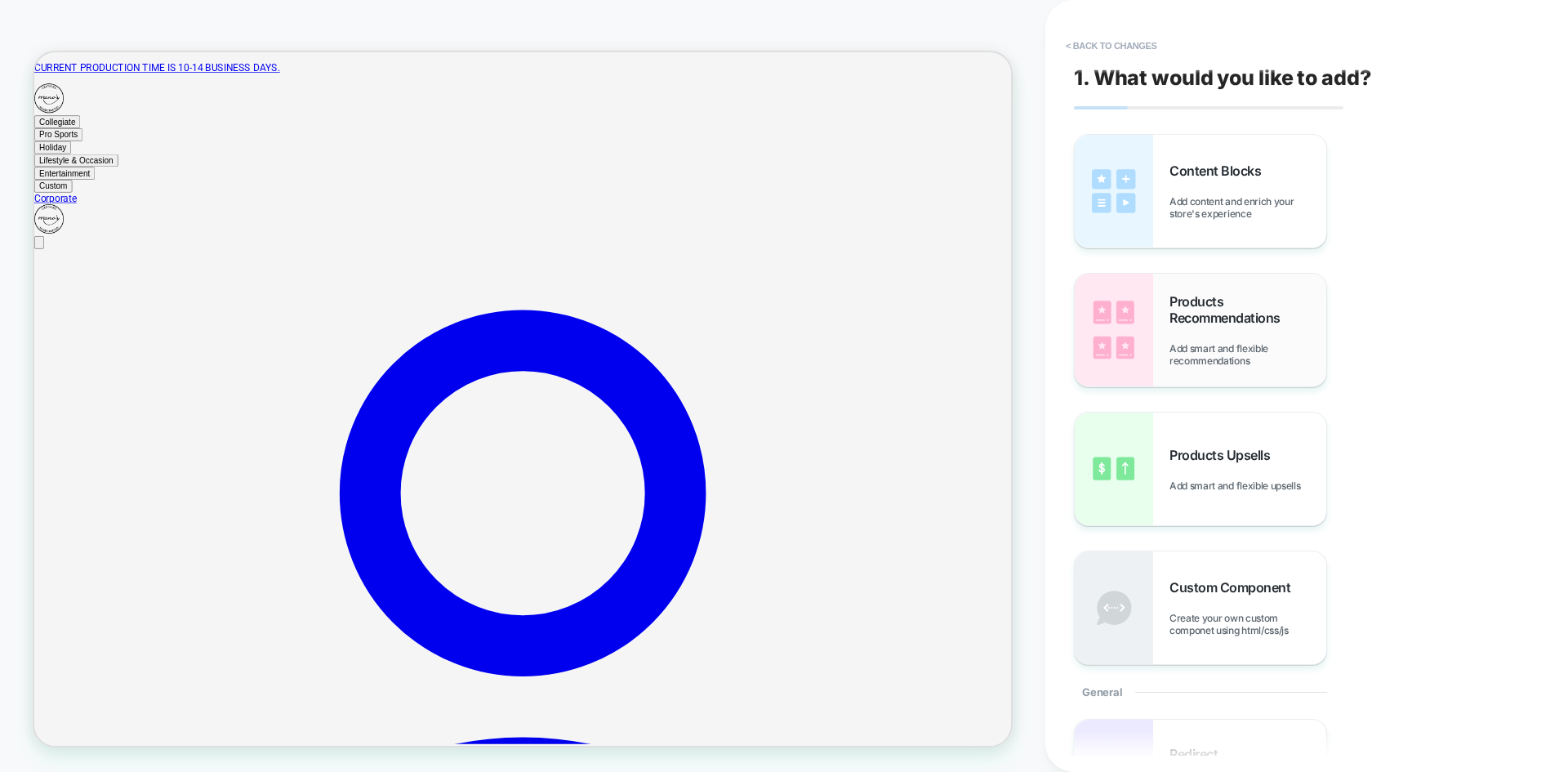
click at [1263, 317] on span "Products Recommendations" at bounding box center [1248, 310] width 156 height 33
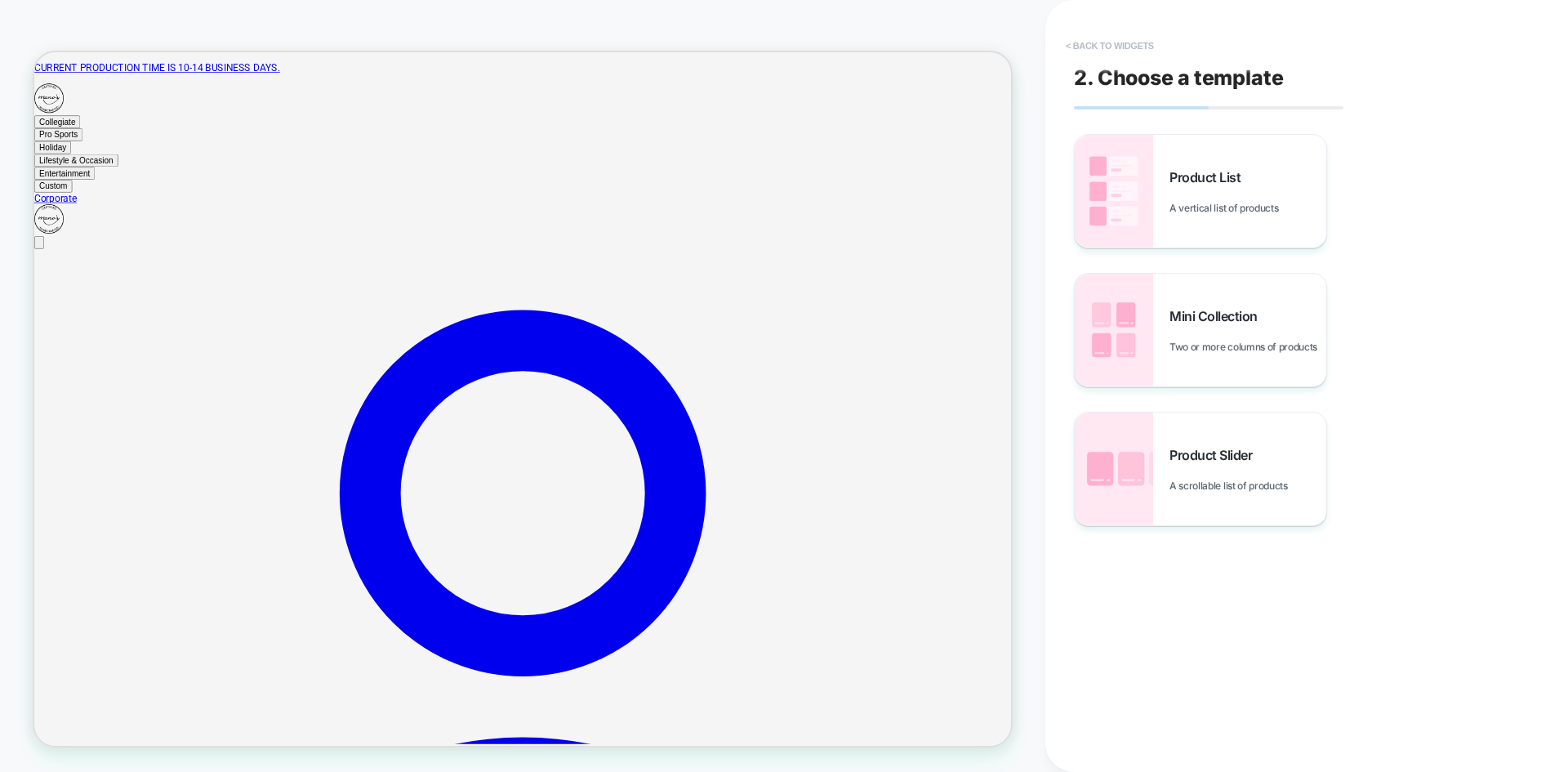
click at [1104, 51] on button "< Back to widgets" at bounding box center [1110, 45] width 104 height 26
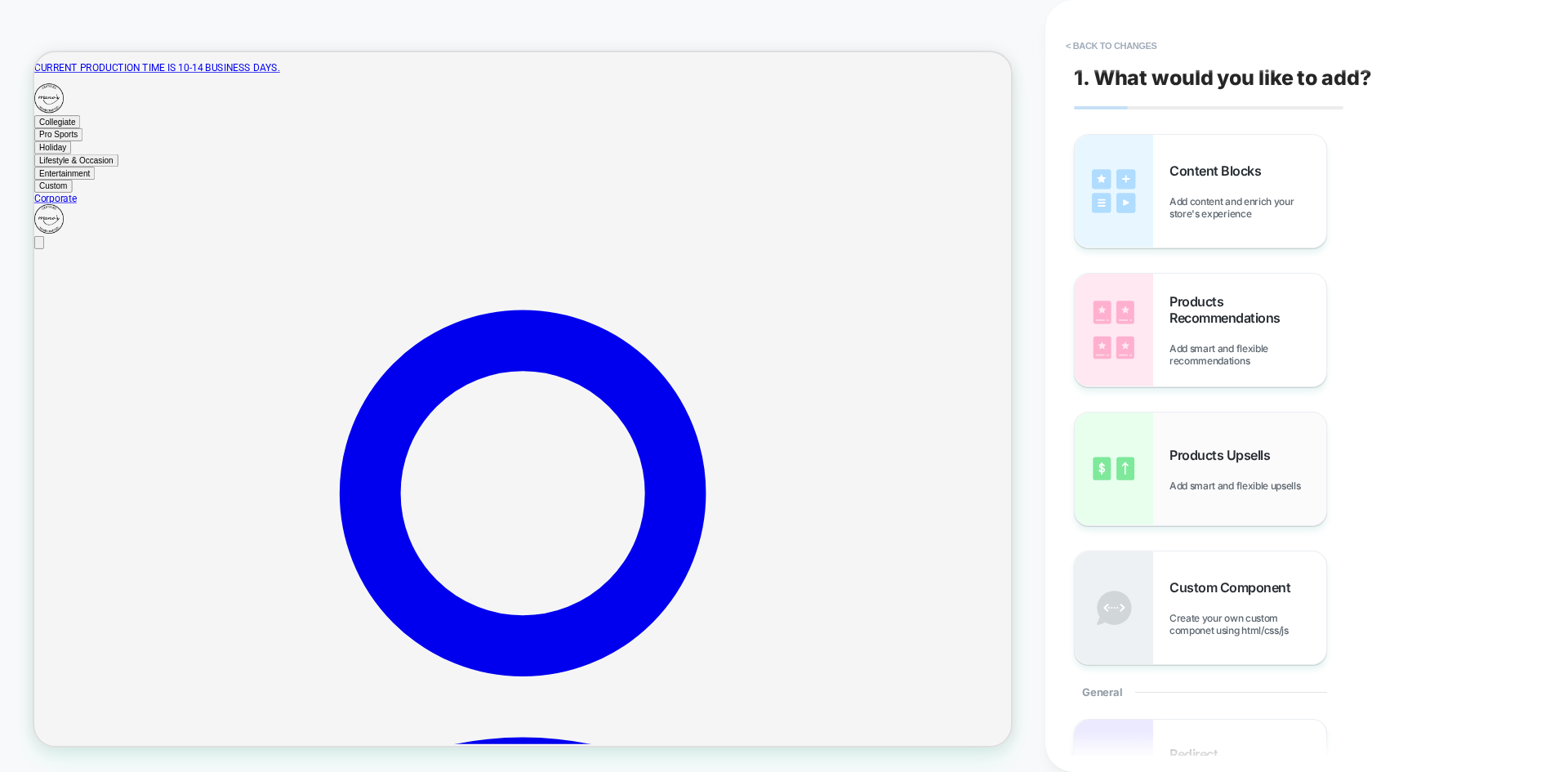
click at [1224, 467] on div "Products Upsells Add smart and flexible upsells" at bounding box center [1248, 469] width 156 height 45
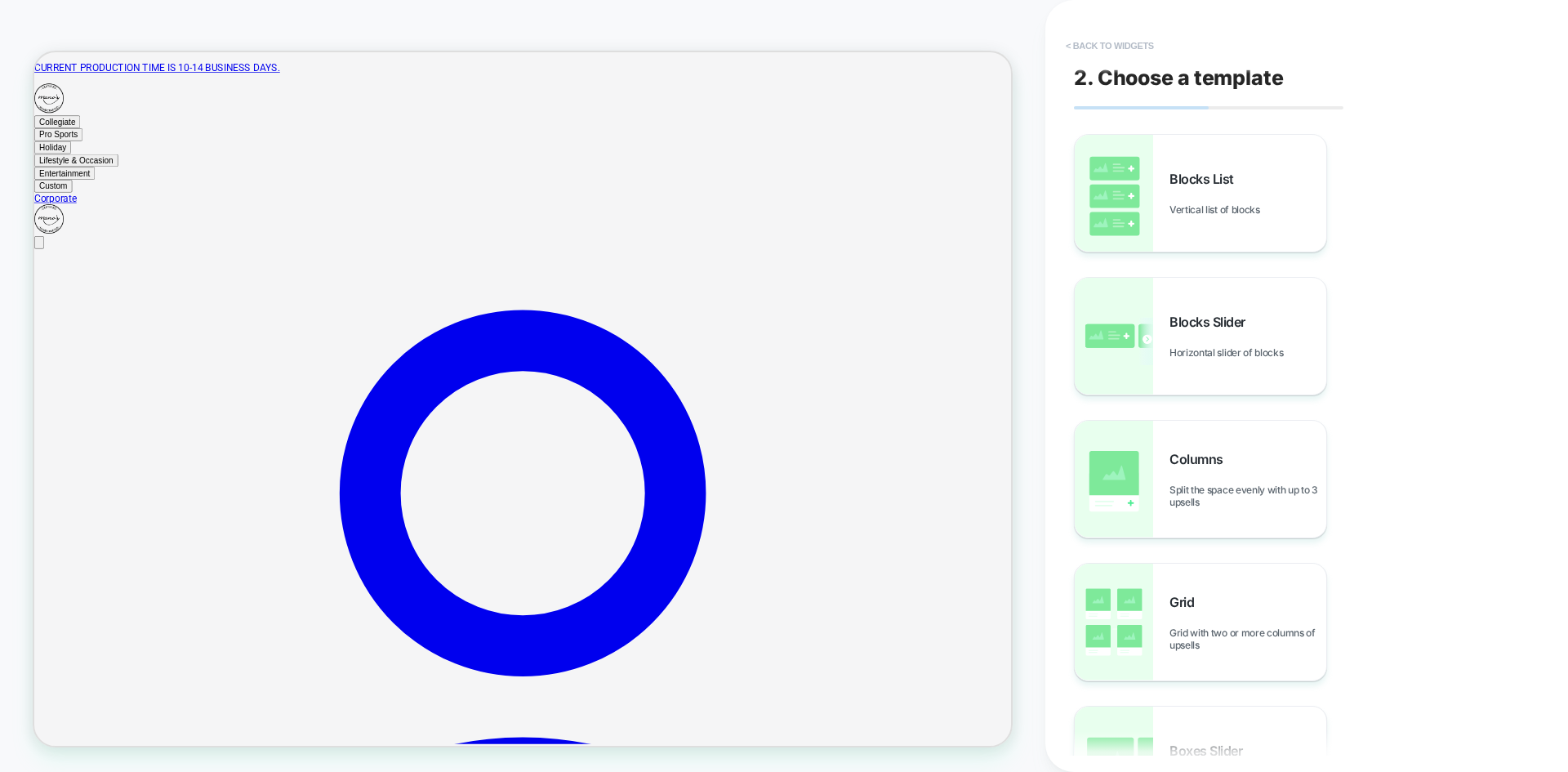
click at [1124, 41] on button "< Back to widgets" at bounding box center [1110, 45] width 104 height 26
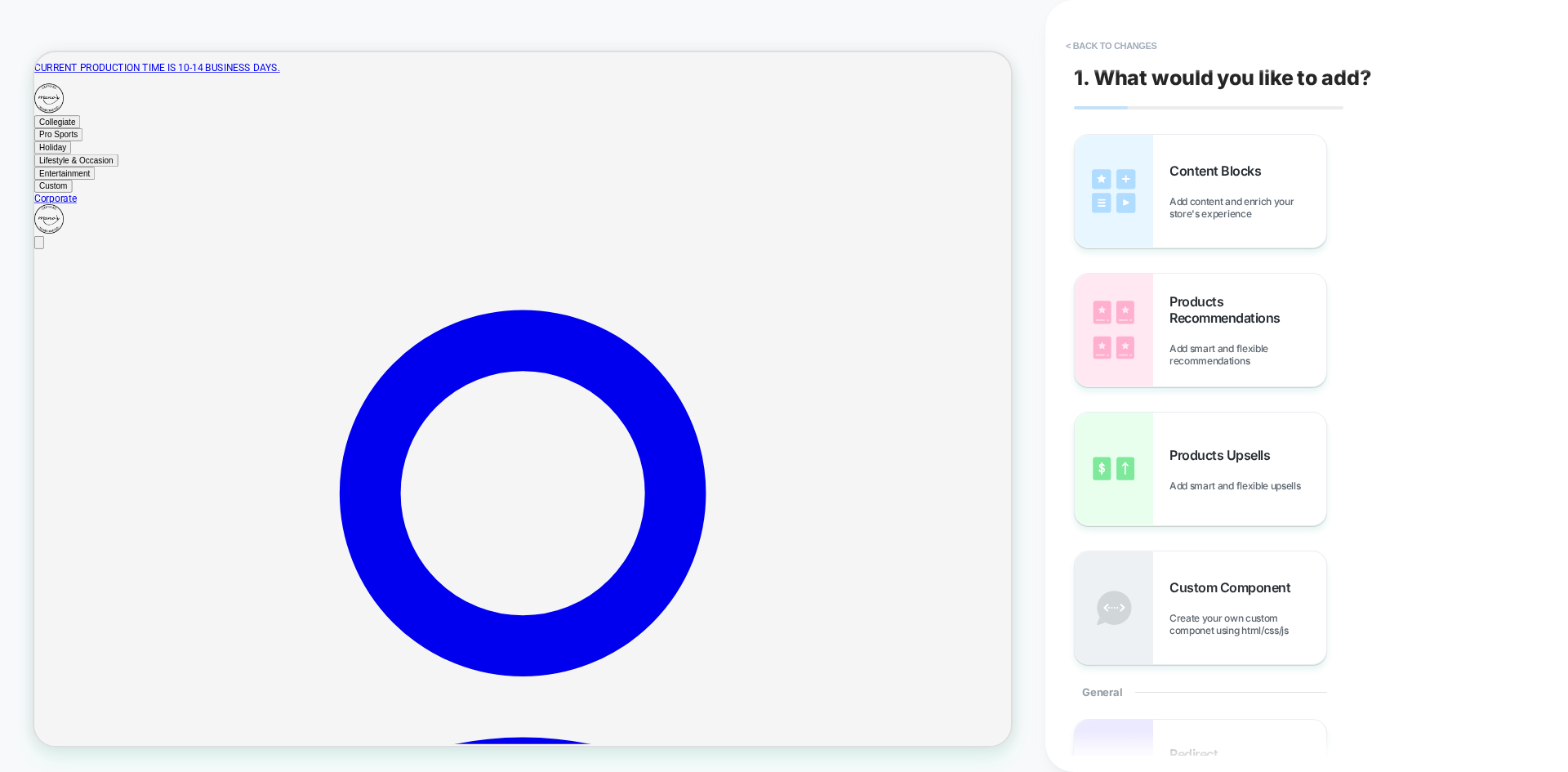
click at [1124, 41] on button "< Back to changes" at bounding box center [1112, 45] width 108 height 26
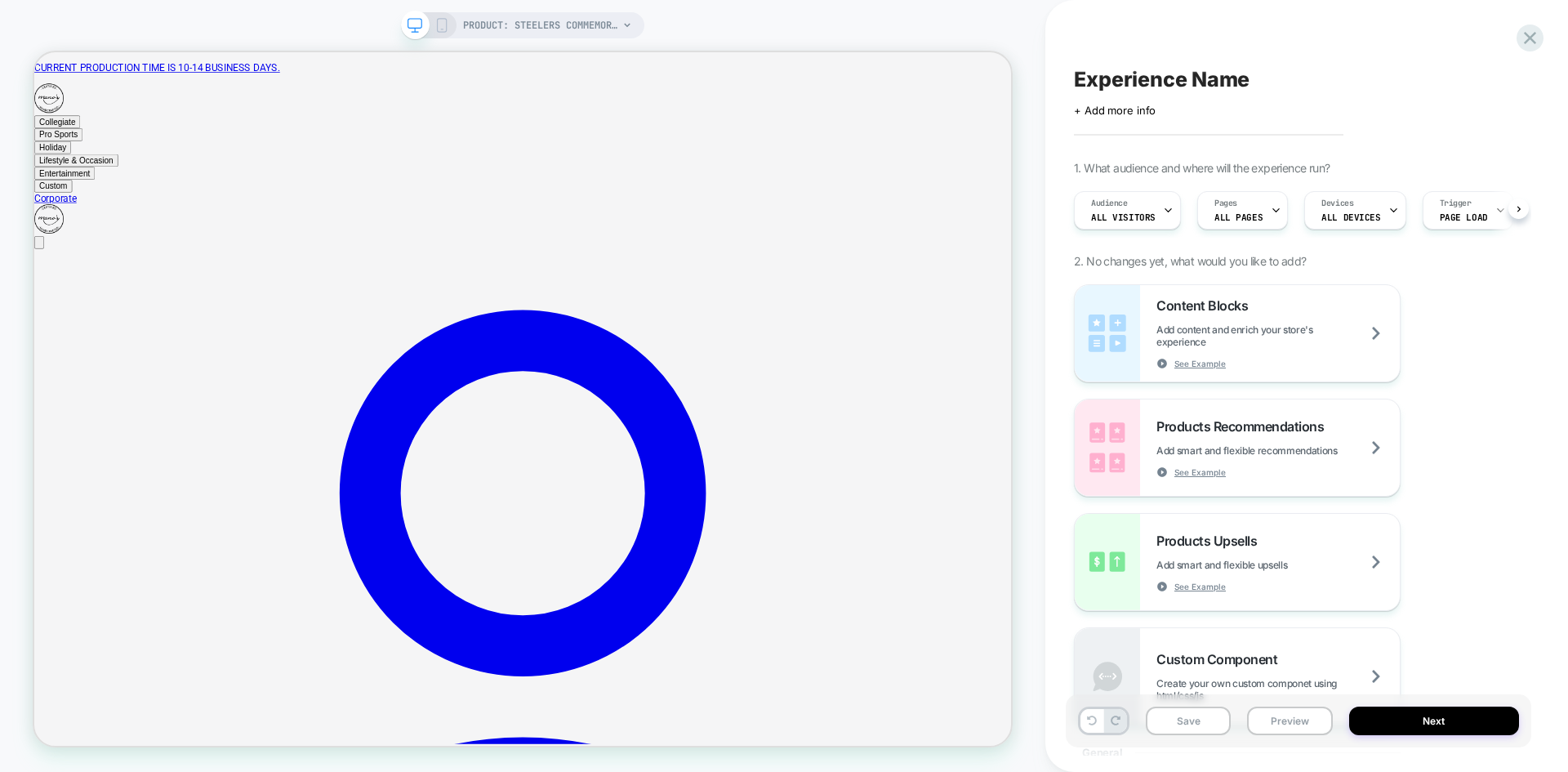
scroll to position [0, 1]
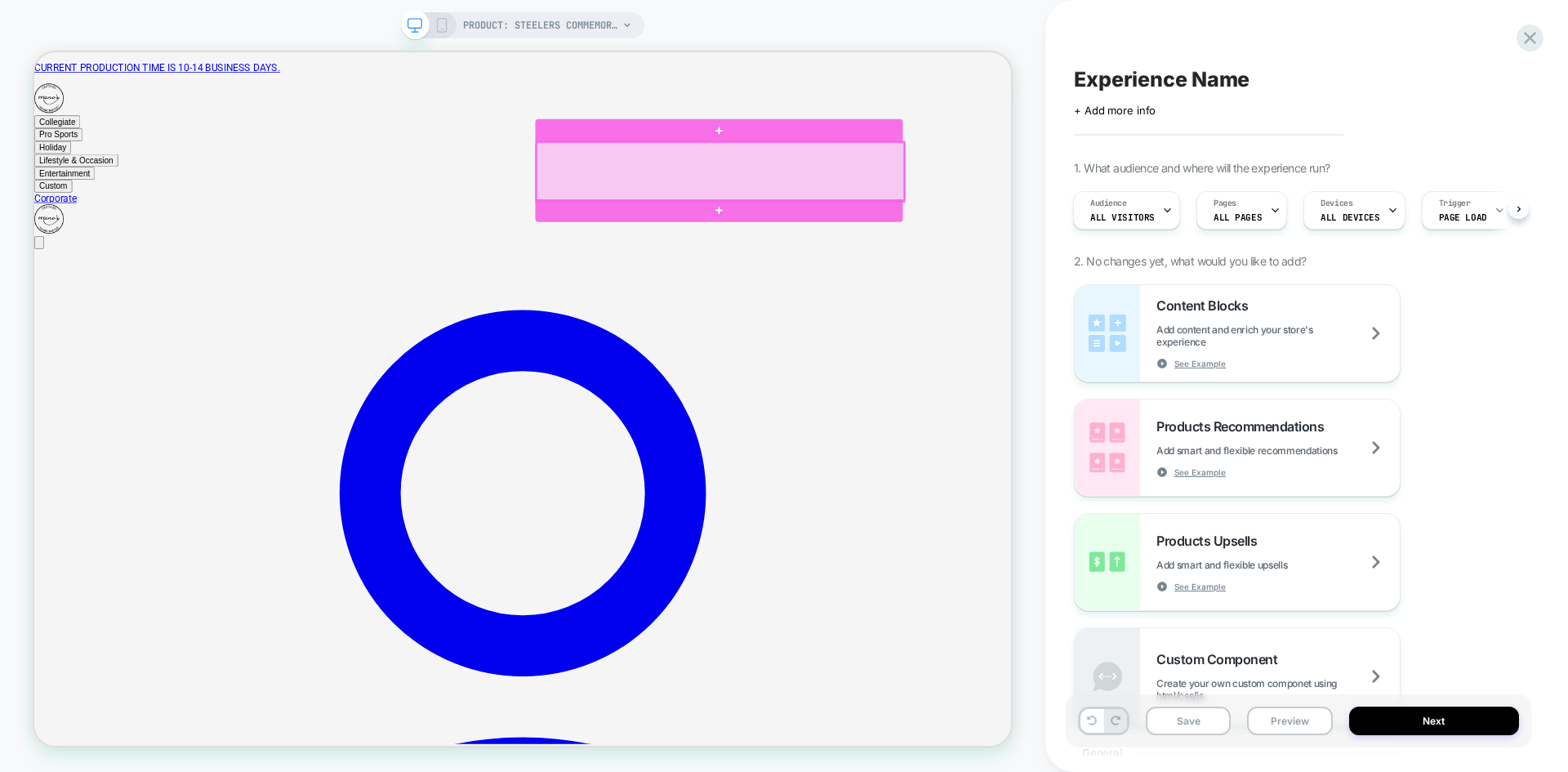
click at [1032, 207] on div at bounding box center [949, 211] width 490 height 78
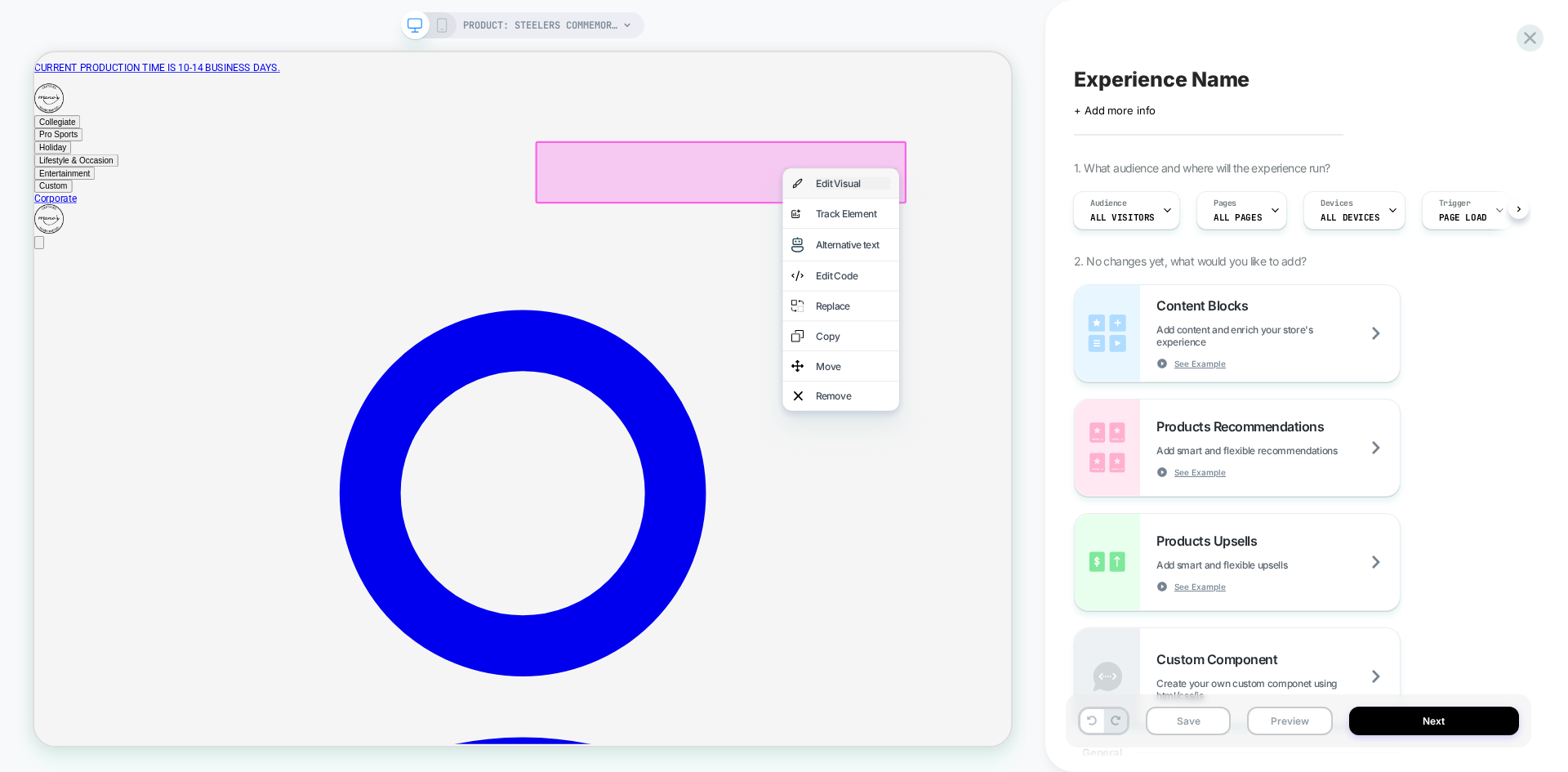
click at [1083, 222] on div "Edit Visual" at bounding box center [1125, 227] width 99 height 16
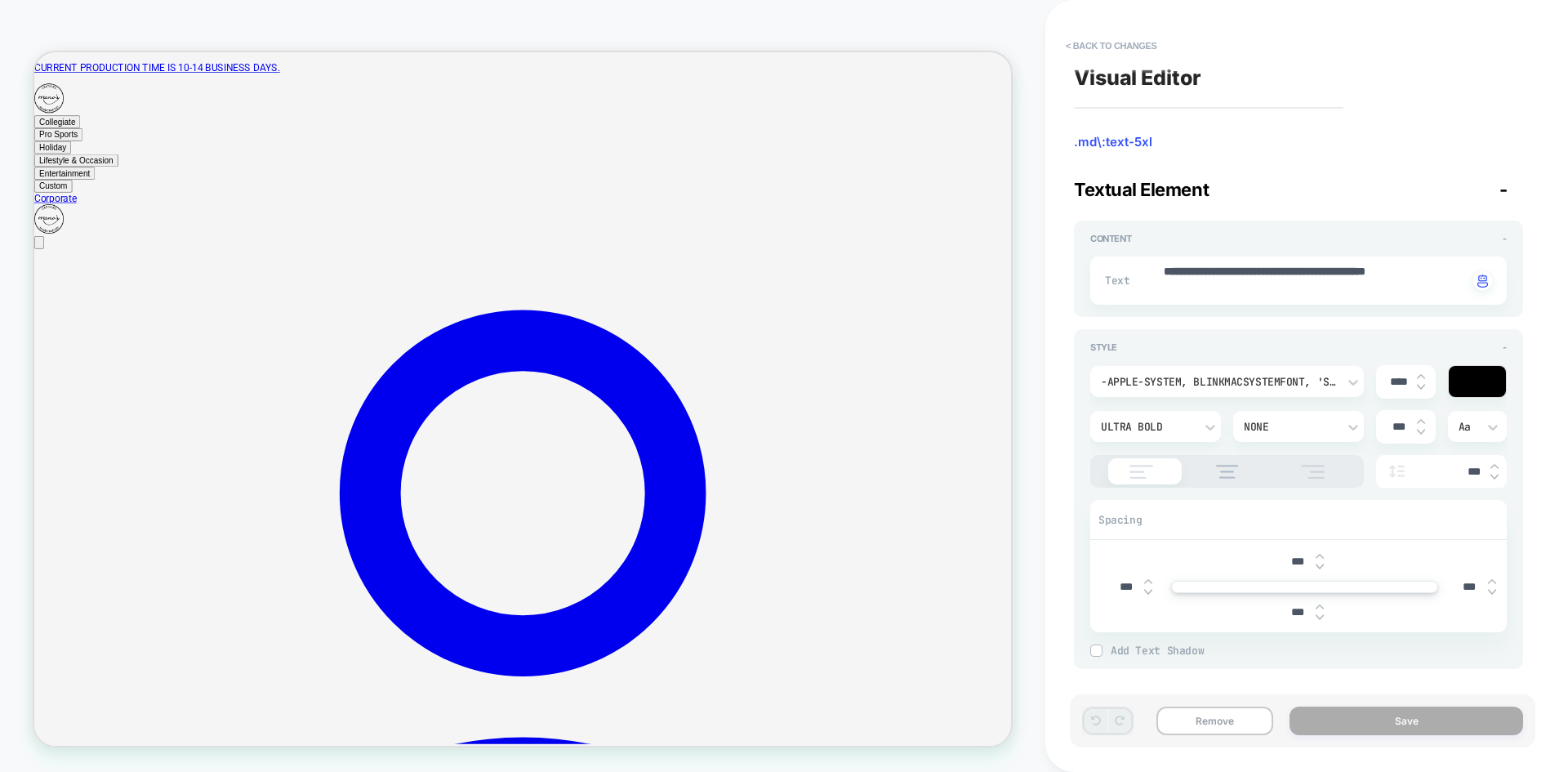
click at [1260, 384] on div "-apple-system, BlinkMacSystemFont, 'Segoe UI', Roboto, Oxygen, Ubuntu, Cantarel…" at bounding box center [1219, 381] width 236 height 14
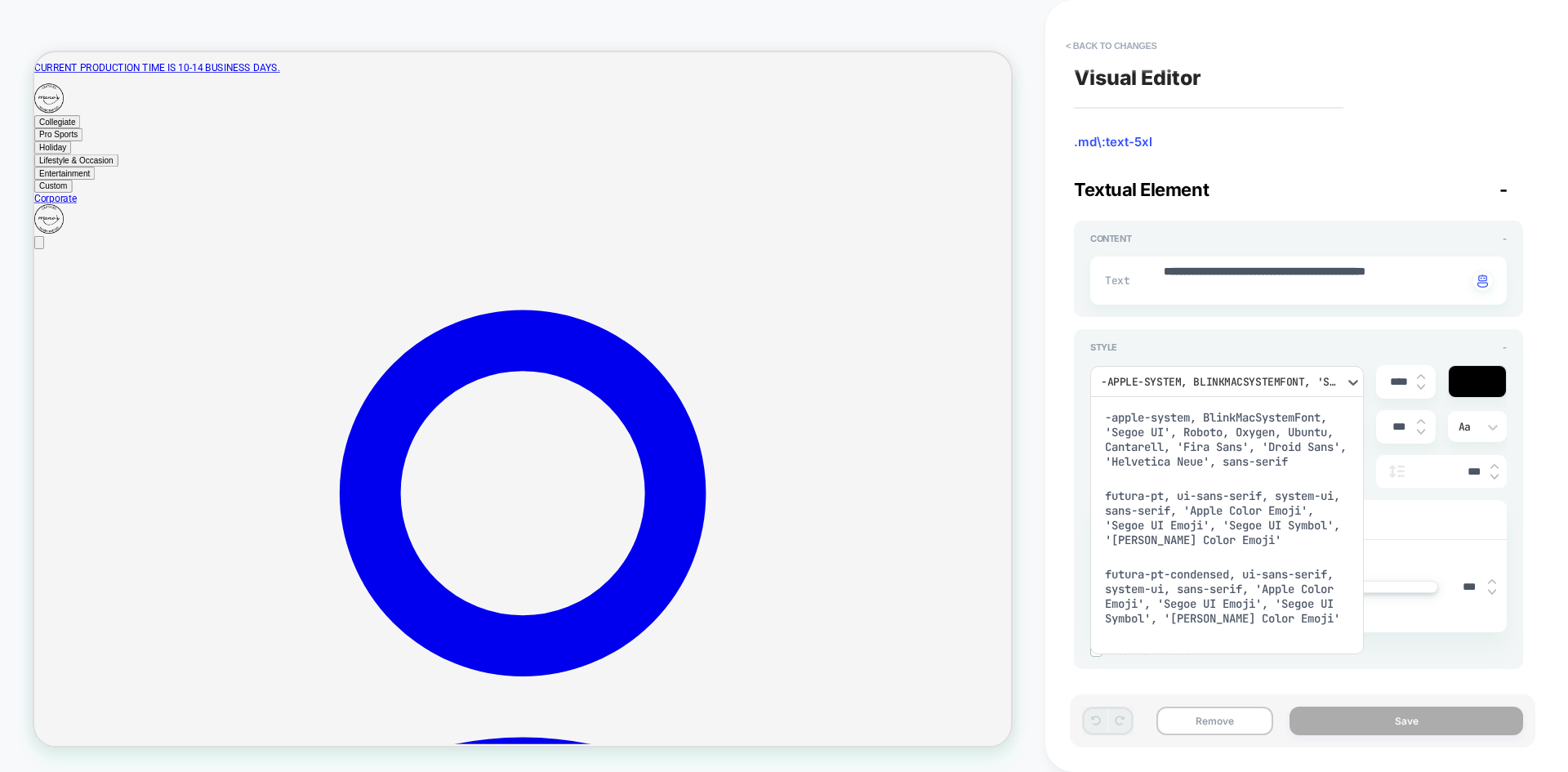
scroll to position [0, 0]
click at [1248, 444] on div "-apple-system, BlinkMacSystemFont, 'Segoe UI', Roboto, Oxygen, Ubuntu, Cantarel…" at bounding box center [1227, 445] width 261 height 78
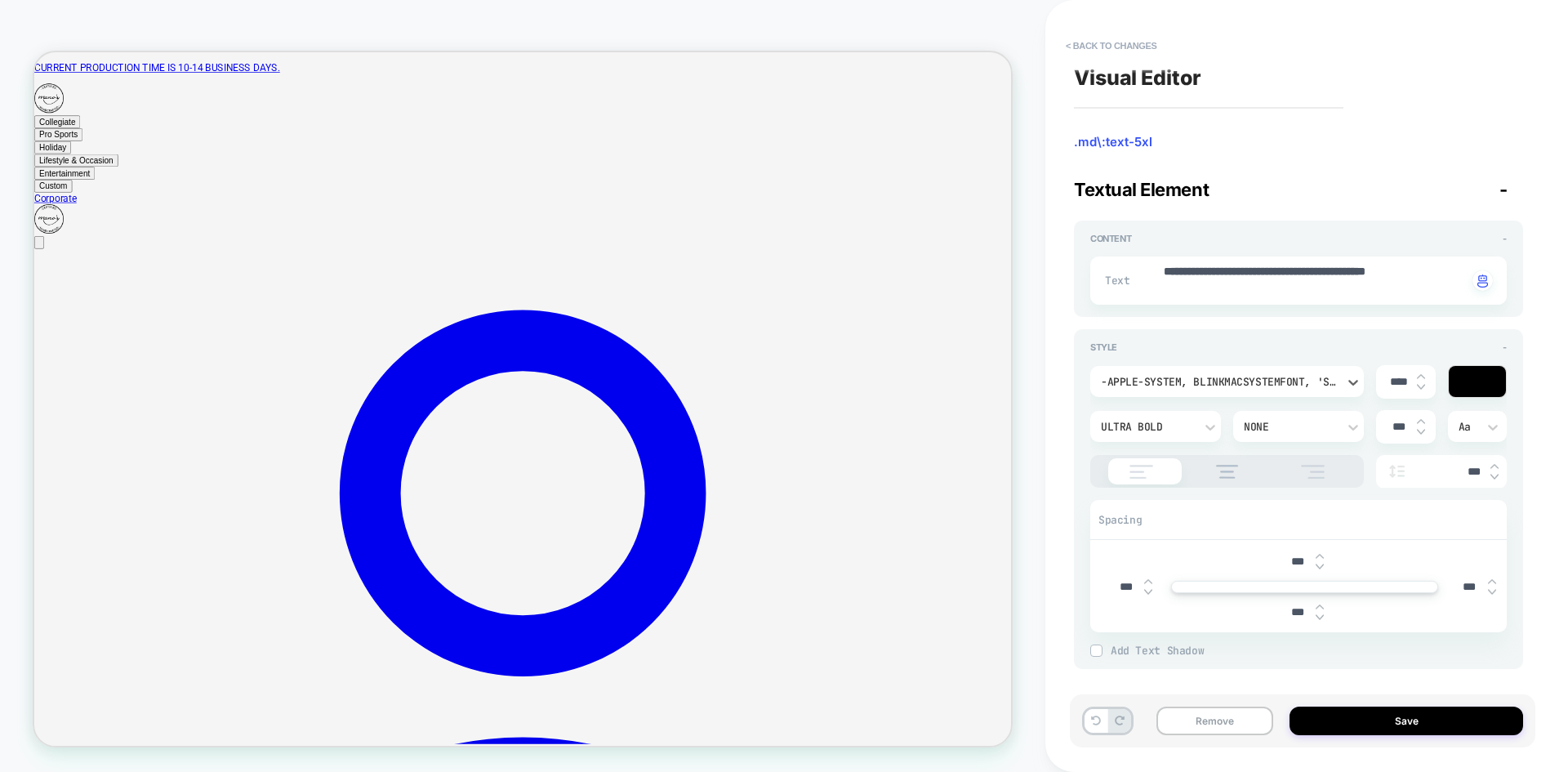
click at [1216, 381] on div "-apple-system, BlinkMacSystemFont, 'Segoe UI', Roboto, Oxygen, Ubuntu, Cantarel…" at bounding box center [1219, 381] width 236 height 14
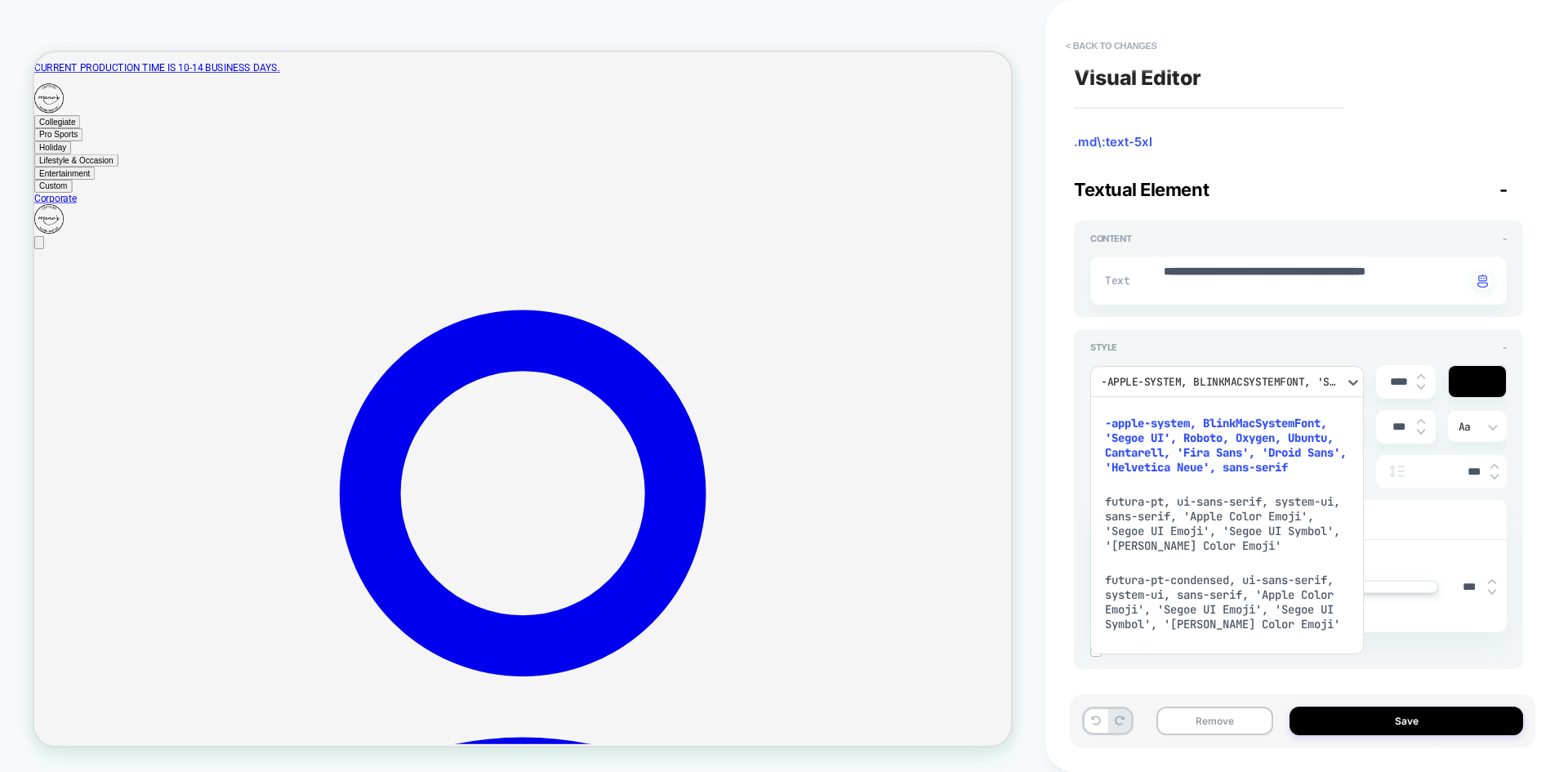
click at [1203, 523] on div "futura-pt, ui-sans-serif, system-ui, sans-serif, 'Apple Color Emoji', 'Segoe UI…" at bounding box center [1227, 523] width 261 height 78
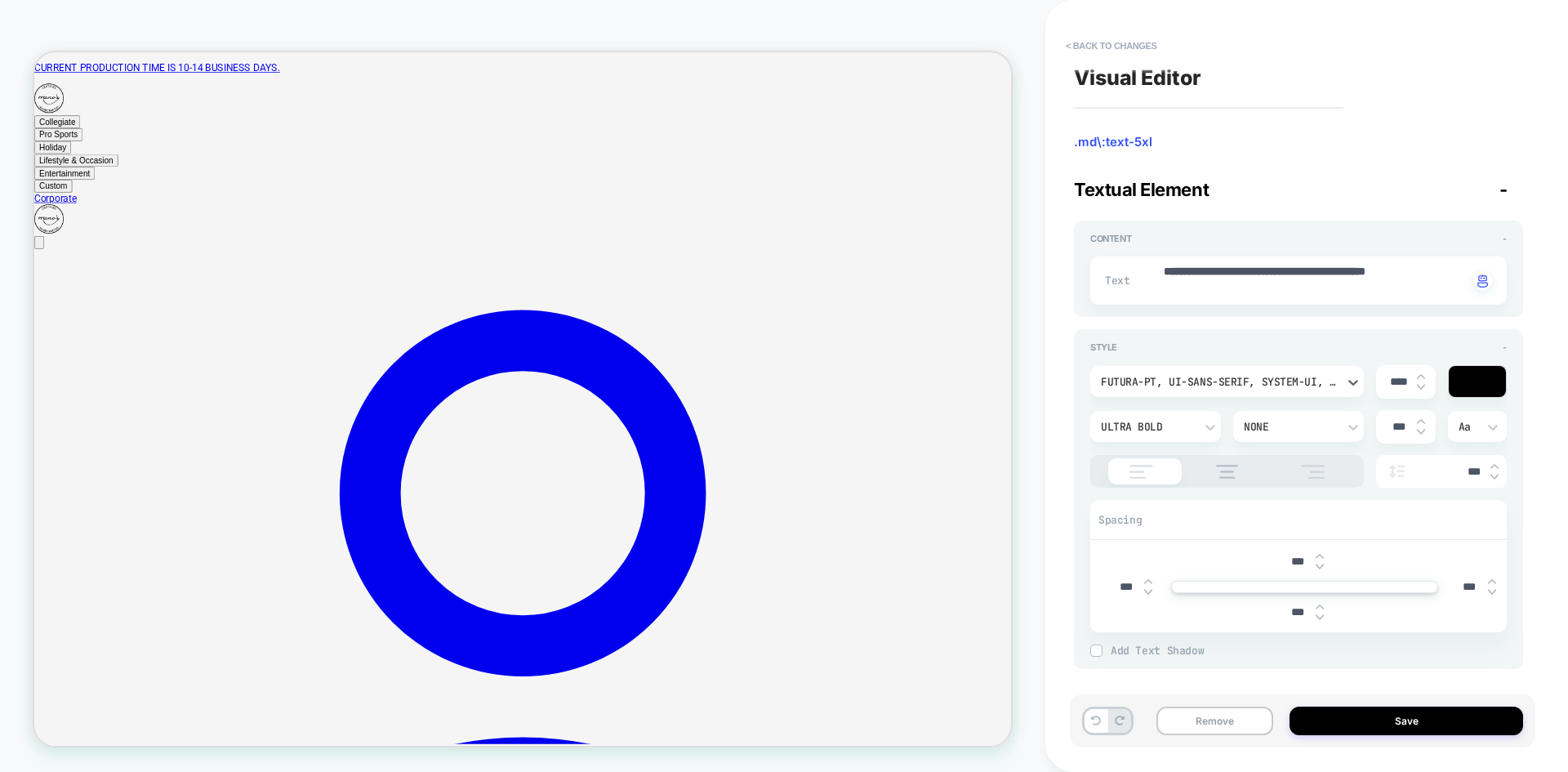
click at [1196, 382] on div "futura-pt, ui-sans-serif, system-ui, sans-serif, 'Apple Color Emoji', 'Segoe UI…" at bounding box center [1219, 381] width 236 height 14
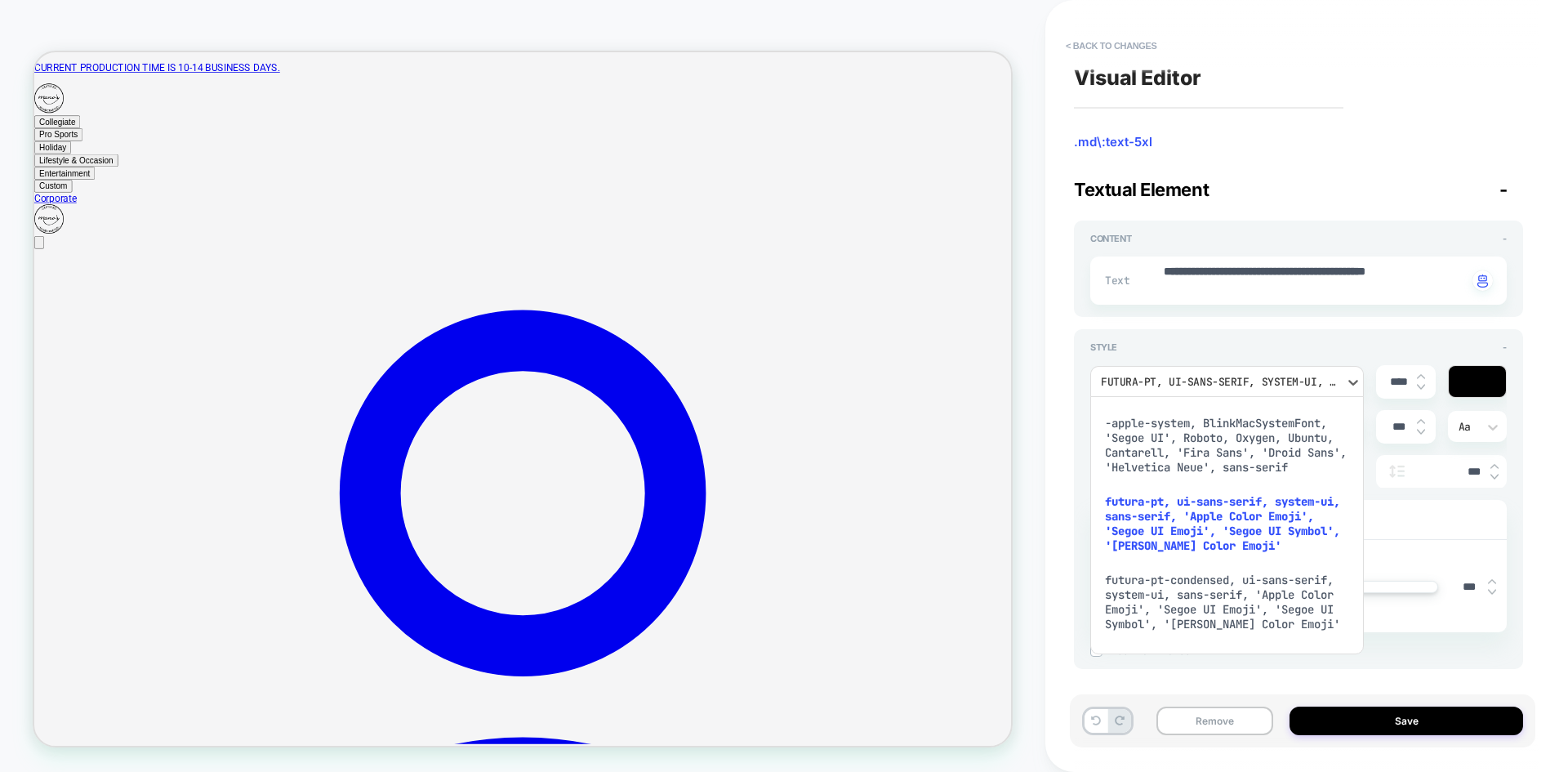
click at [1181, 602] on div "futura-pt-condensed, ui-sans-serif, system-ui, sans-serif, 'Apple Color Emoji',…" at bounding box center [1227, 601] width 261 height 78
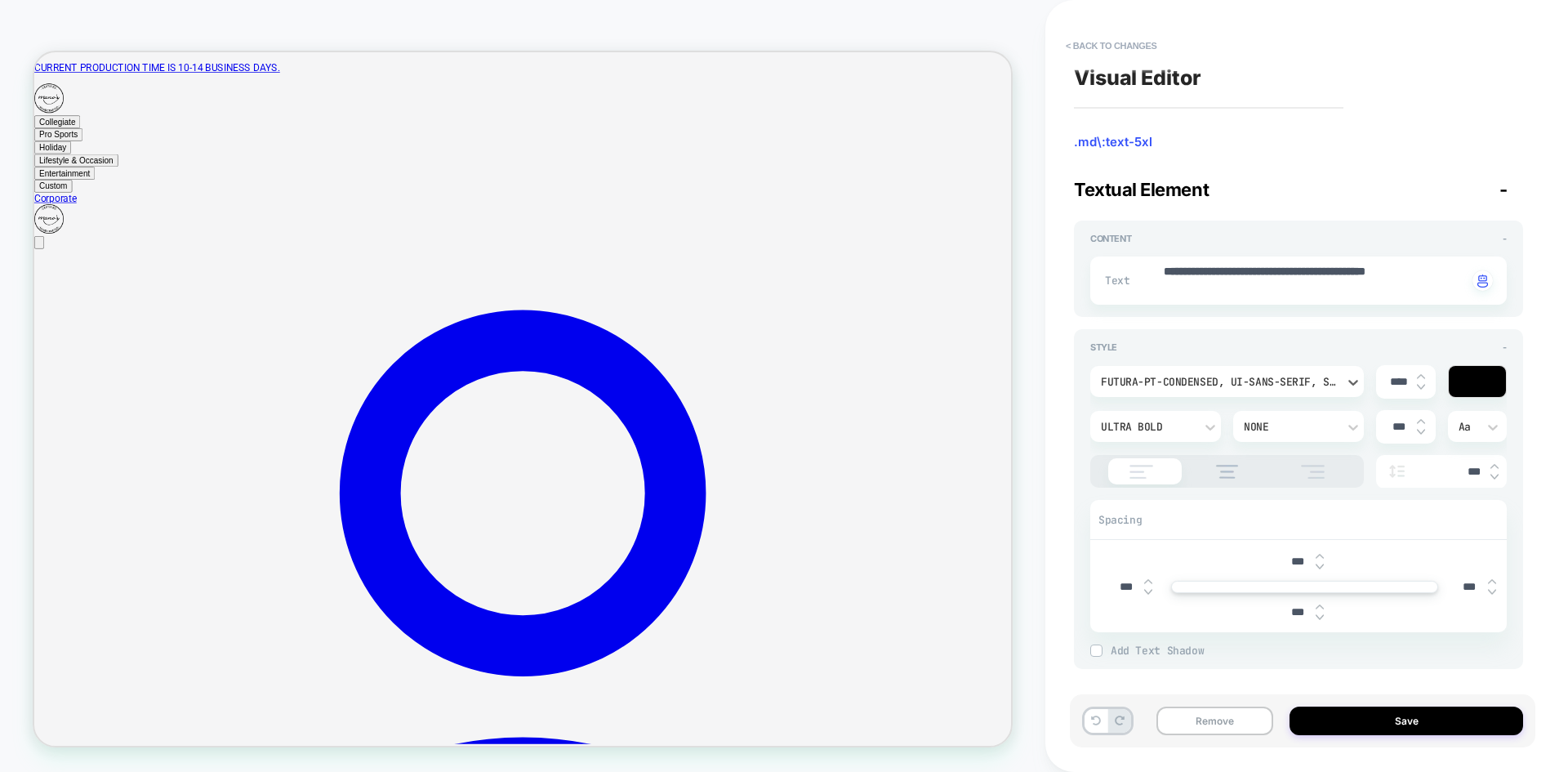
type textarea "*"
